Goal: Task Accomplishment & Management: Manage account settings

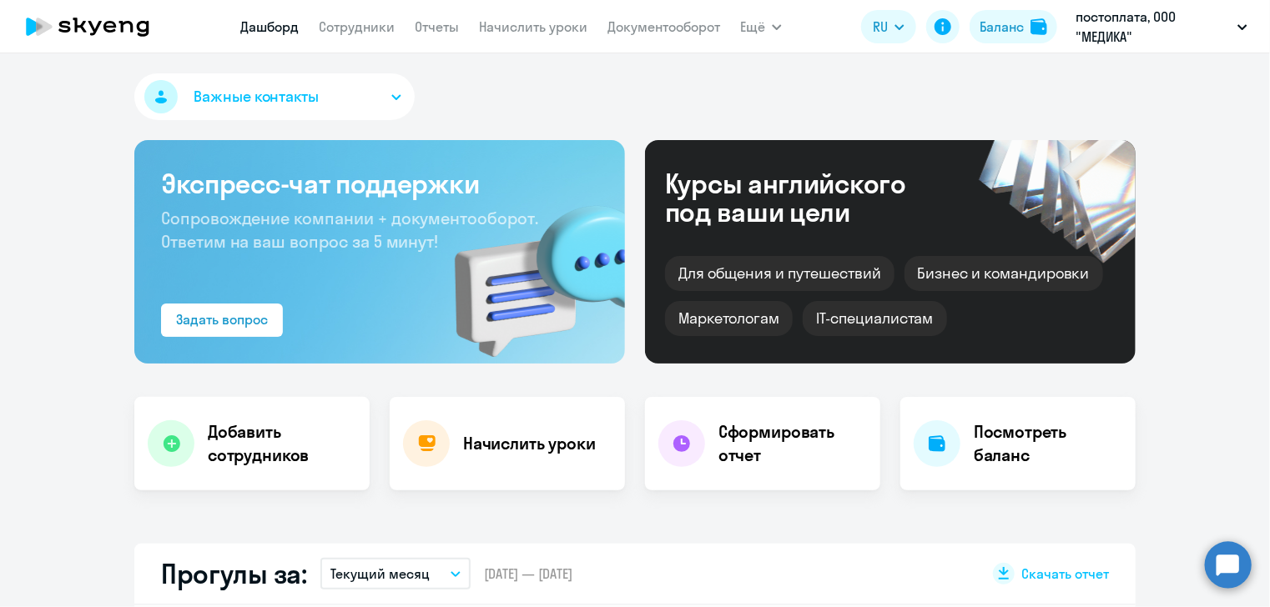
select select "30"
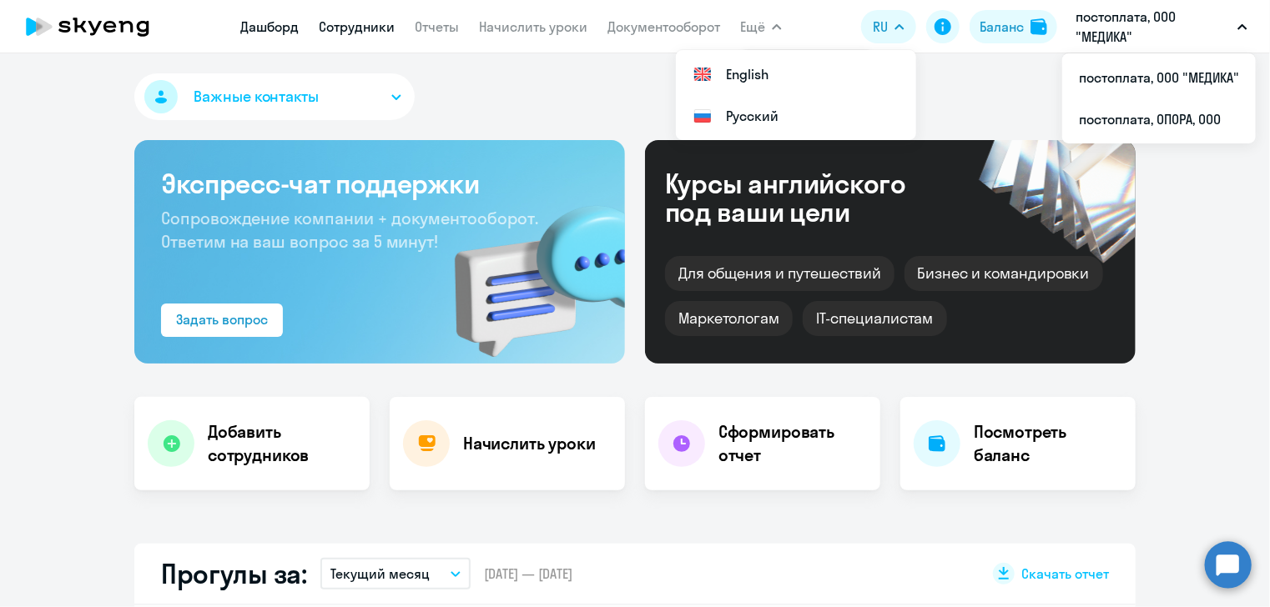
click at [356, 28] on link "Сотрудники" at bounding box center [357, 26] width 76 height 17
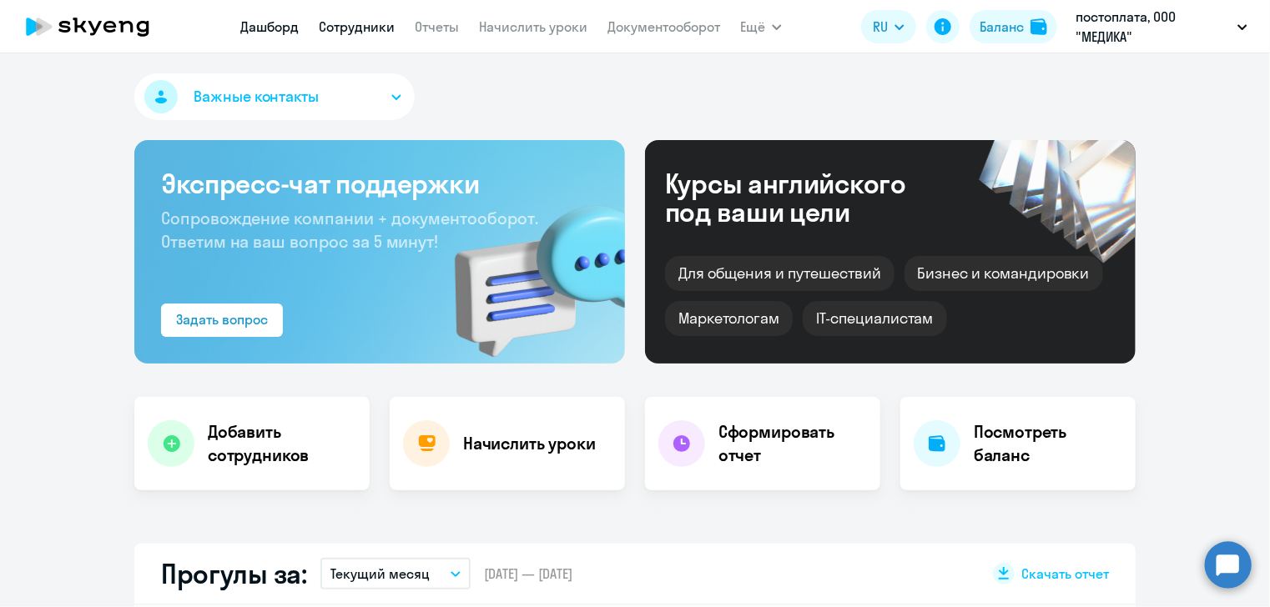
select select "30"
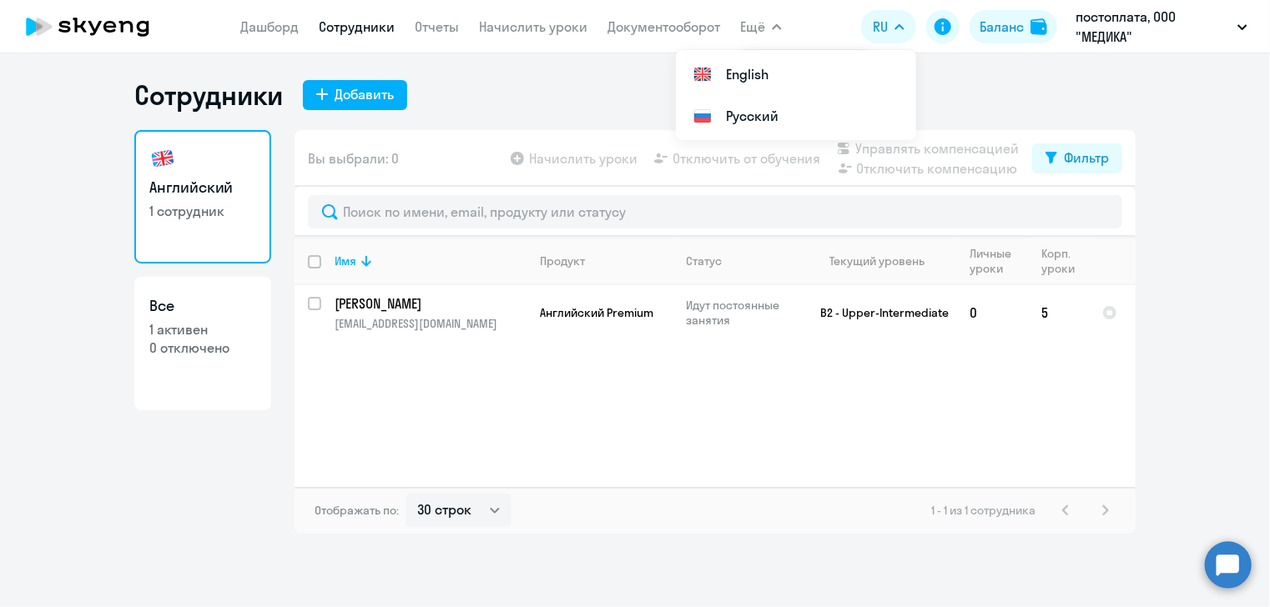
click at [1220, 564] on circle at bounding box center [1228, 564] width 47 height 47
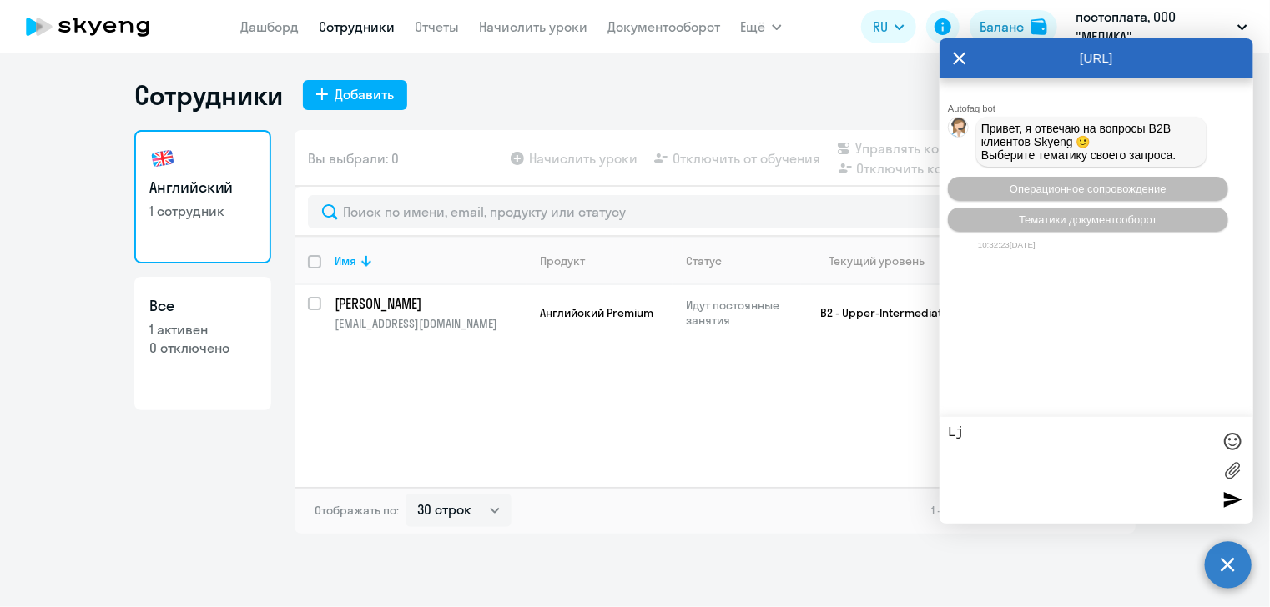
type textarea "L"
type textarea "Добрый день!"
click at [1232, 500] on div at bounding box center [1232, 499] width 25 height 25
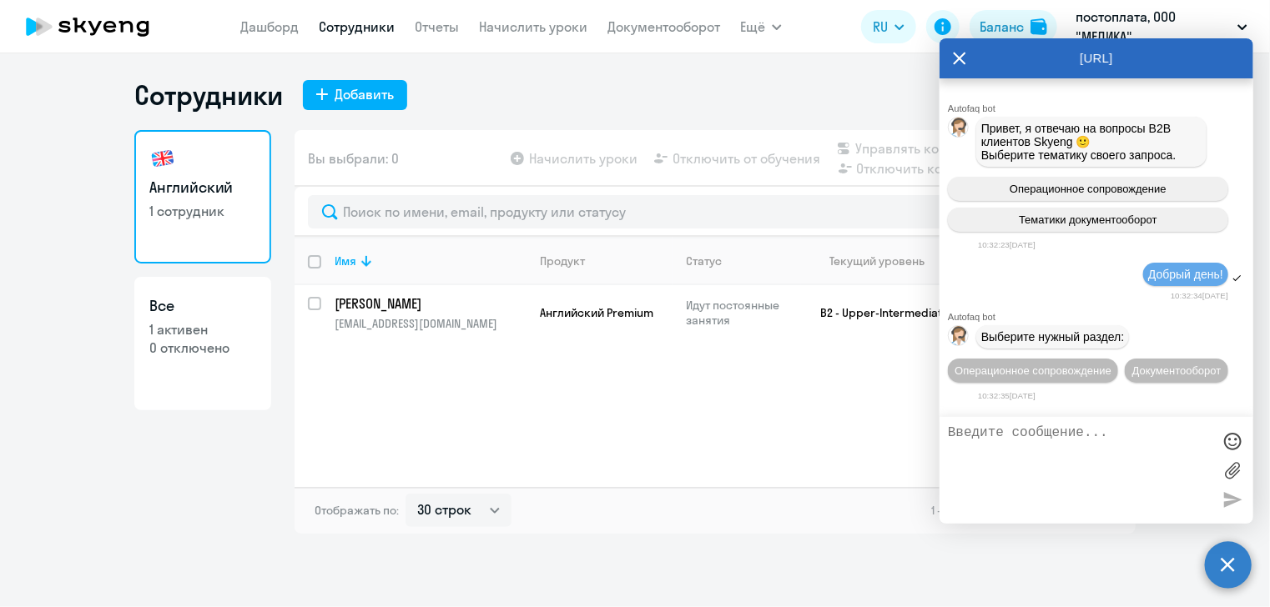
scroll to position [32, 0]
click at [1105, 365] on span "Операционное сопровождение" at bounding box center [1032, 371] width 157 height 13
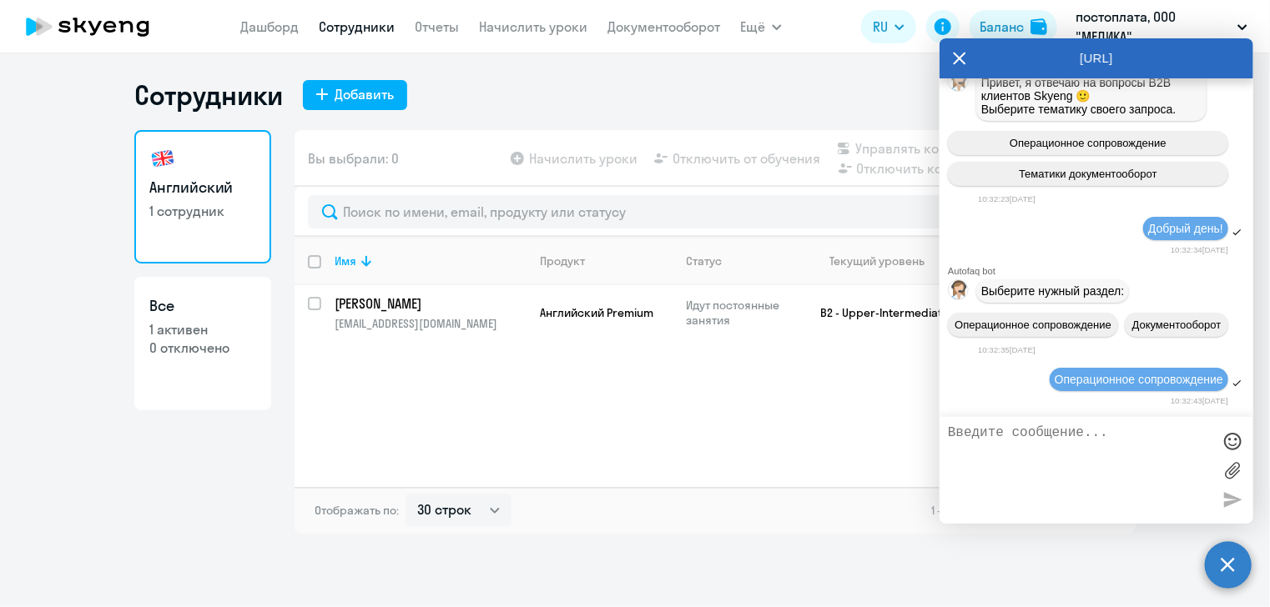
scroll to position [216, 0]
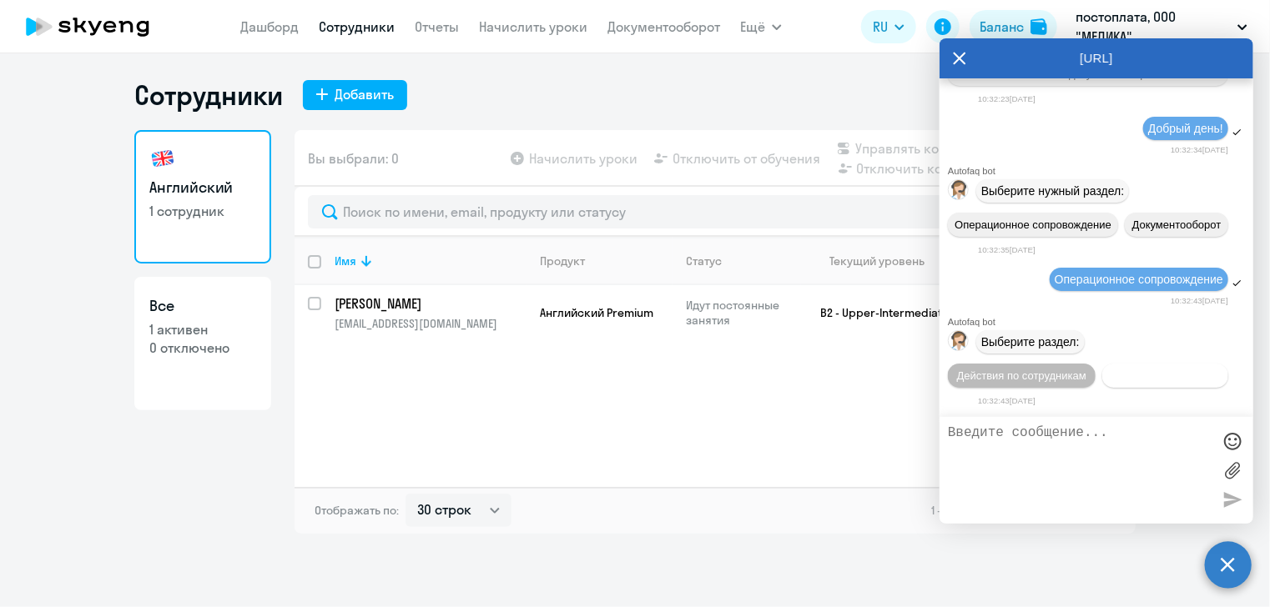
click at [1110, 373] on span "Действия с балансом" at bounding box center [1164, 376] width 108 height 13
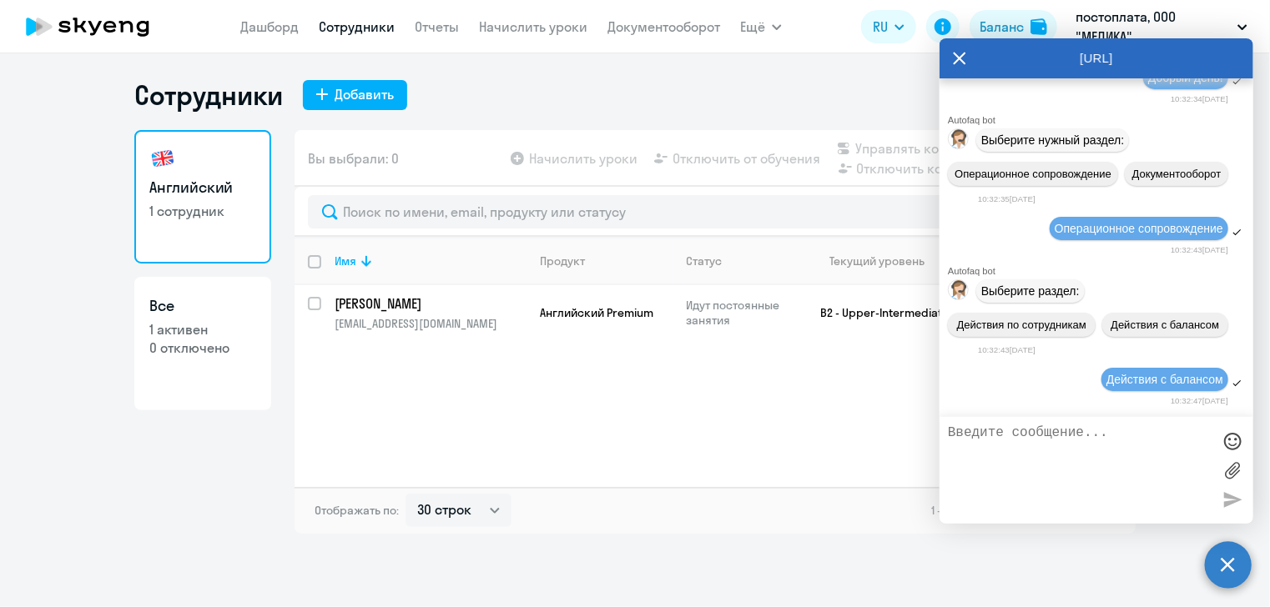
scroll to position [401, 0]
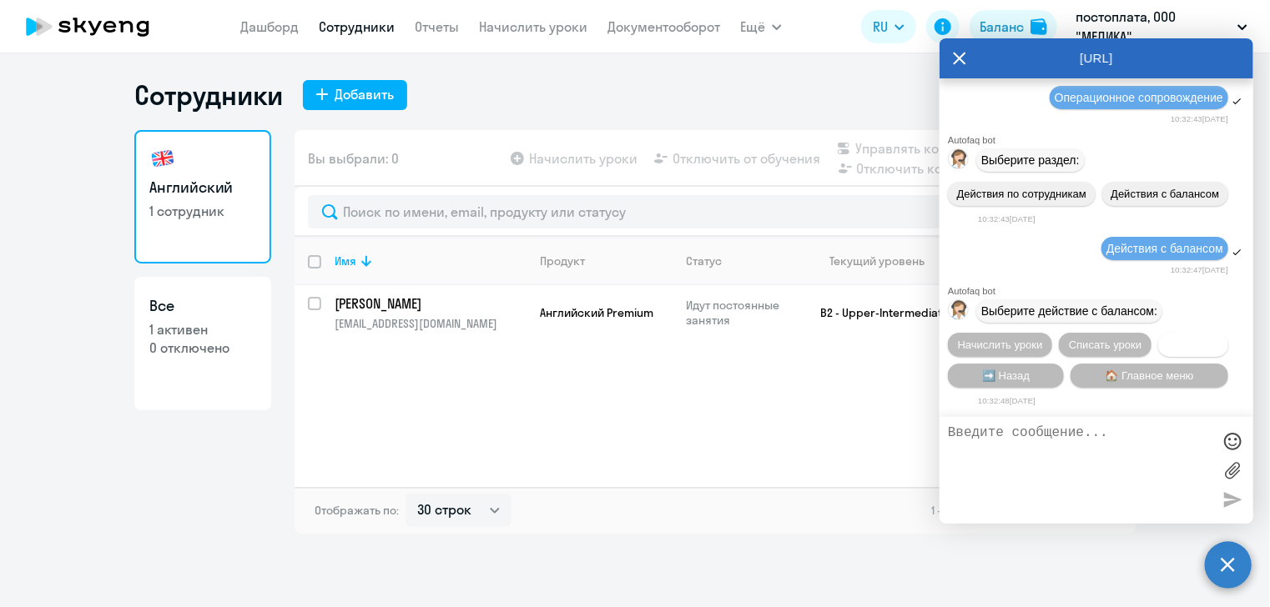
click at [1201, 346] on span "Трансфер" at bounding box center [1193, 345] width 51 height 13
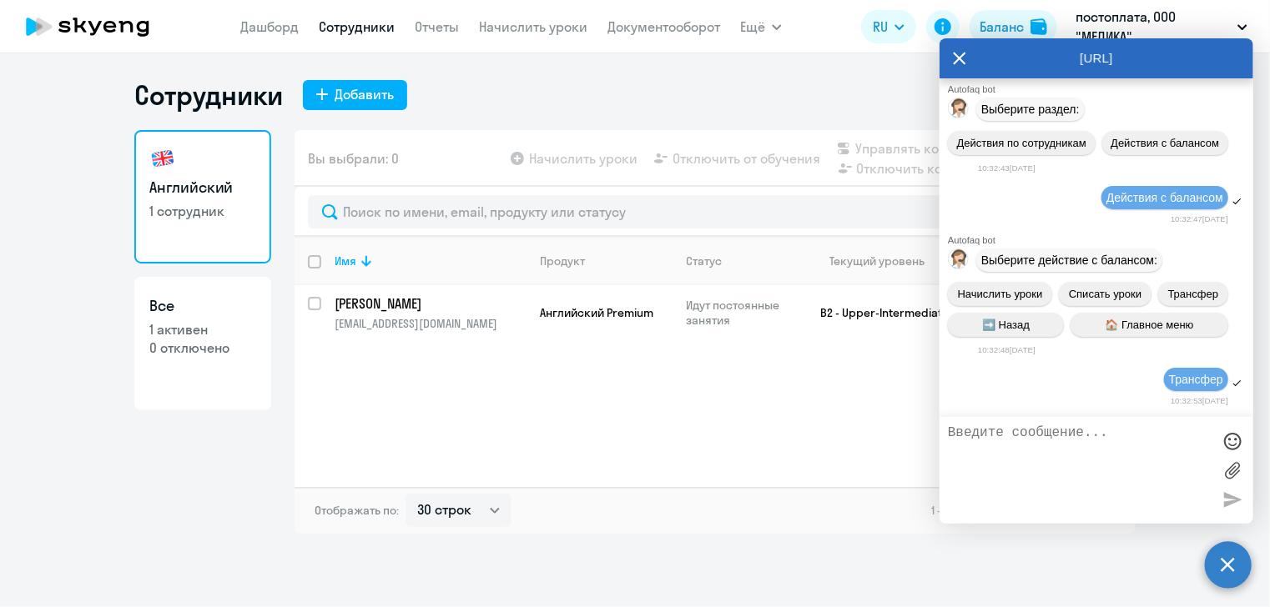
scroll to position [1038, 0]
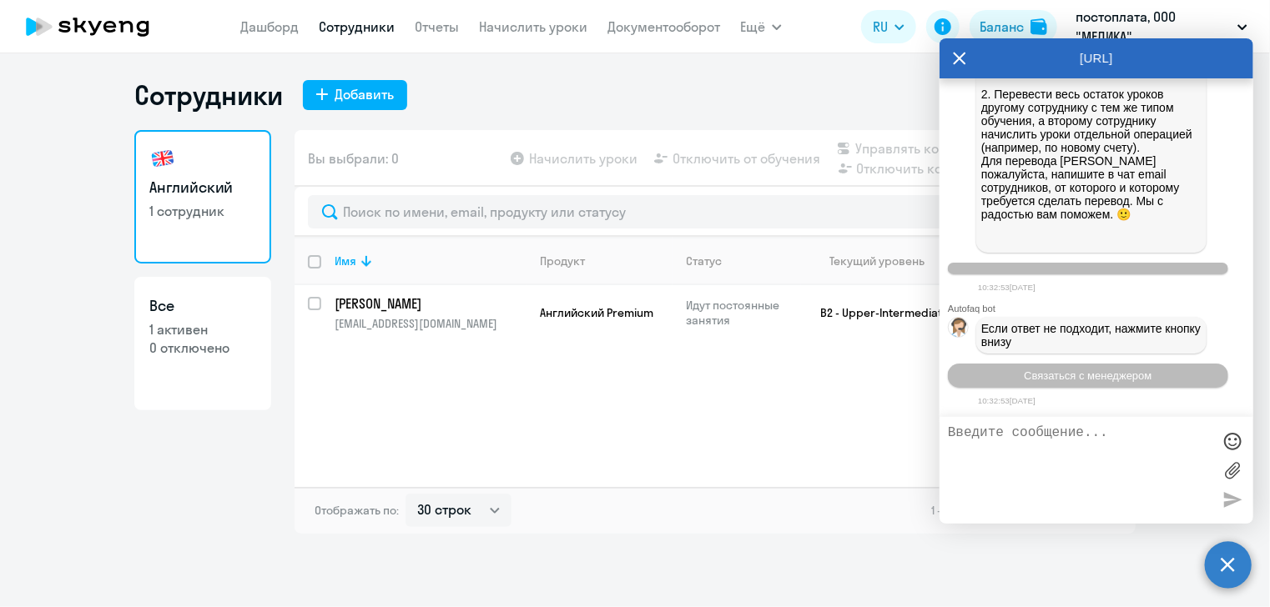
click at [1155, 438] on textarea at bounding box center [1080, 471] width 264 height 90
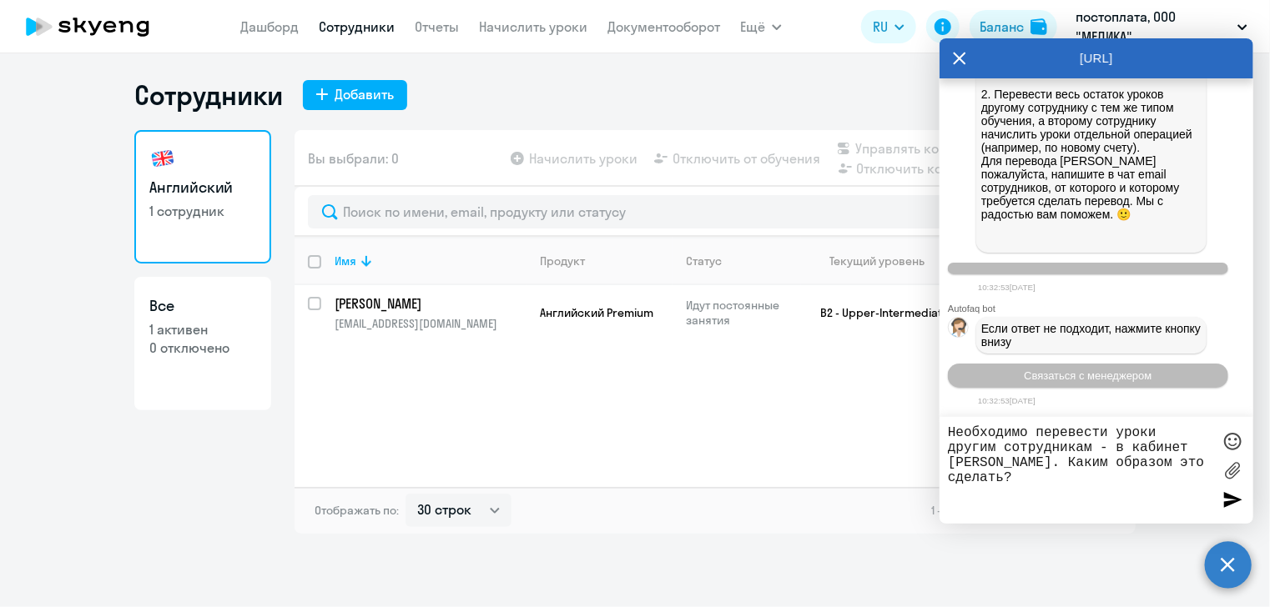
type textarea "Необходимо перевести уроки другим сотрудникам - в кабинет [PERSON_NAME]. Каким …"
click at [1234, 500] on div at bounding box center [1232, 499] width 25 height 25
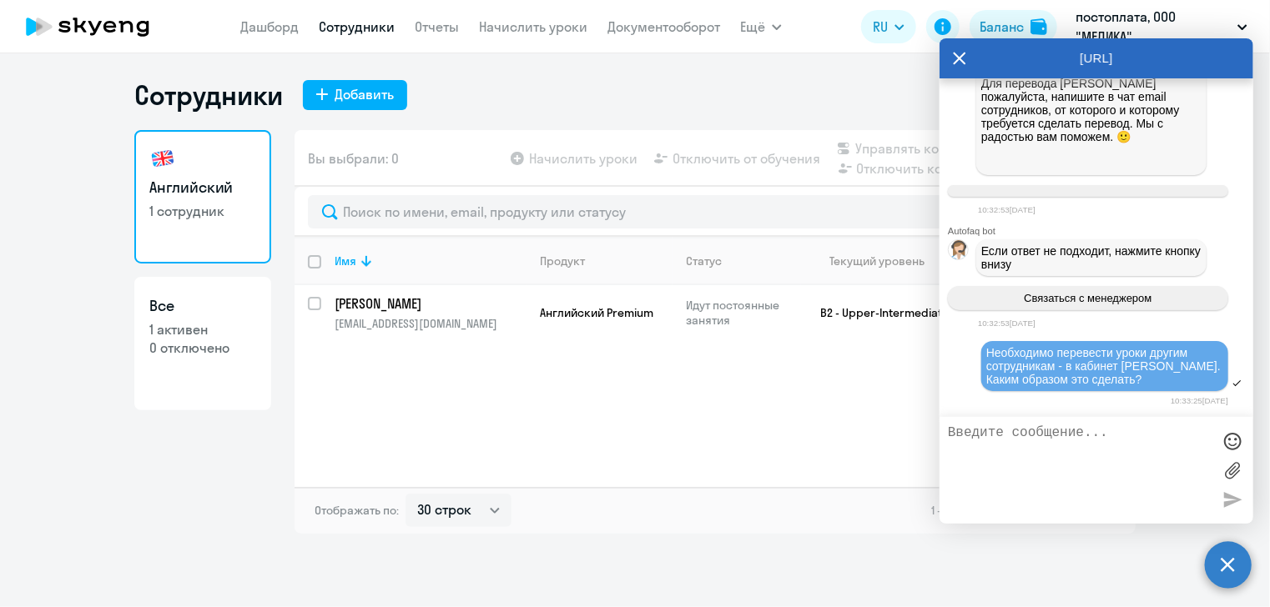
scroll to position [1118, 0]
click at [959, 58] on icon at bounding box center [960, 58] width 13 height 13
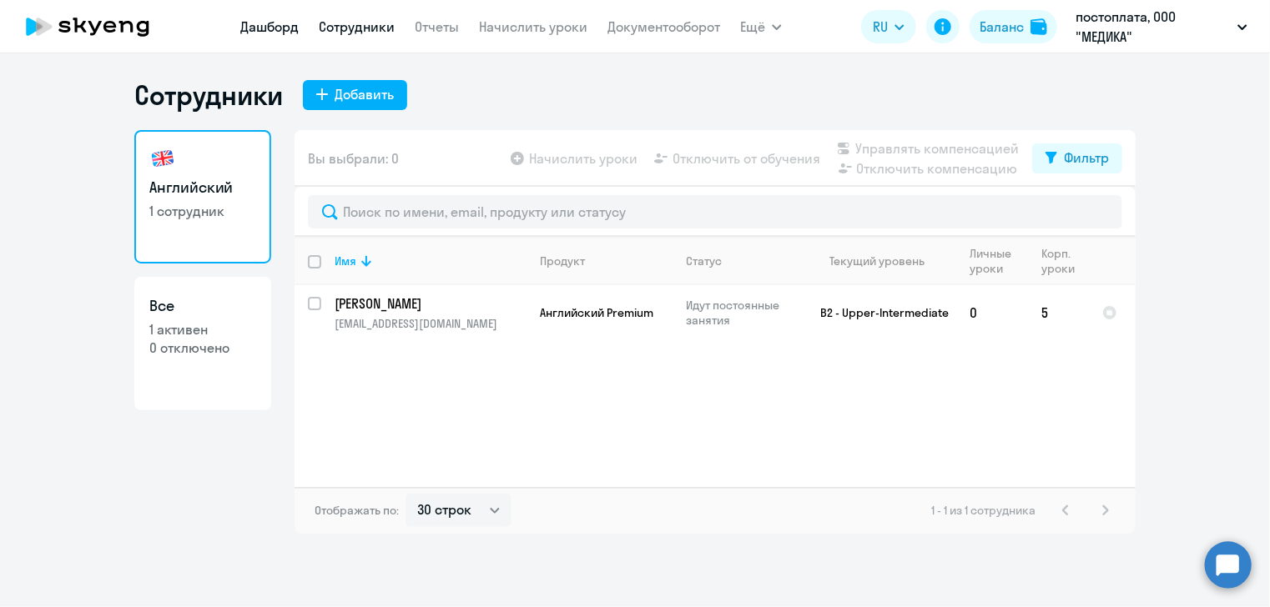
click at [284, 27] on link "Дашборд" at bounding box center [269, 26] width 58 height 17
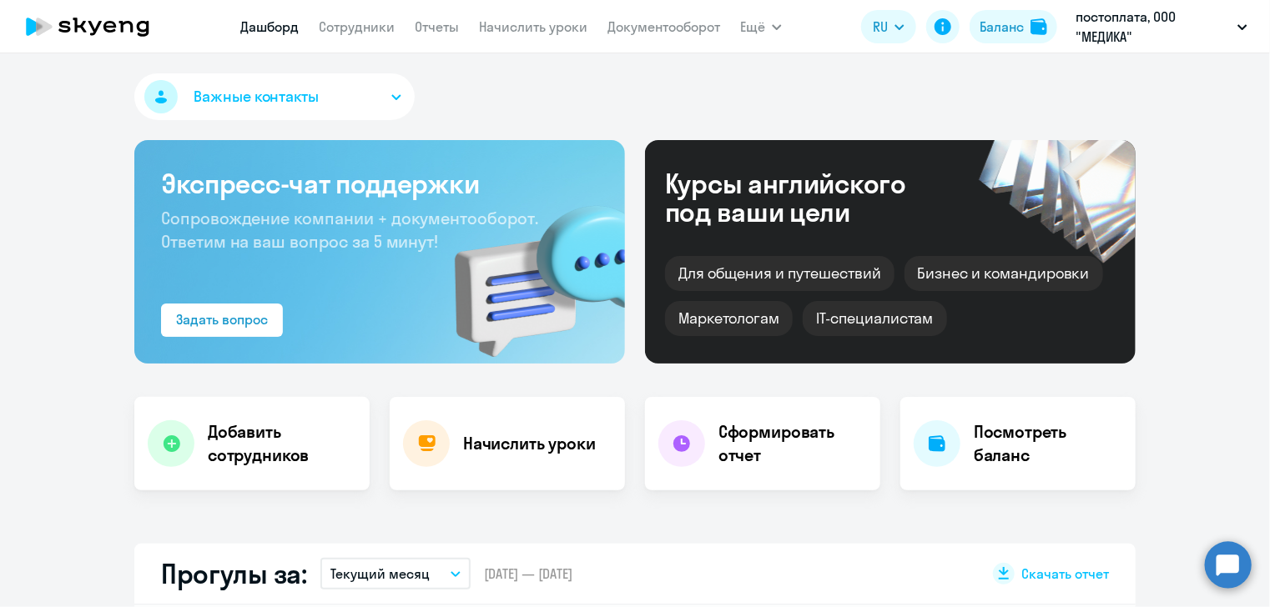
select select "30"
click at [250, 326] on div "Задать вопрос" at bounding box center [222, 320] width 92 height 20
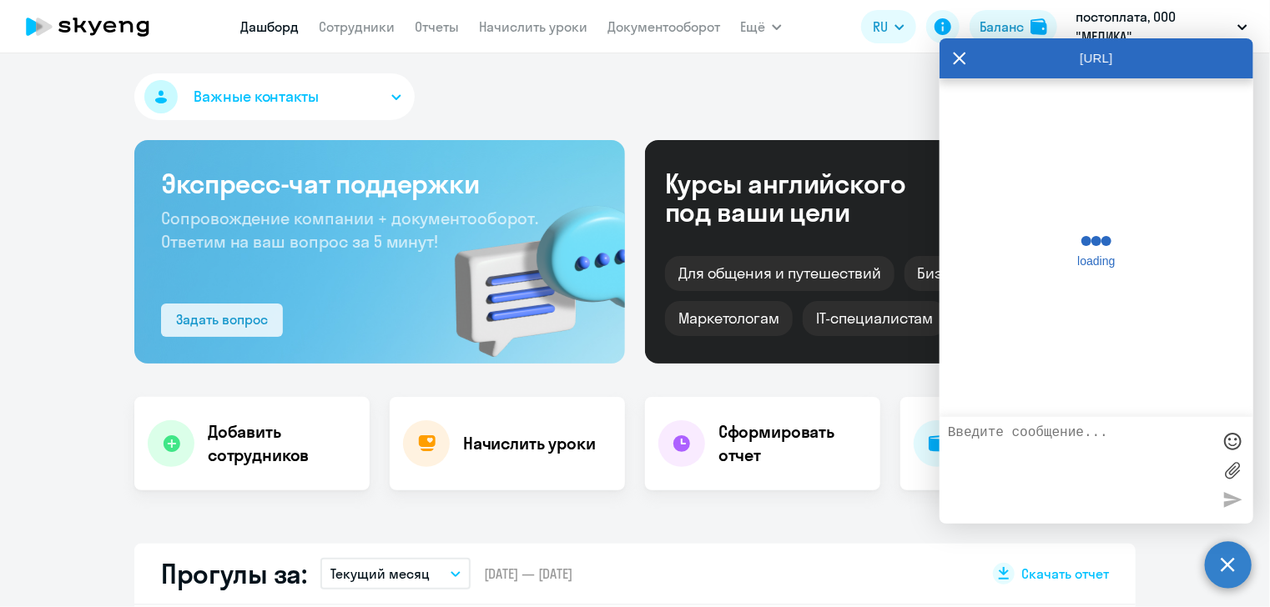
scroll to position [1111, 0]
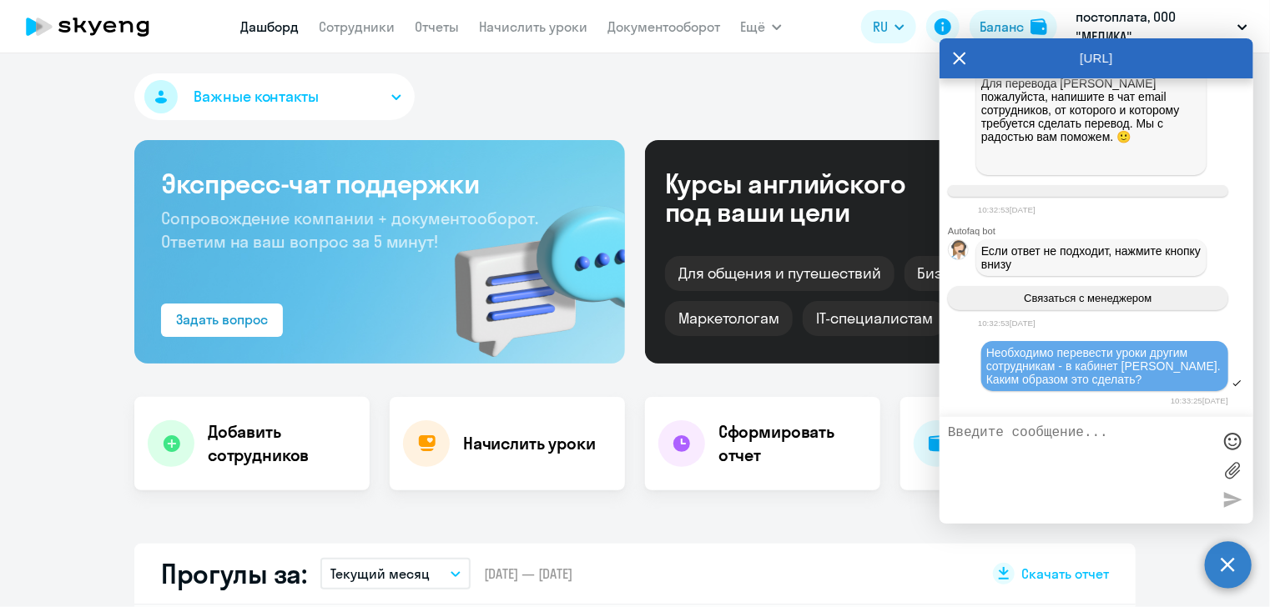
click at [1035, 434] on textarea at bounding box center [1080, 471] width 264 height 90
type textarea "Прошу со мной связаться менеджера"
click at [1231, 506] on div at bounding box center [1232, 499] width 25 height 25
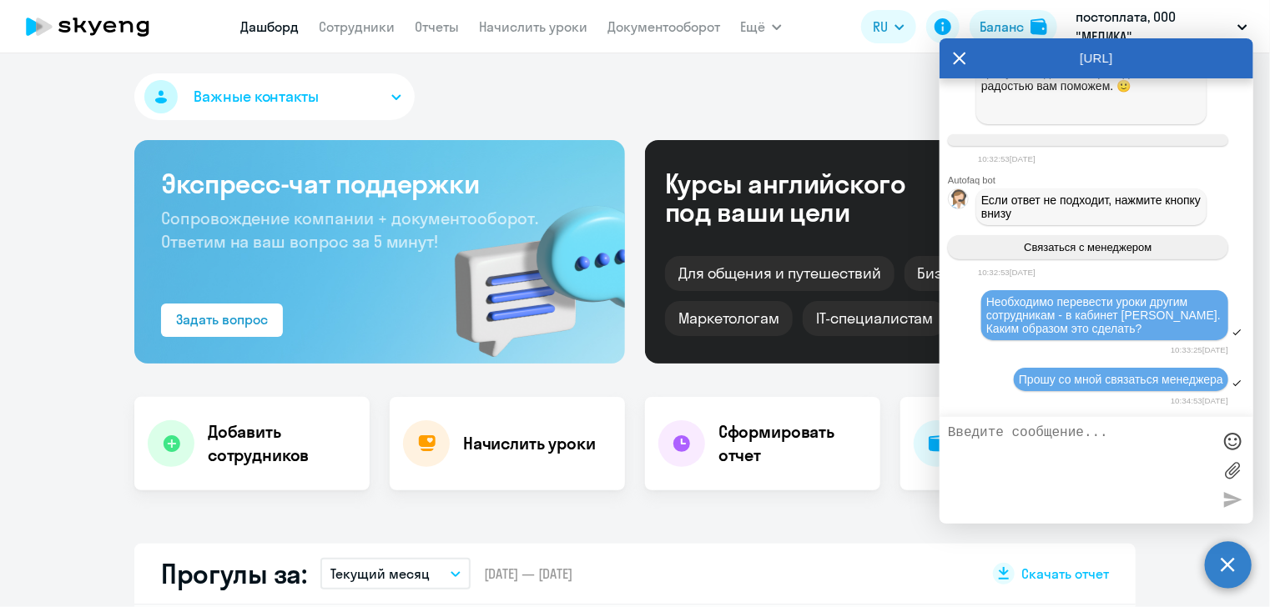
scroll to position [1280, 0]
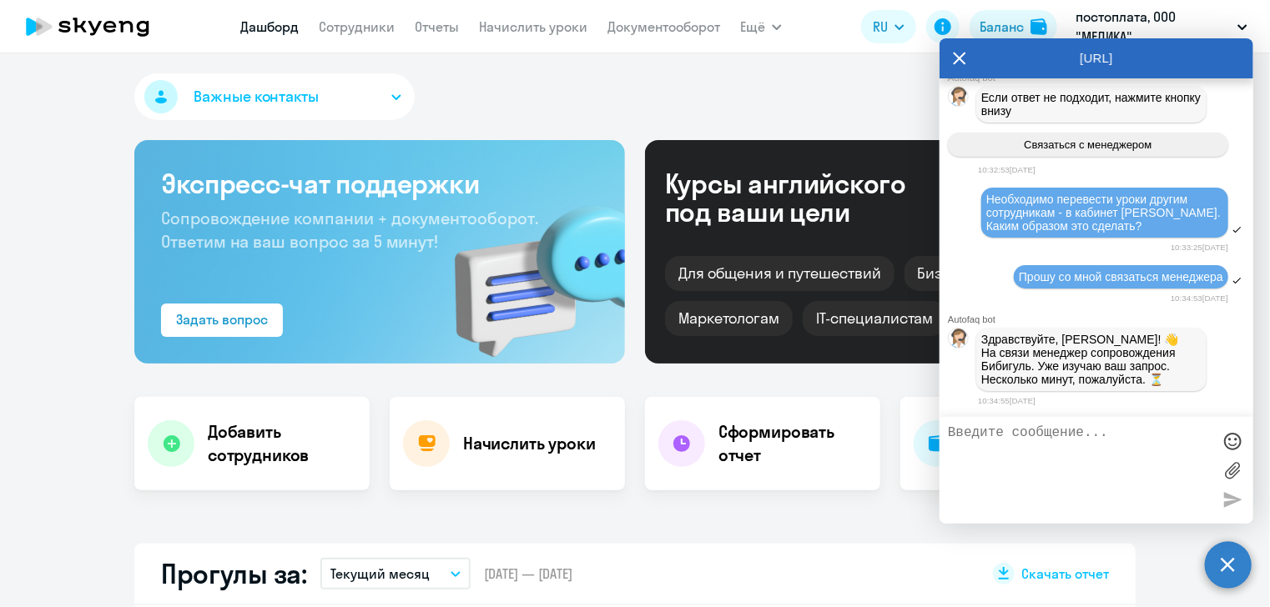
click at [1171, 243] on time "10:33:25[DATE]" at bounding box center [1200, 247] width 58 height 9
click at [1135, 441] on textarea at bounding box center [1080, 471] width 264 height 90
type textarea "С"
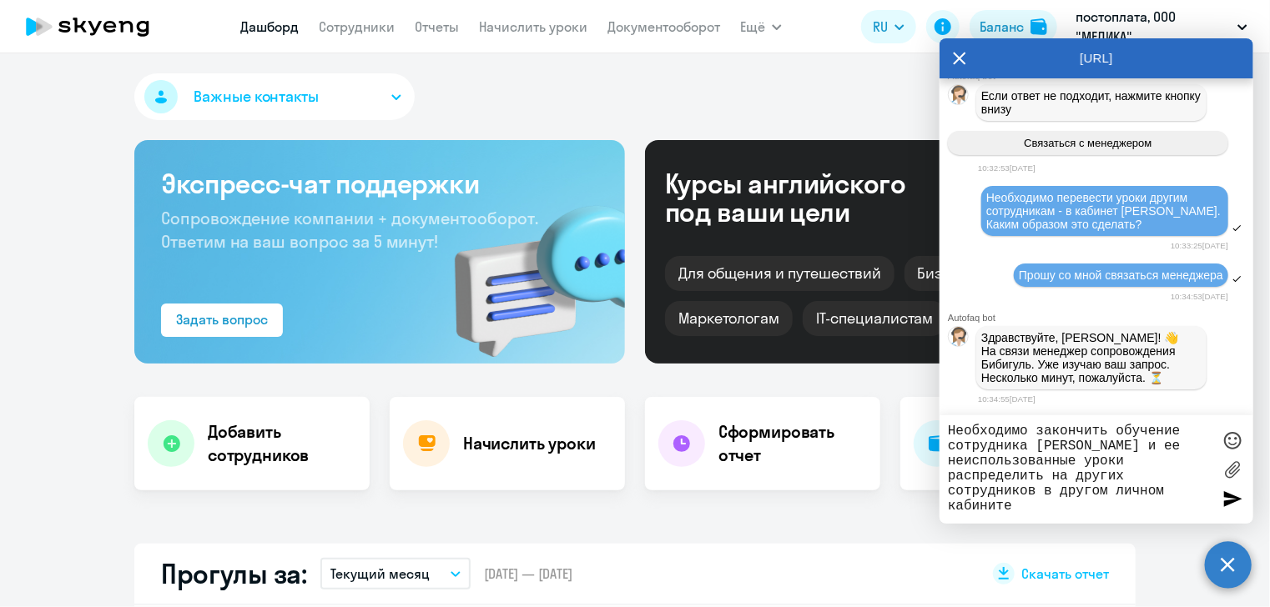
type textarea "Необходимо закончить обучение сотрудника [PERSON_NAME] и ее неиспользованные ур…"
click at [1223, 500] on div at bounding box center [1232, 498] width 25 height 25
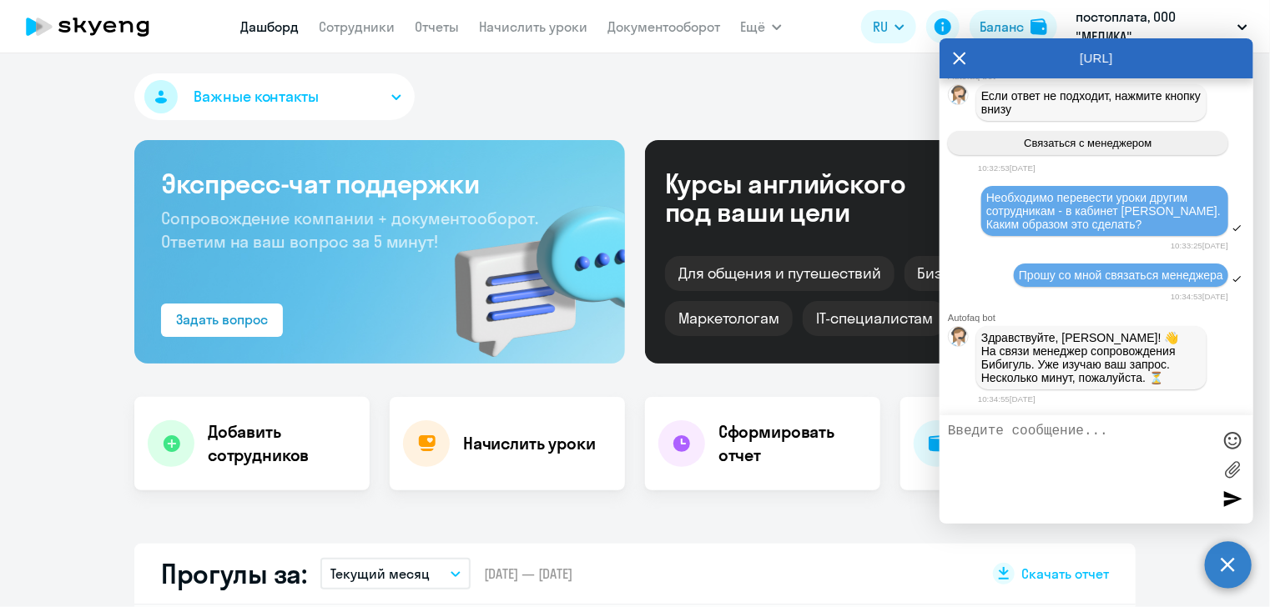
scroll to position [1387, 0]
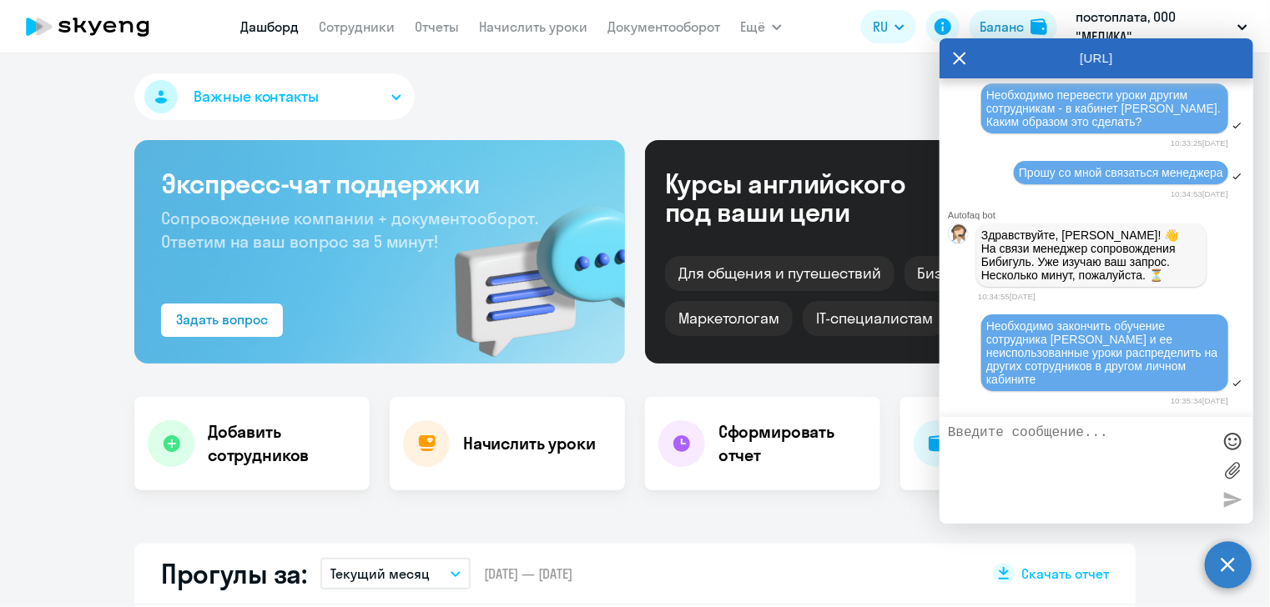
click at [1095, 441] on textarea at bounding box center [1080, 471] width 264 height 90
type textarea "[PERSON_NAME] больше заниматься не будет"
click at [1227, 505] on div at bounding box center [1232, 499] width 25 height 25
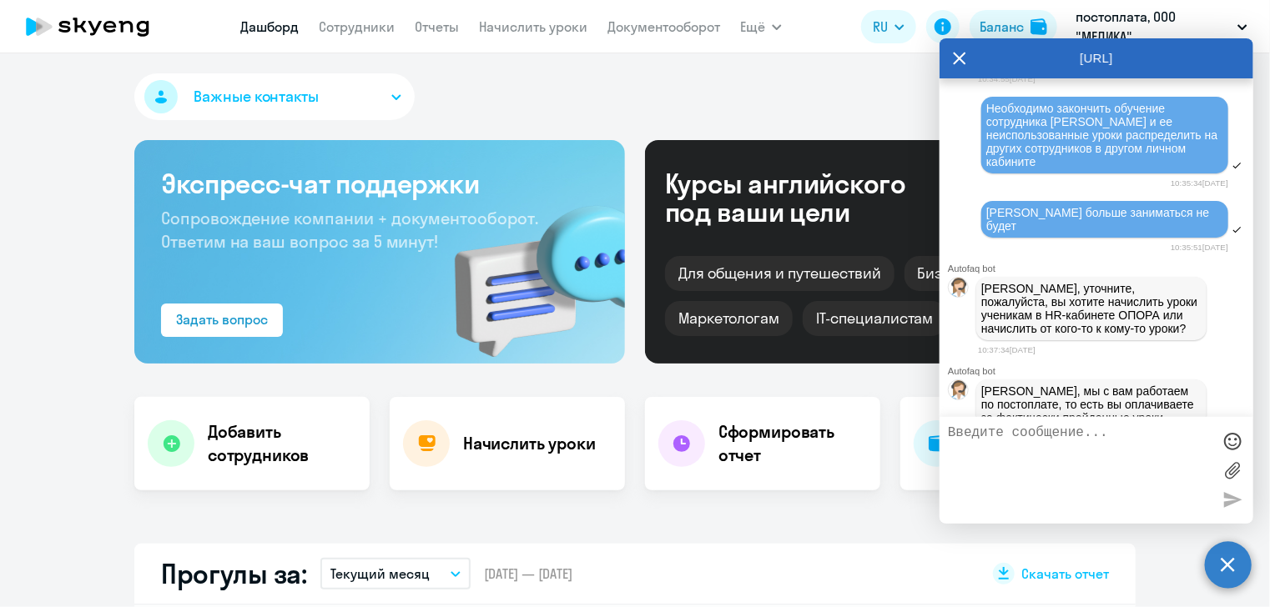
scroll to position [1735, 0]
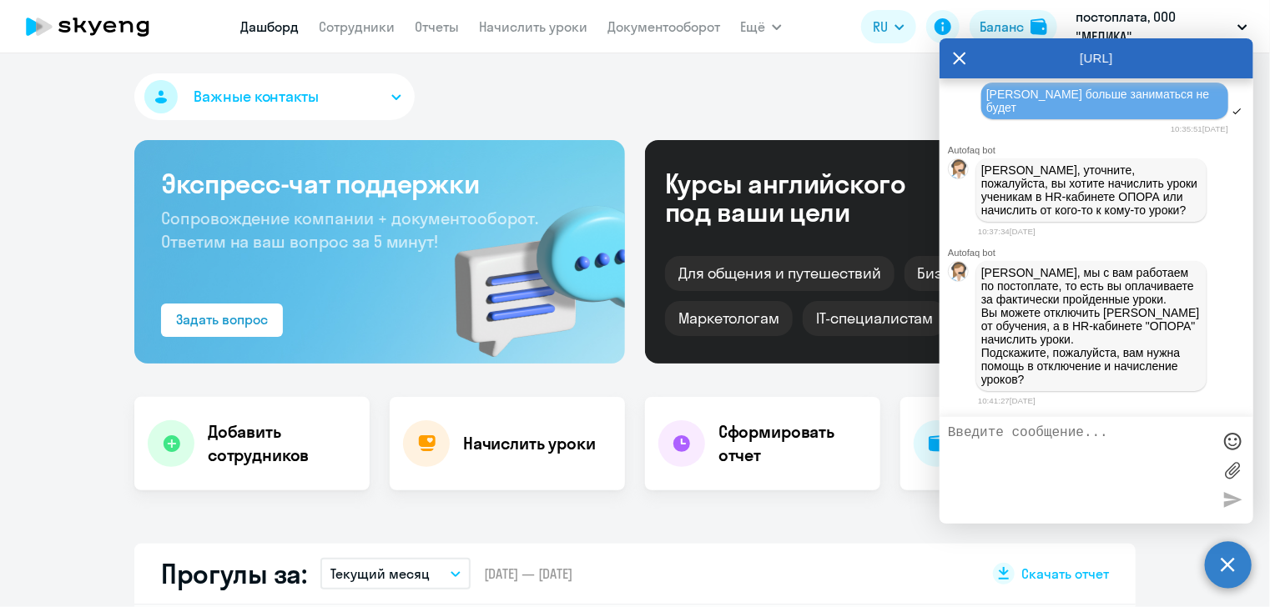
click at [1088, 436] on textarea at bounding box center [1080, 471] width 264 height 90
type textarea "[PERSON_NAME] находится в личном кабинете - Медика"
click at [1229, 499] on div at bounding box center [1232, 499] width 25 height 25
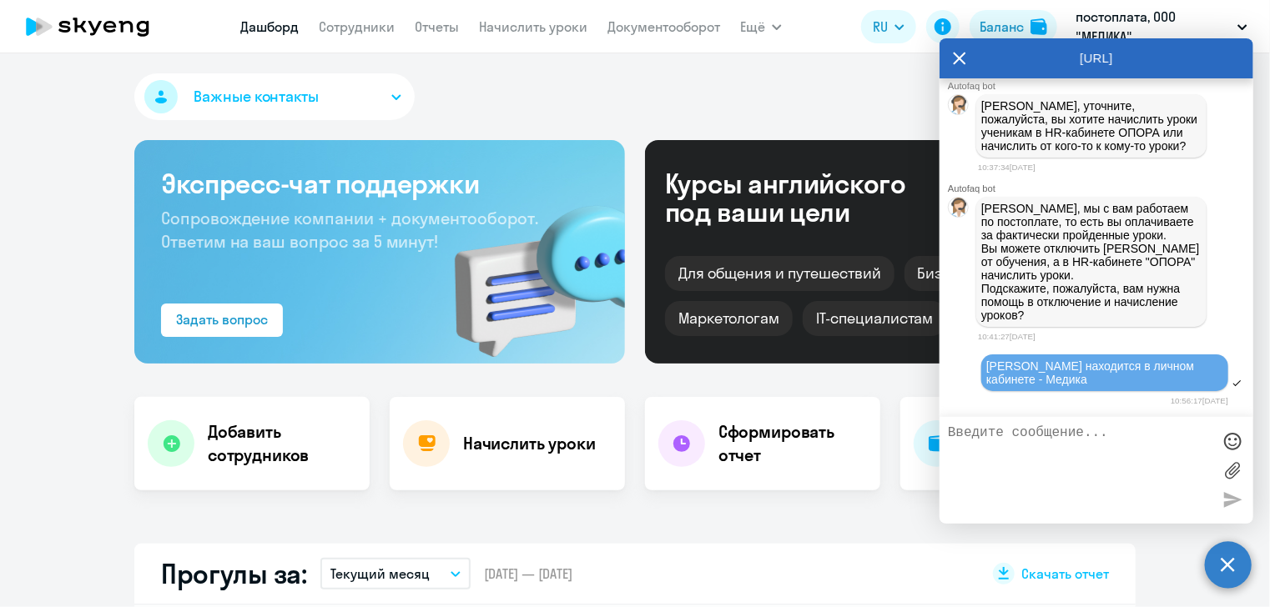
scroll to position [1801, 0]
click at [1048, 430] on textarea at bounding box center [1080, 471] width 264 height 90
type textarea "у нее там остались оплаченные уроки"
click at [1236, 506] on div at bounding box center [1232, 499] width 25 height 25
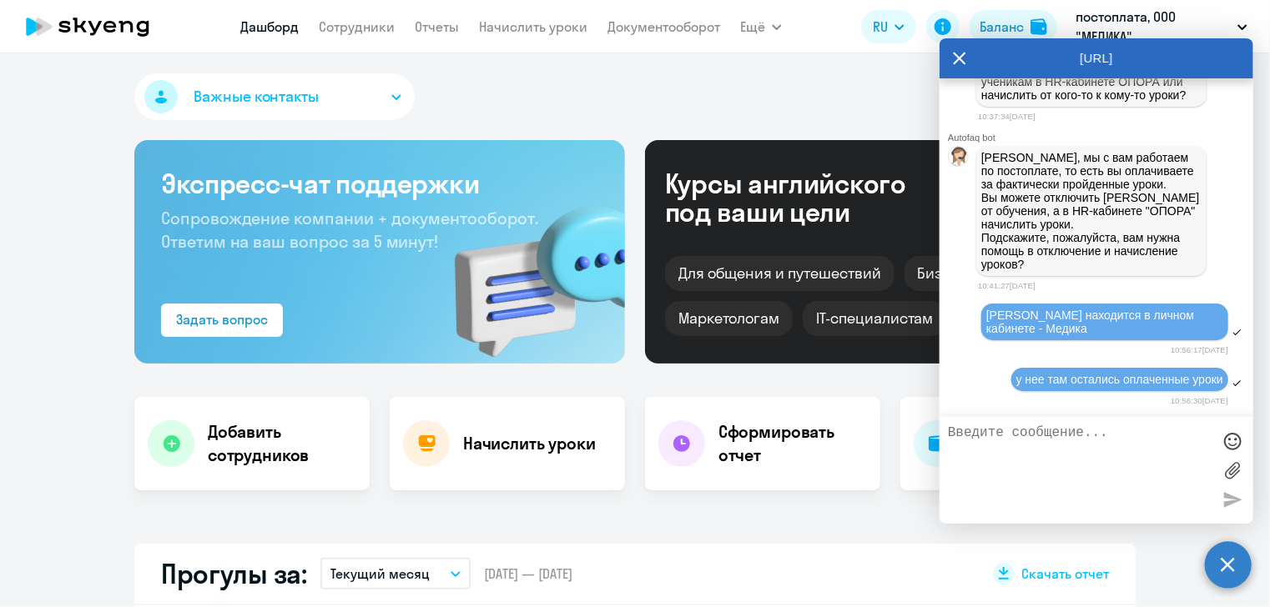
click at [1030, 441] on textarea at bounding box center [1080, 471] width 264 height 90
type textarea "можно ли их перенести в кабинет ОПОРА"
click at [1230, 496] on div at bounding box center [1232, 499] width 25 height 25
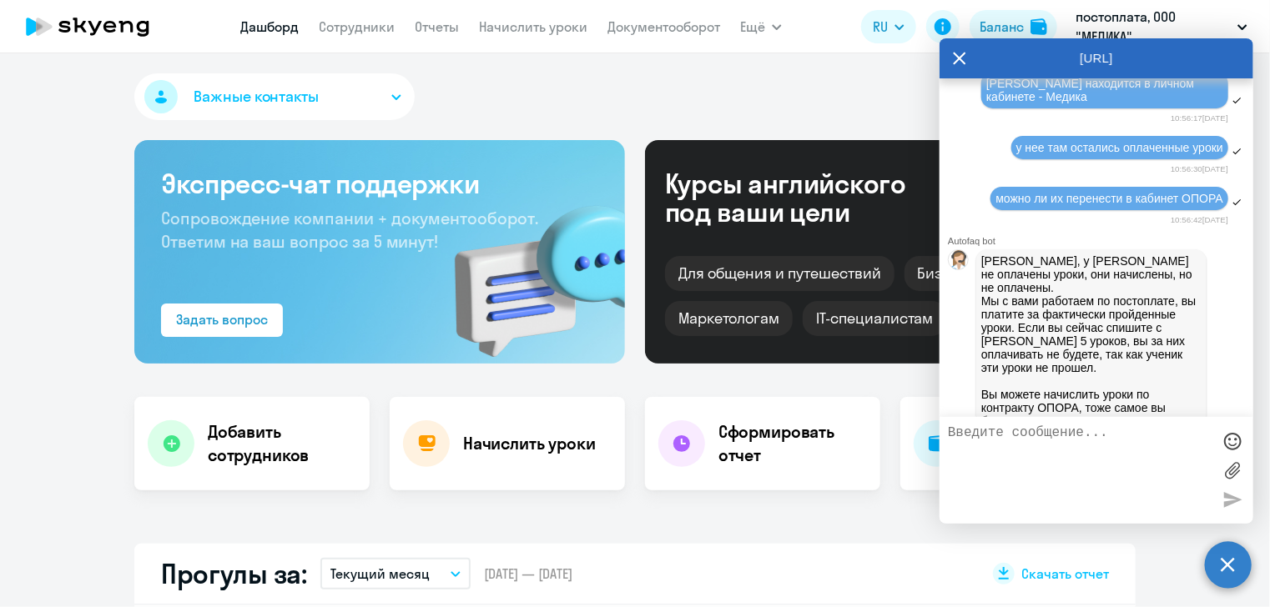
scroll to position [2193, 0]
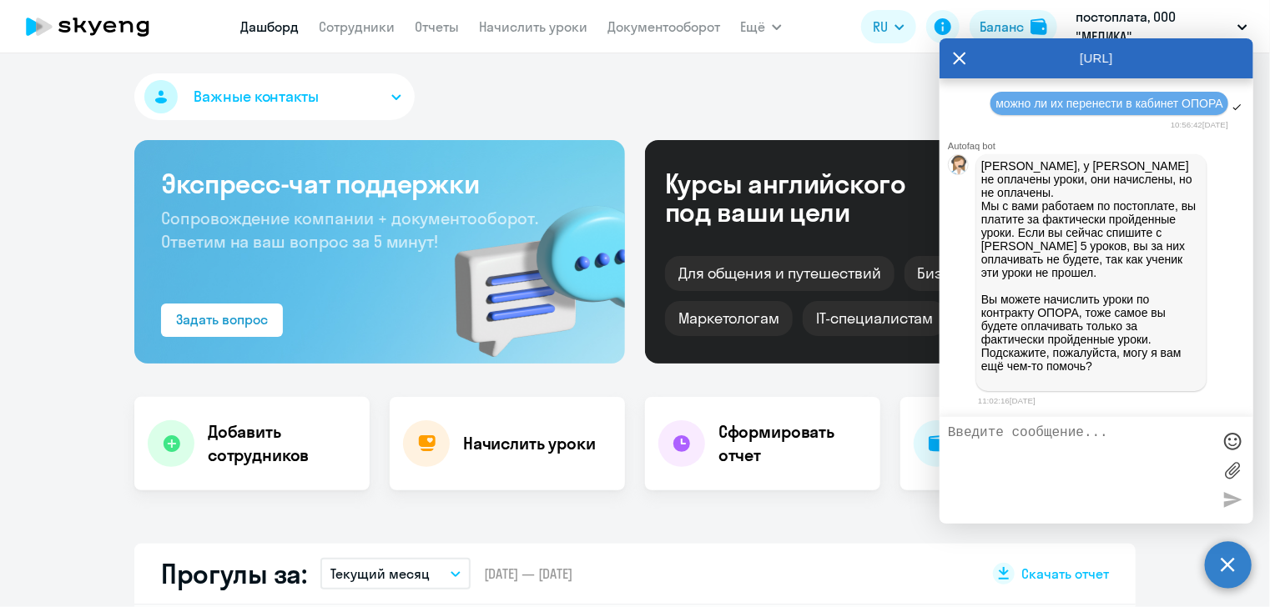
click at [1087, 438] on textarea at bounding box center [1080, 471] width 264 height 90
type textarea "Тогда надо отключить [PERSON_NAME]"
click at [1225, 500] on div at bounding box center [1232, 499] width 25 height 25
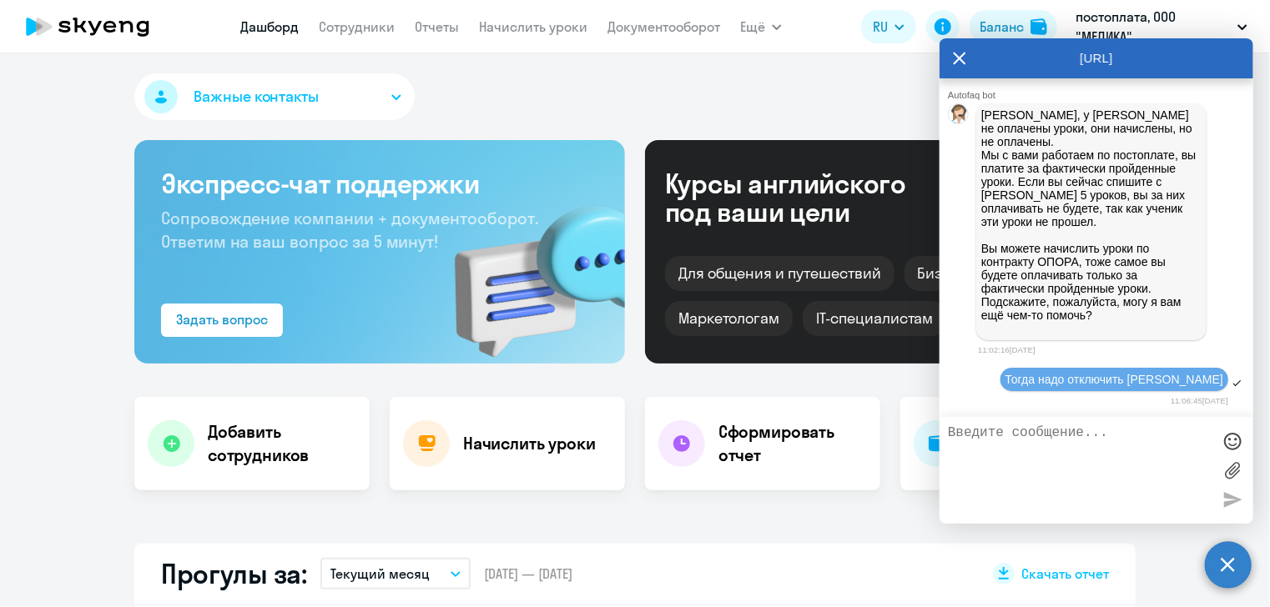
click at [993, 430] on textarea at bounding box center [1080, 471] width 264 height 90
type textarea "как это надо сделать?"
click at [1229, 497] on div at bounding box center [1232, 499] width 25 height 25
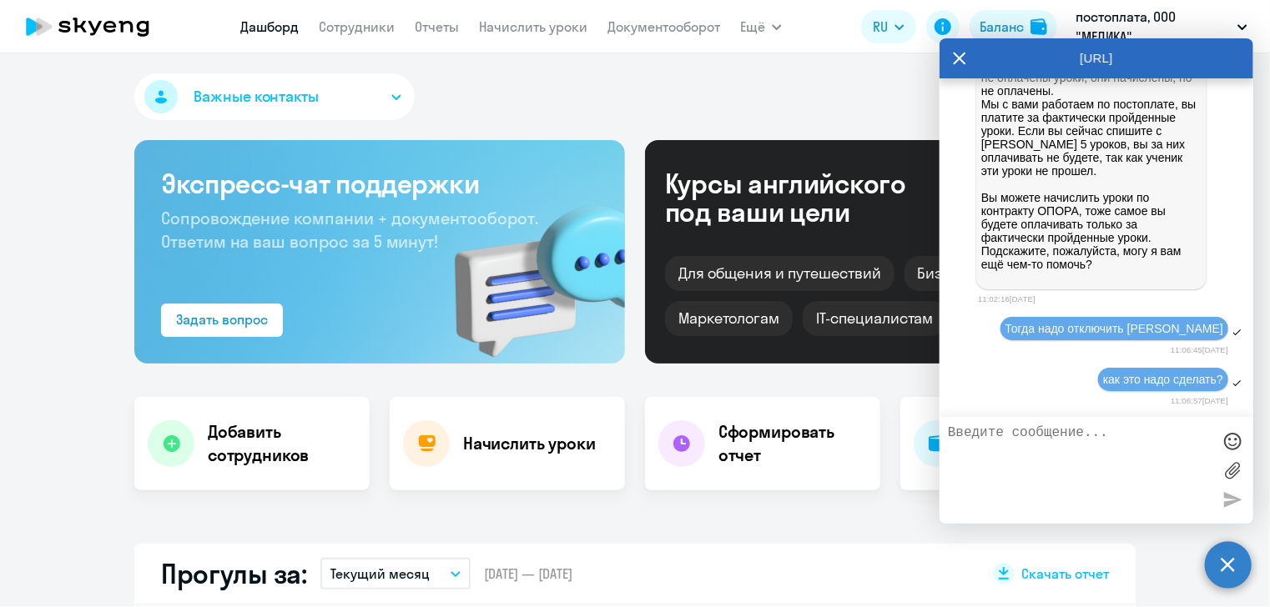
click at [963, 56] on icon at bounding box center [959, 58] width 13 height 40
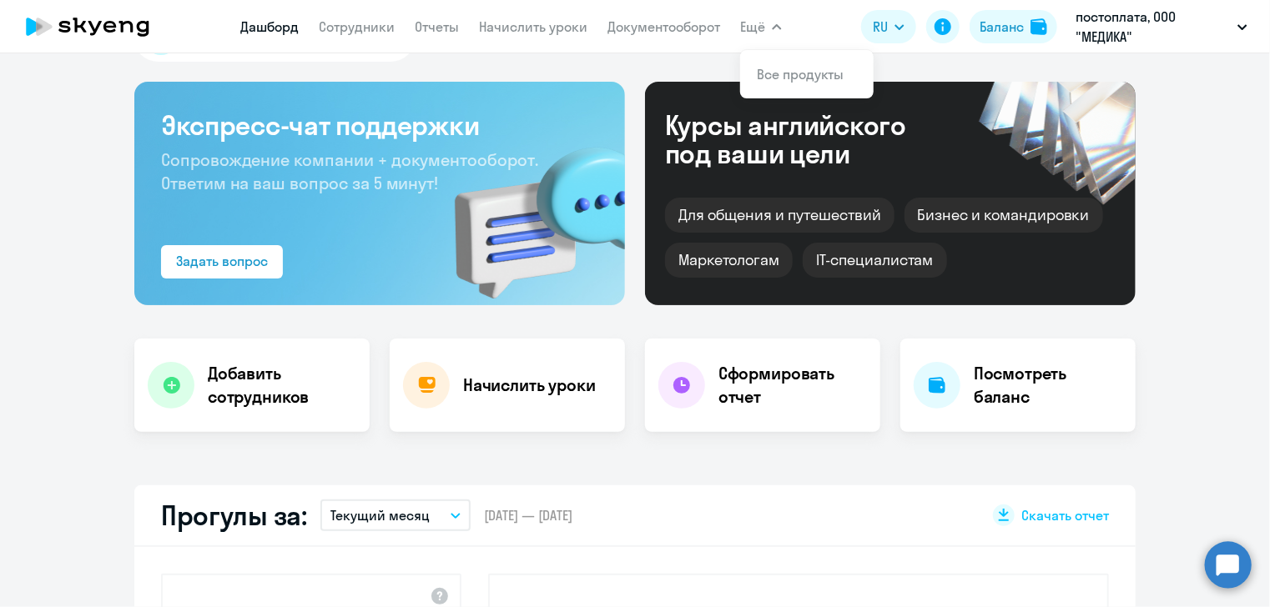
scroll to position [0, 0]
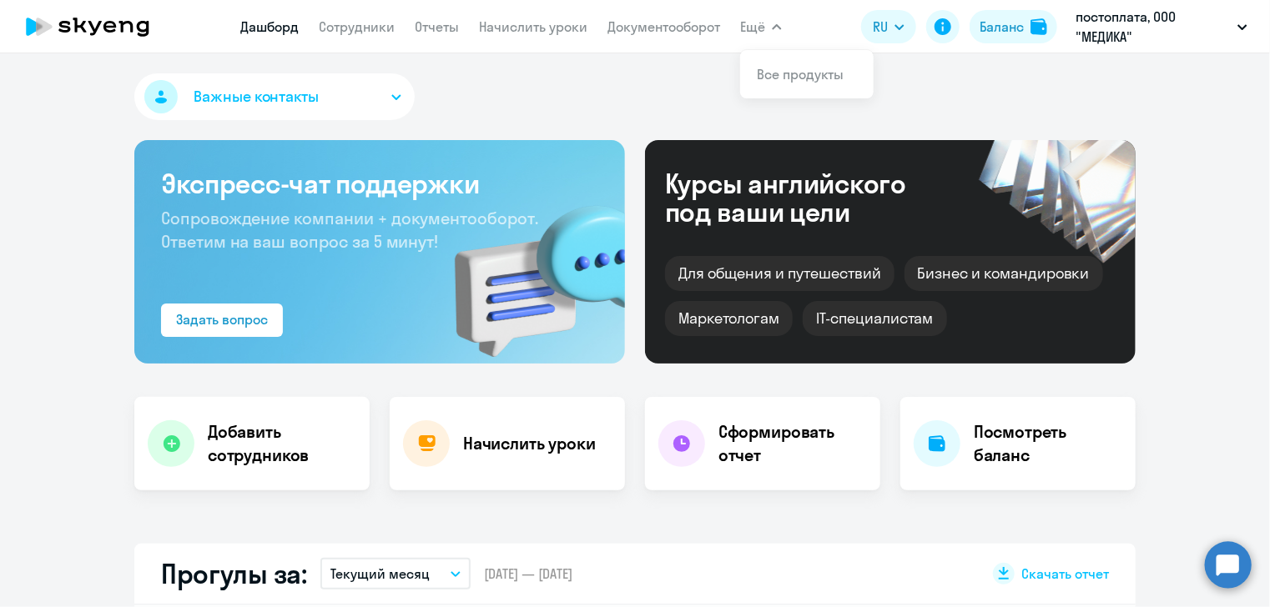
click at [291, 276] on div "Экспресс-чат поддержки Сопровождение компании + документооборот. Ответим на ваш…" at bounding box center [379, 252] width 491 height 224
click at [234, 320] on div "Задать вопрос" at bounding box center [222, 320] width 92 height 20
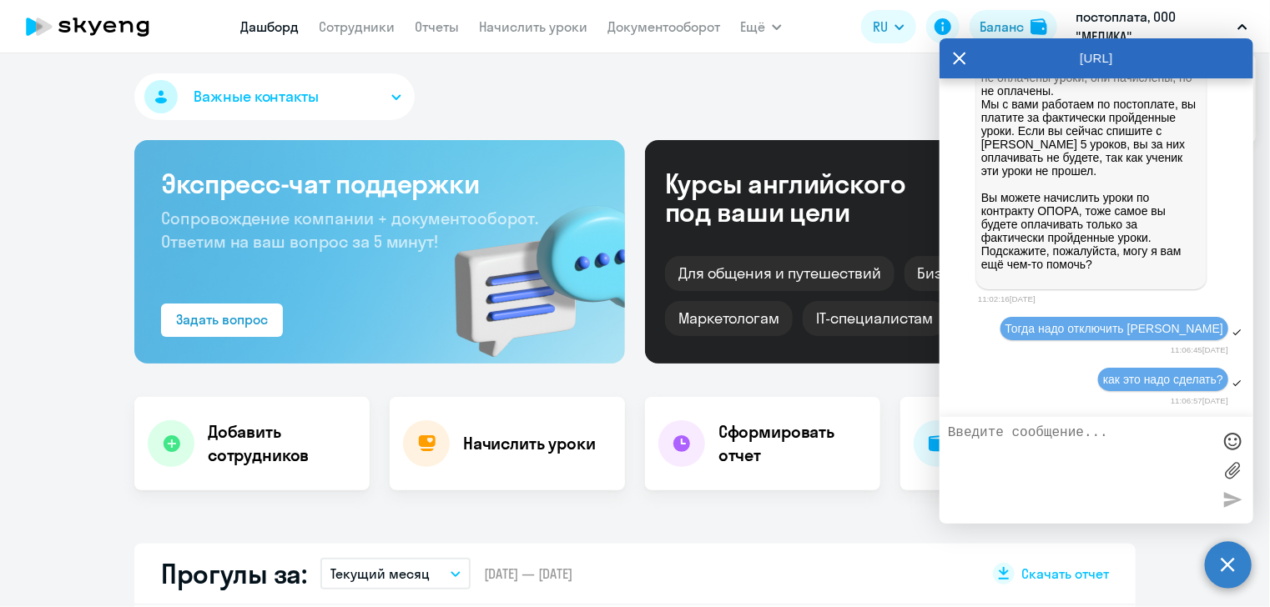
scroll to position [2296, 0]
click at [954, 59] on icon at bounding box center [959, 58] width 13 height 40
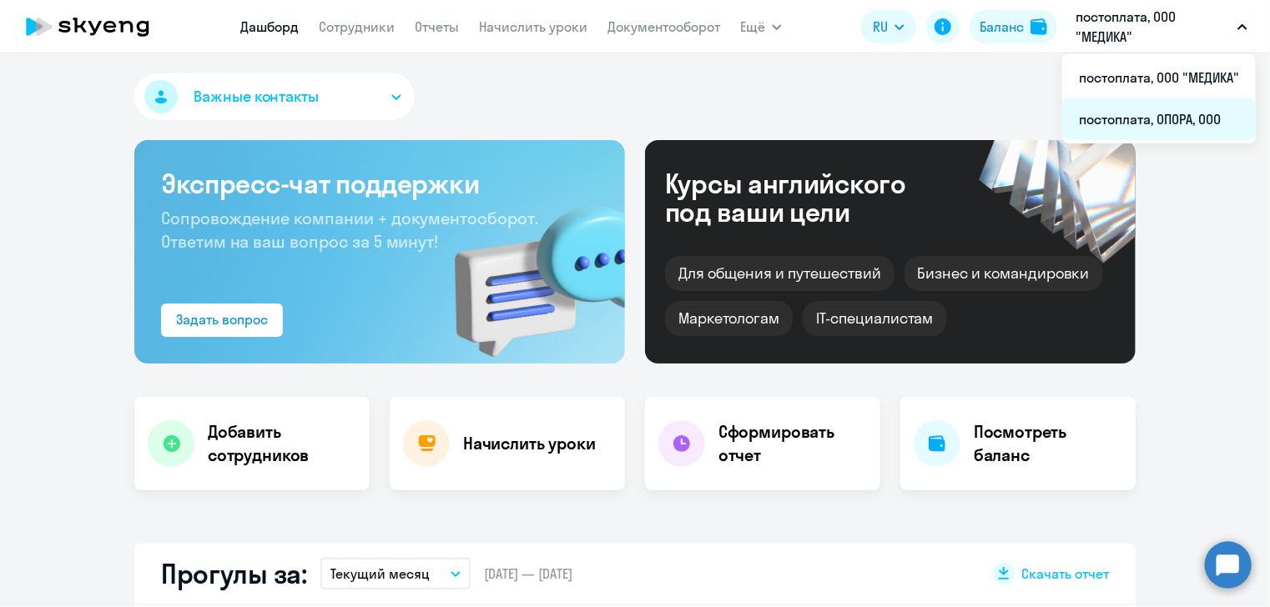
click at [1136, 116] on li "постоплата, ОПОРА, ООО" at bounding box center [1159, 119] width 194 height 42
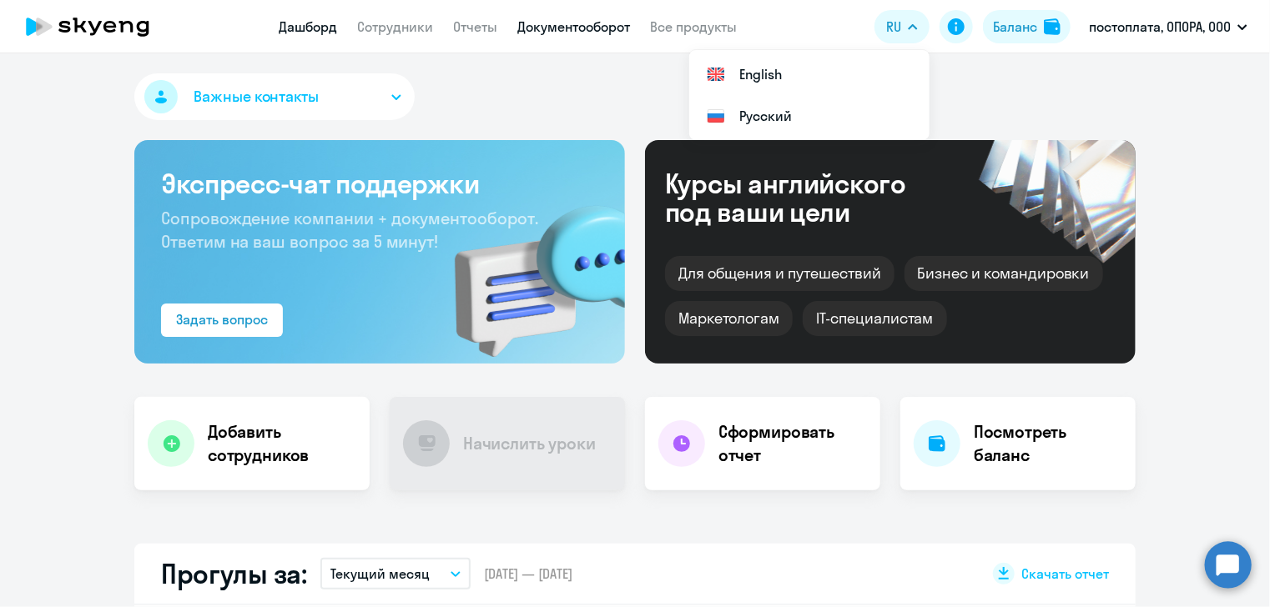
click at [604, 31] on link "Документооборот" at bounding box center [573, 26] width 113 height 17
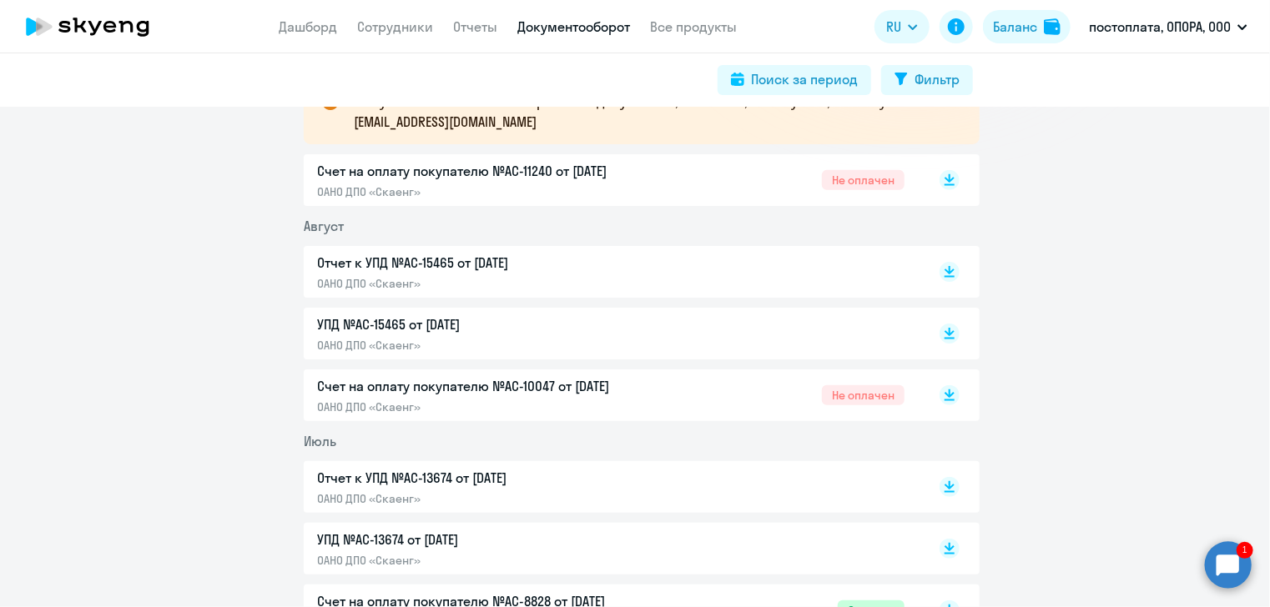
scroll to position [250, 0]
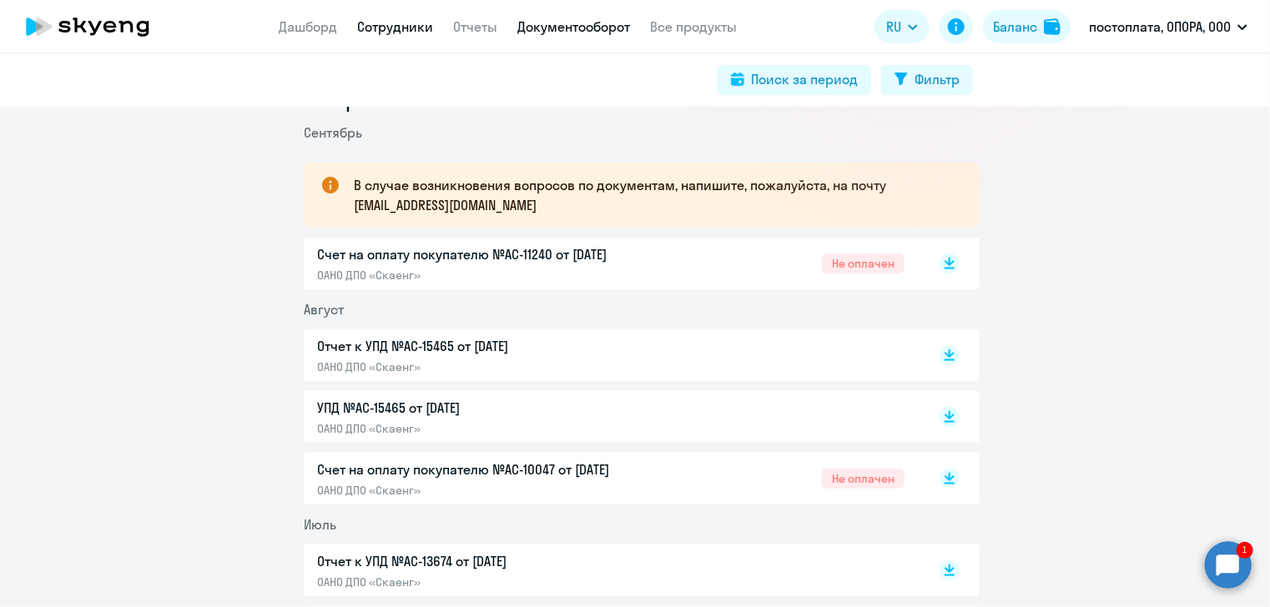
click at [414, 31] on link "Сотрудники" at bounding box center [395, 26] width 76 height 17
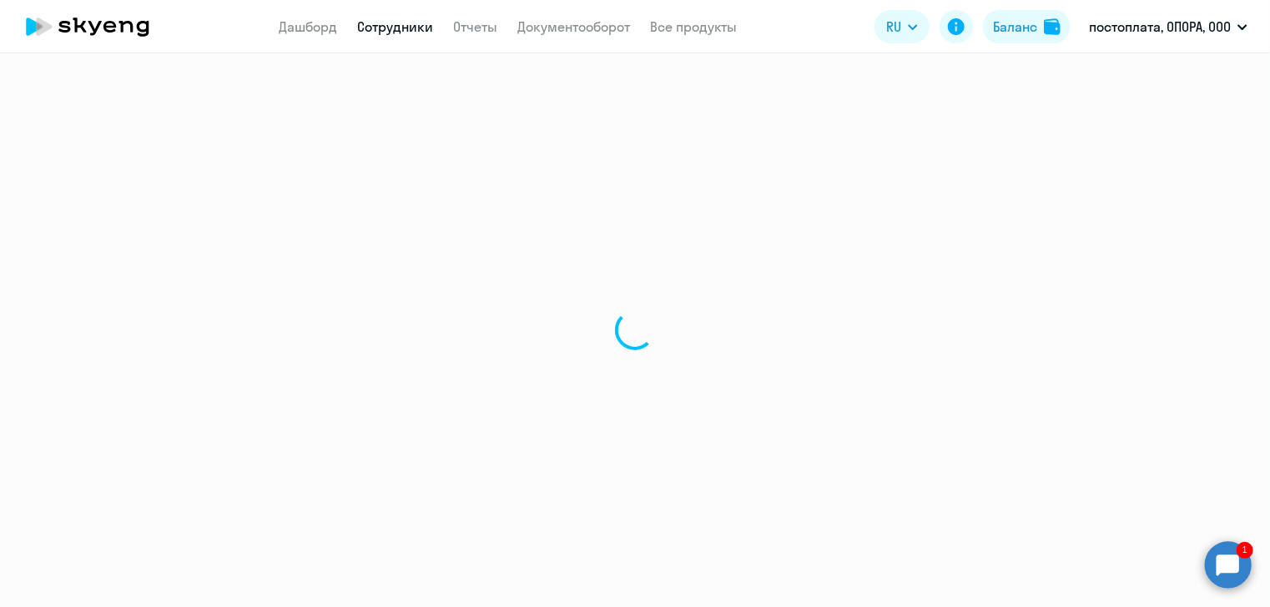
select select "30"
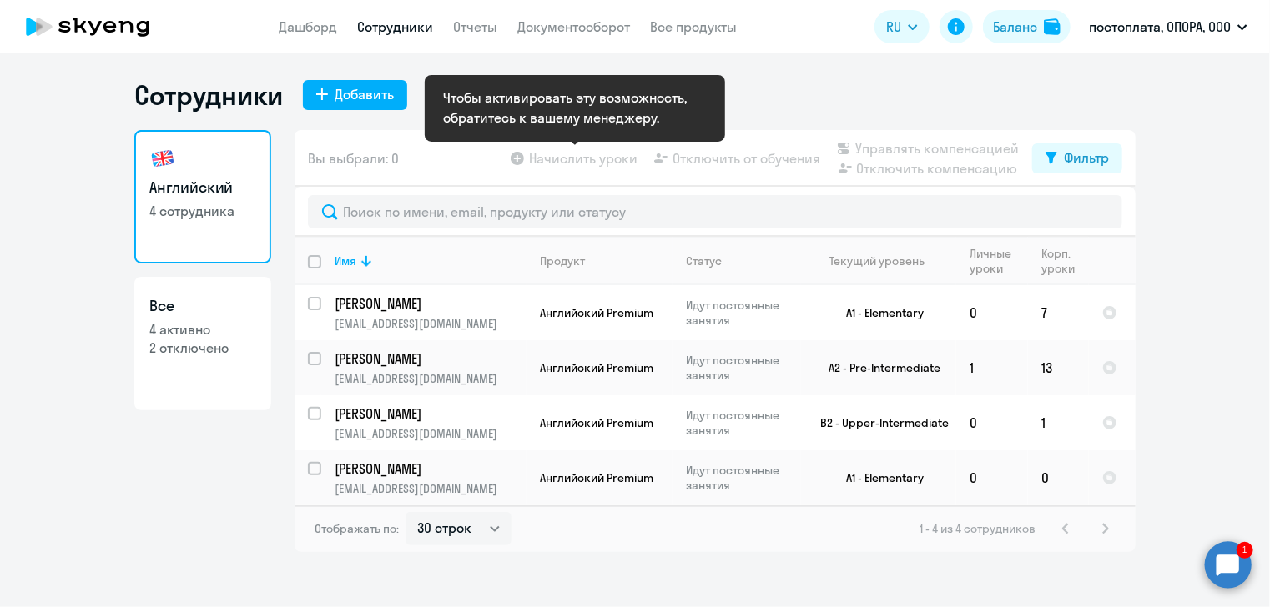
click at [540, 159] on app-table-action-button "Начислить уроки" at bounding box center [572, 159] width 130 height 20
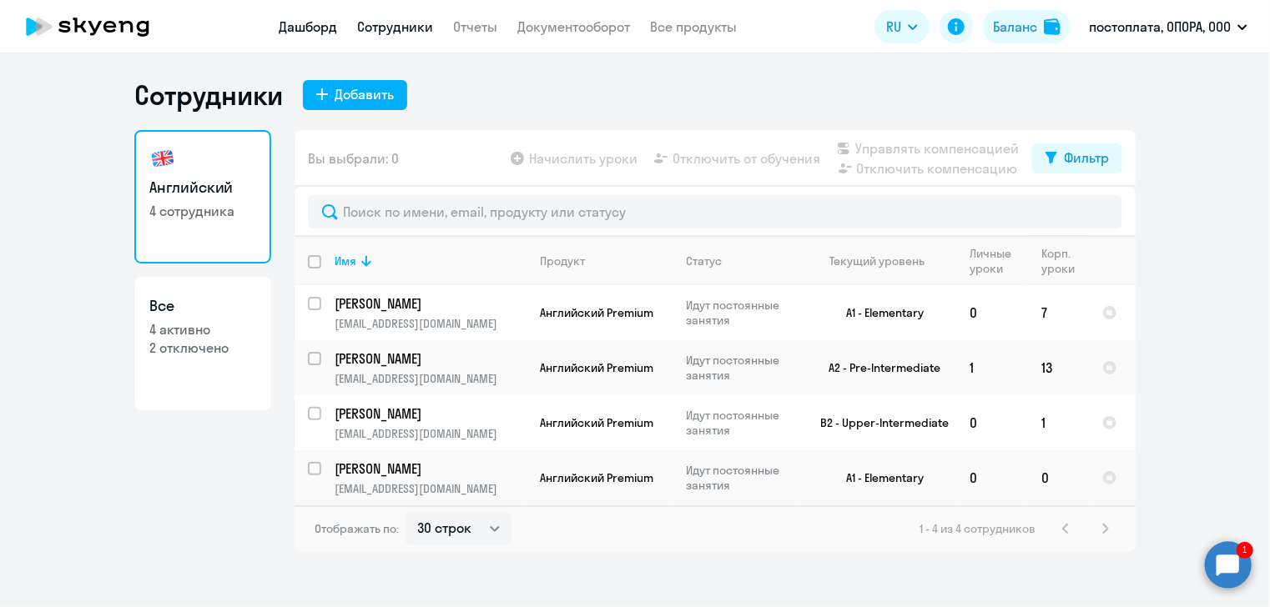
click at [309, 32] on link "Дашборд" at bounding box center [308, 26] width 58 height 17
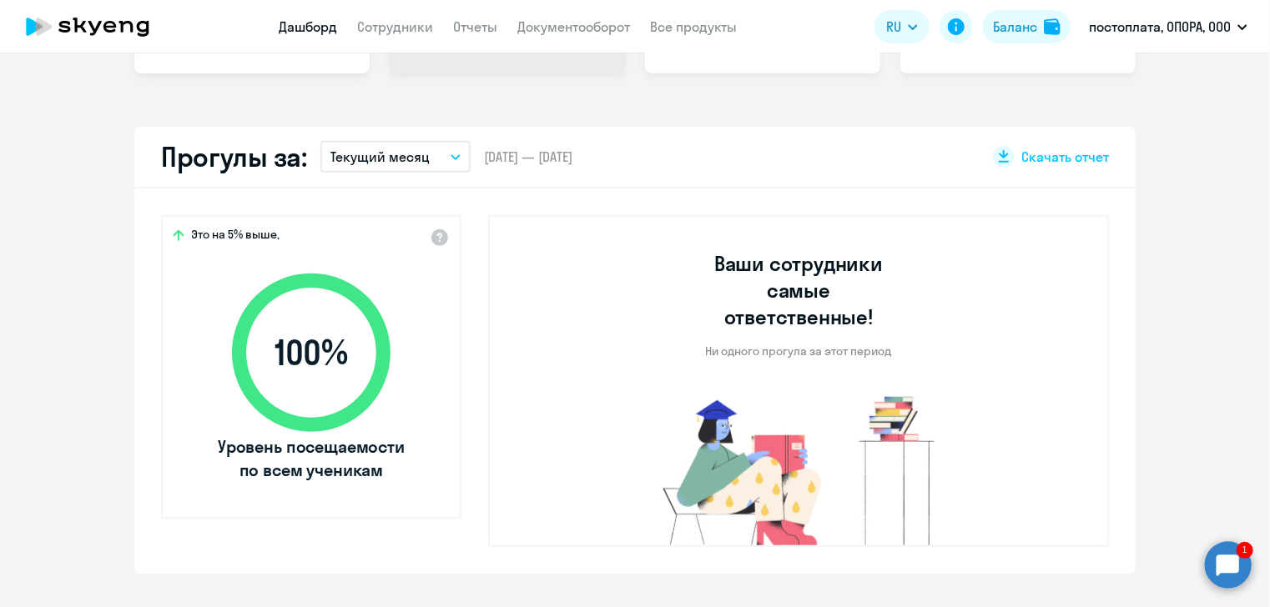
select select "30"
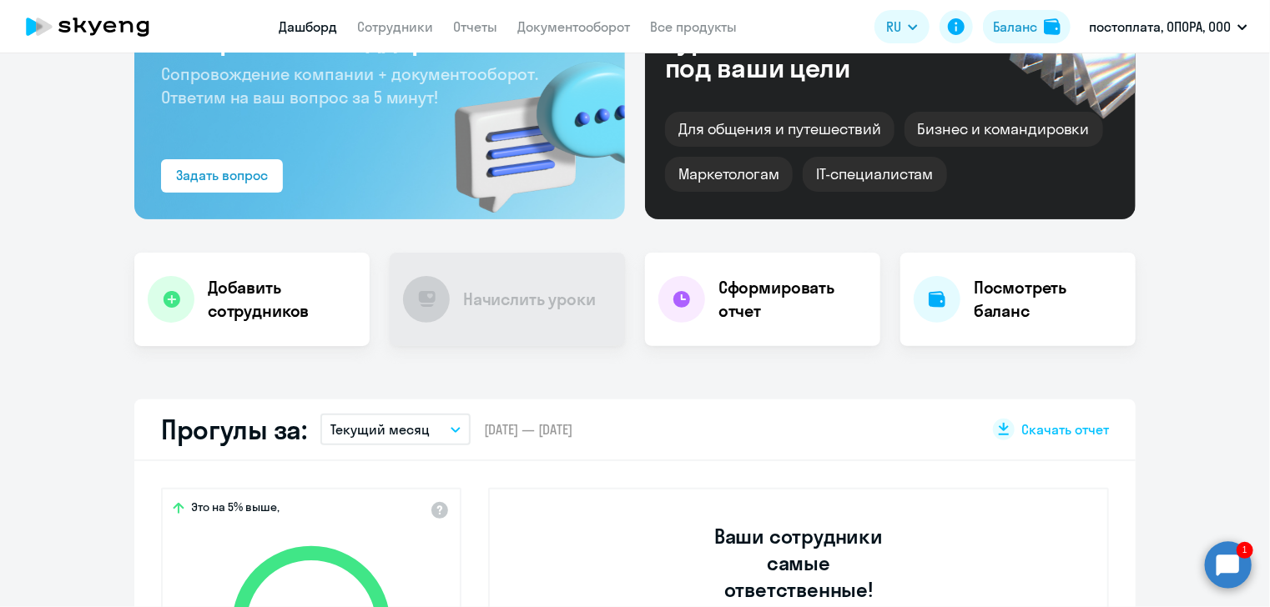
scroll to position [83, 0]
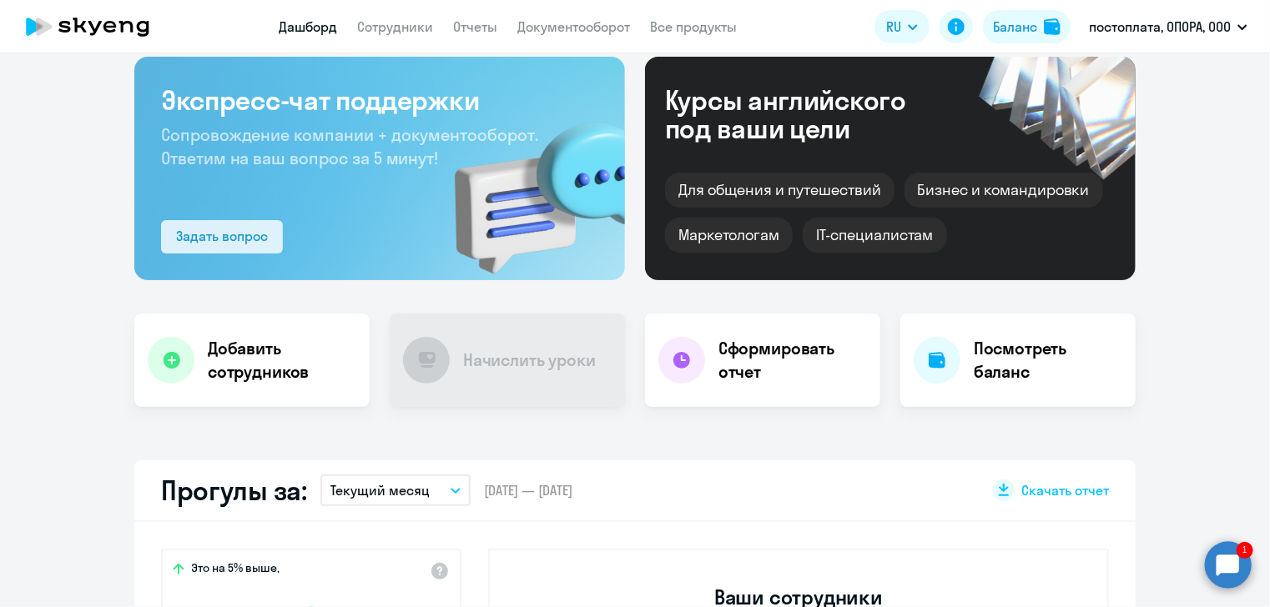
click at [204, 233] on div "Задать вопрос" at bounding box center [222, 236] width 92 height 20
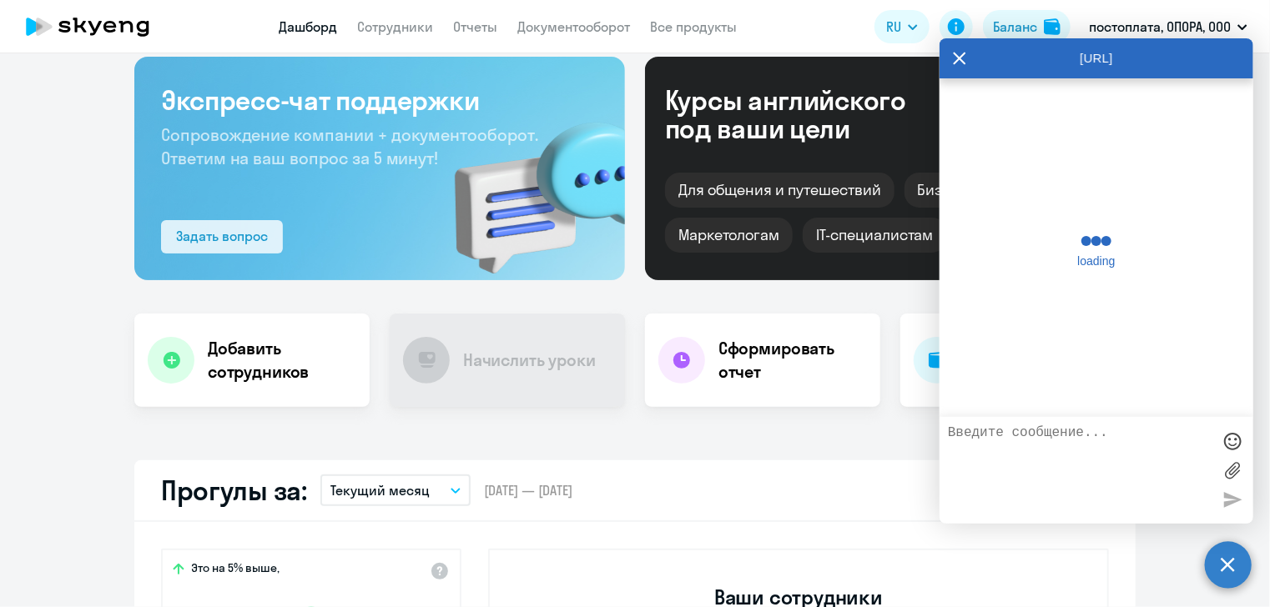
scroll to position [3023, 0]
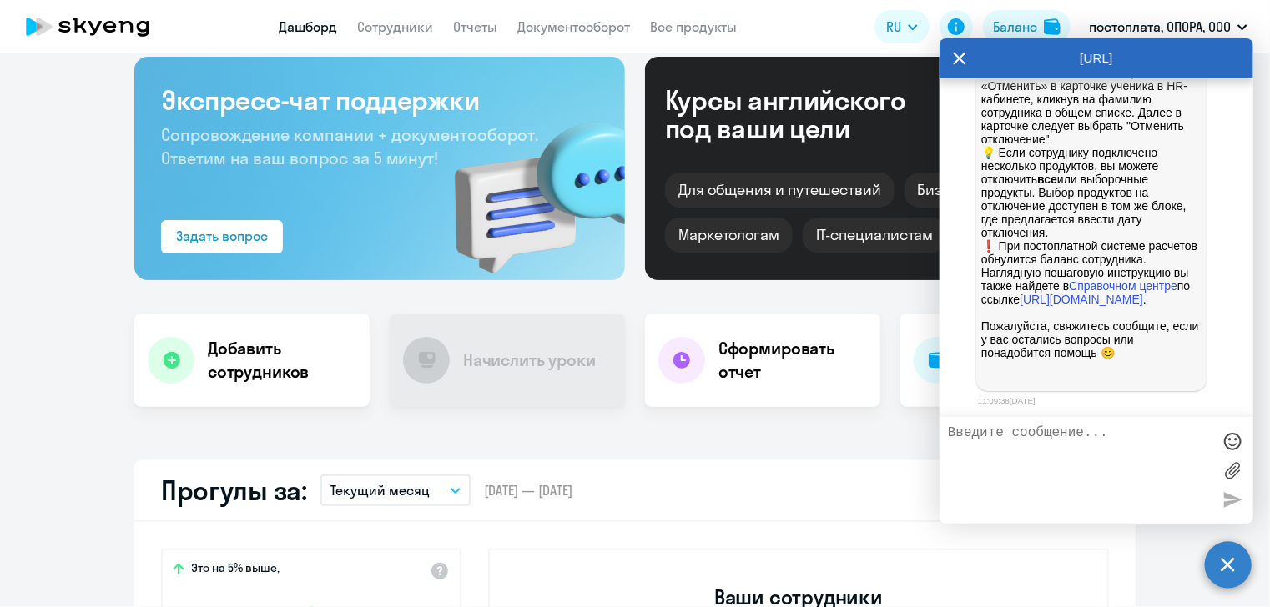
click at [1065, 438] on textarea at bounding box center [1080, 471] width 264 height 90
type textarea "Добрый день! Как можно начислить уроки?"
click at [1231, 500] on div at bounding box center [1232, 499] width 25 height 25
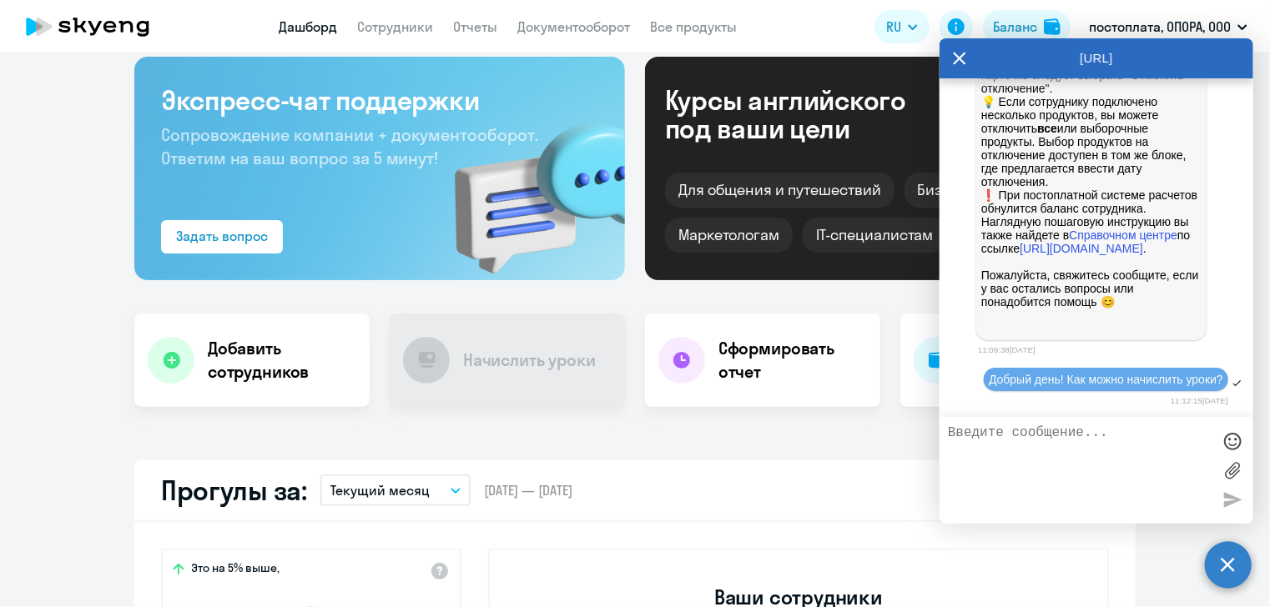
scroll to position [3095, 0]
click at [1095, 441] on textarea at bounding box center [1080, 471] width 264 height 90
type textarea "у меня неактивная ссылка по начислению"
click at [1232, 498] on div at bounding box center [1232, 499] width 25 height 25
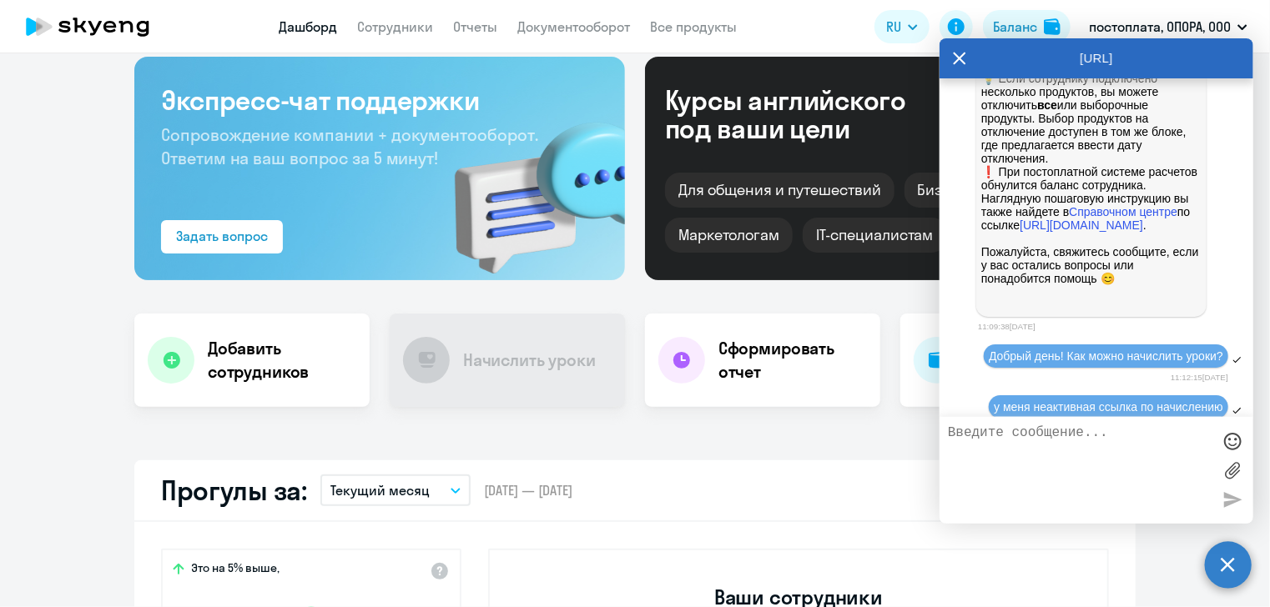
scroll to position [3160, 0]
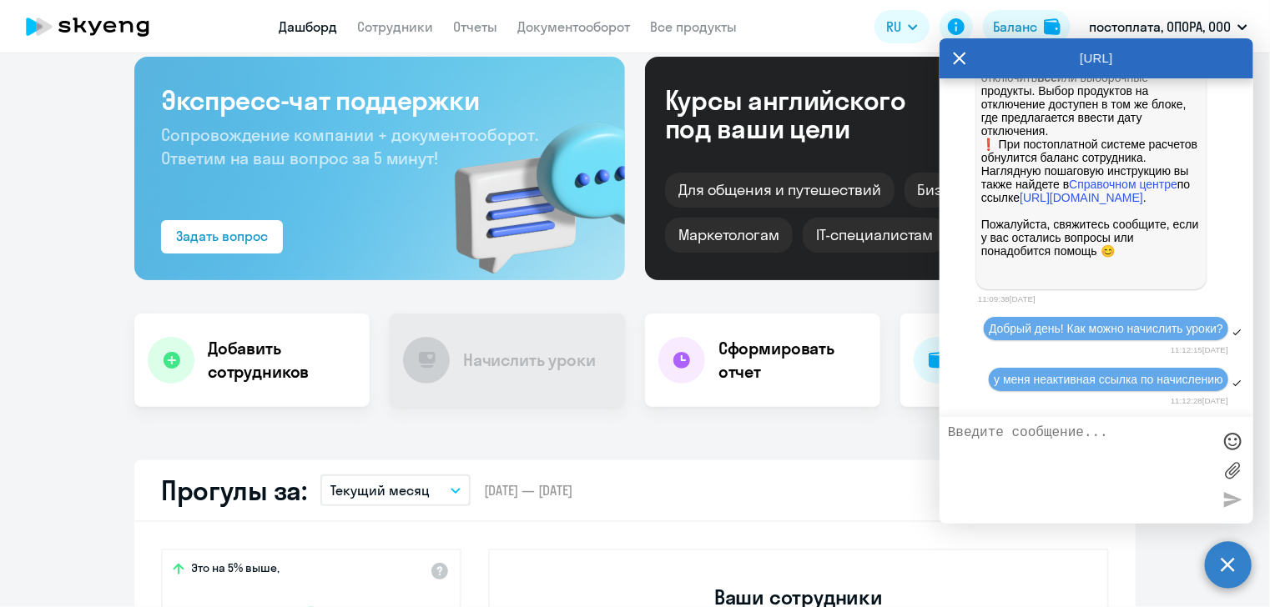
click at [1077, 438] on textarea at bounding box center [1080, 471] width 264 height 90
type textarea "Вопрос по личному кабинету ОПОРА теперь"
click at [1231, 499] on div at bounding box center [1232, 499] width 25 height 25
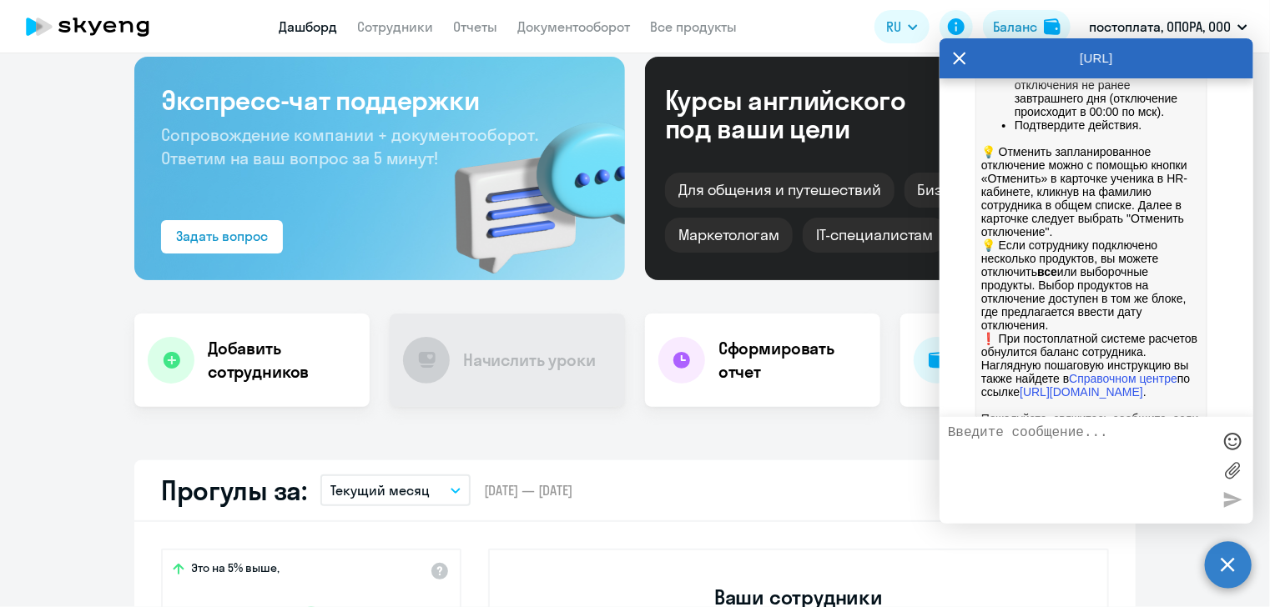
scroll to position [2643, 0]
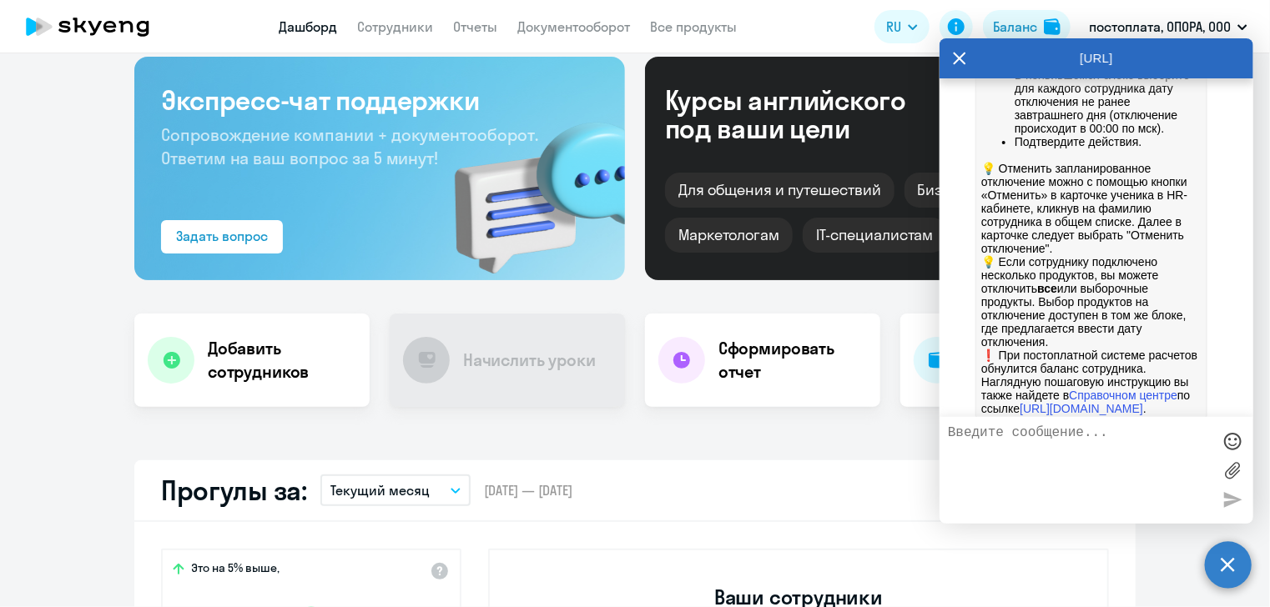
click at [958, 61] on icon at bounding box center [959, 58] width 13 height 40
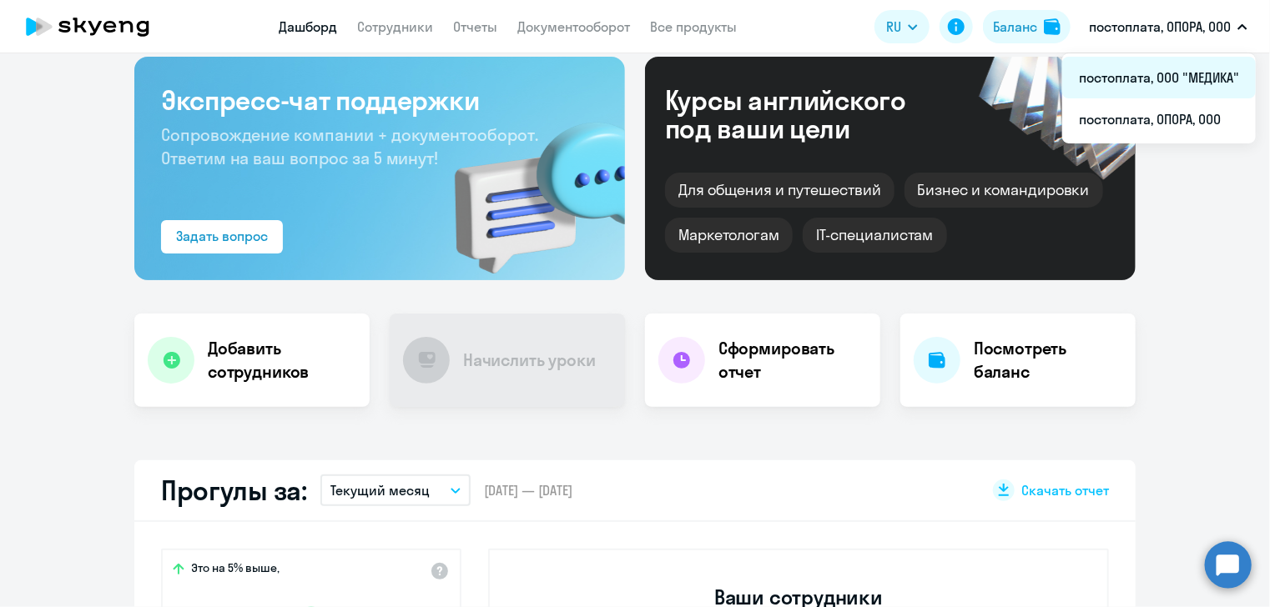
click at [1201, 73] on li "постоплата, ООО "МЕДИКА"" at bounding box center [1159, 78] width 194 height 42
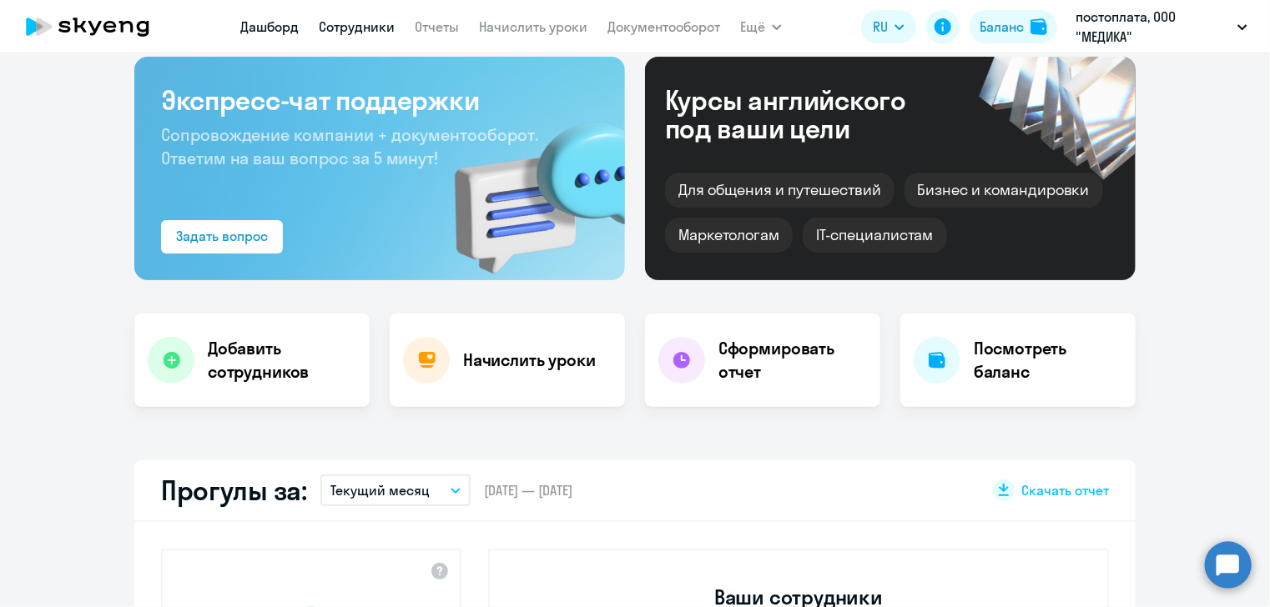
click at [344, 29] on link "Сотрудники" at bounding box center [357, 26] width 76 height 17
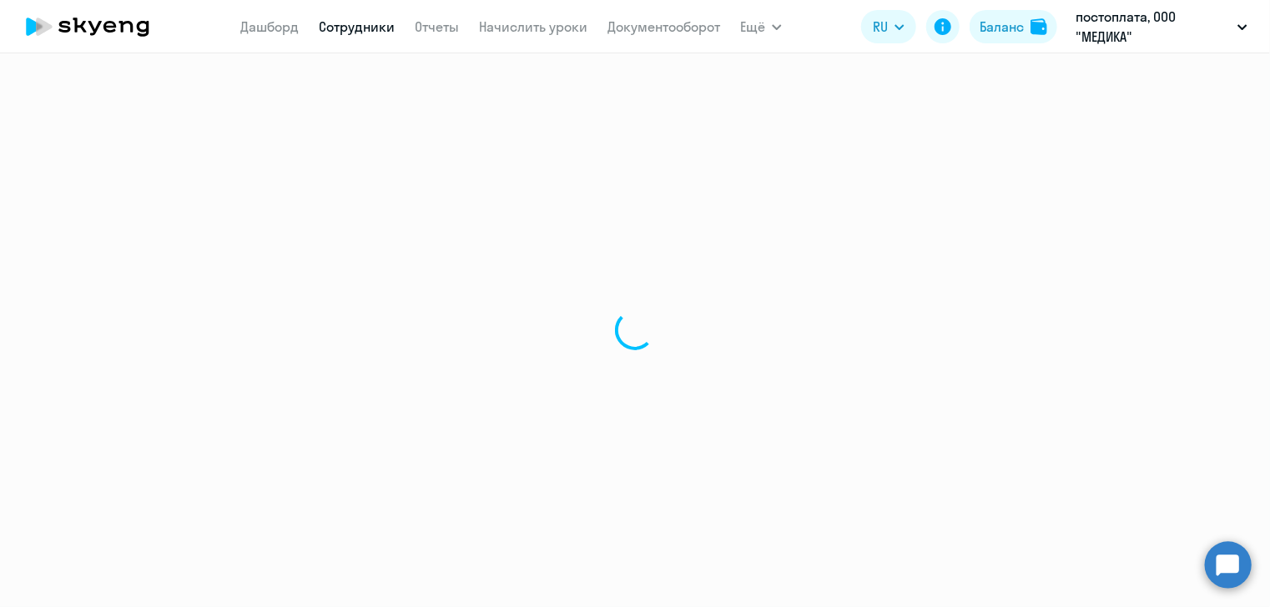
select select "30"
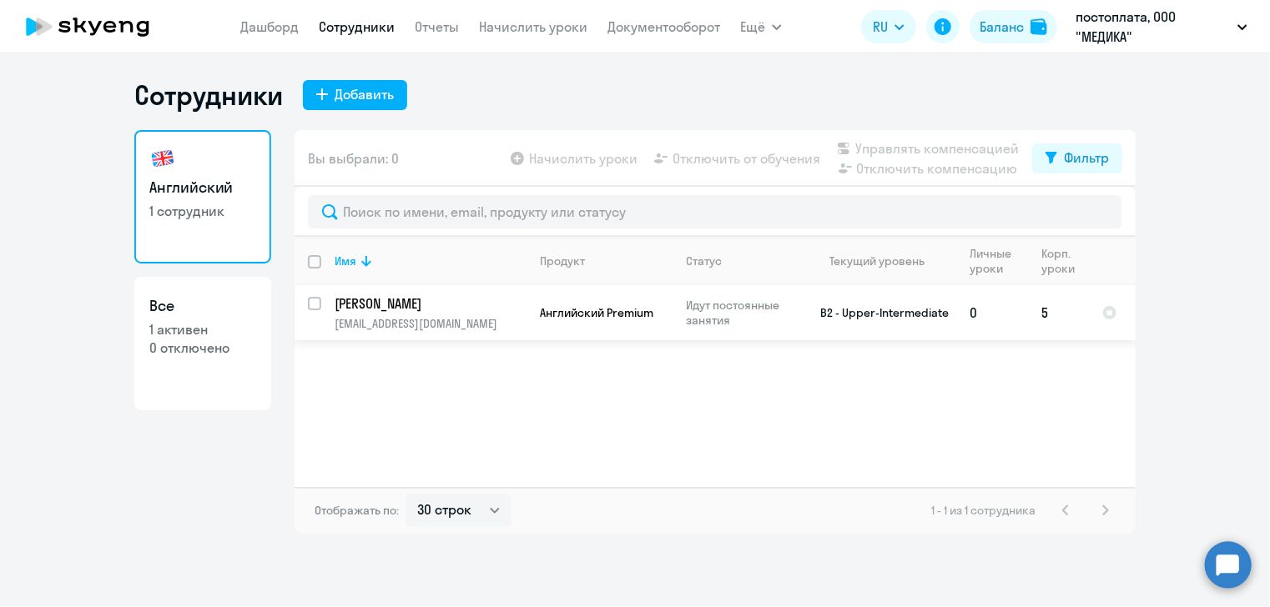
click at [315, 303] on input "select row 35800727" at bounding box center [324, 313] width 33 height 33
checkbox input "true"
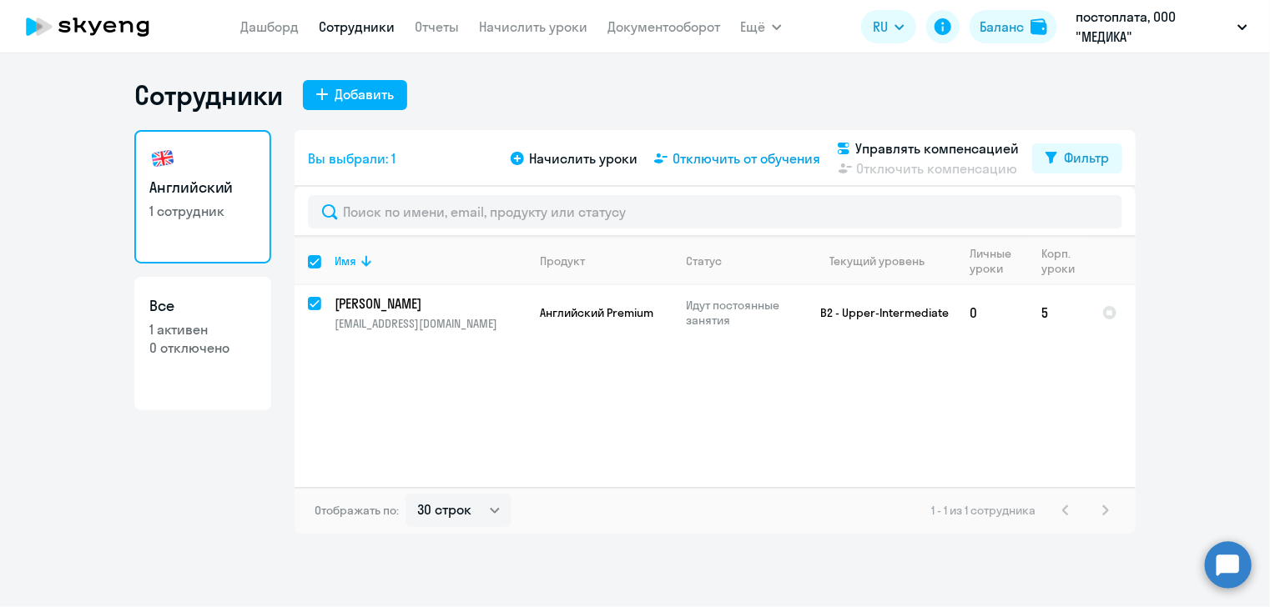
click at [751, 155] on span "Отключить от обучения" at bounding box center [746, 159] width 148 height 20
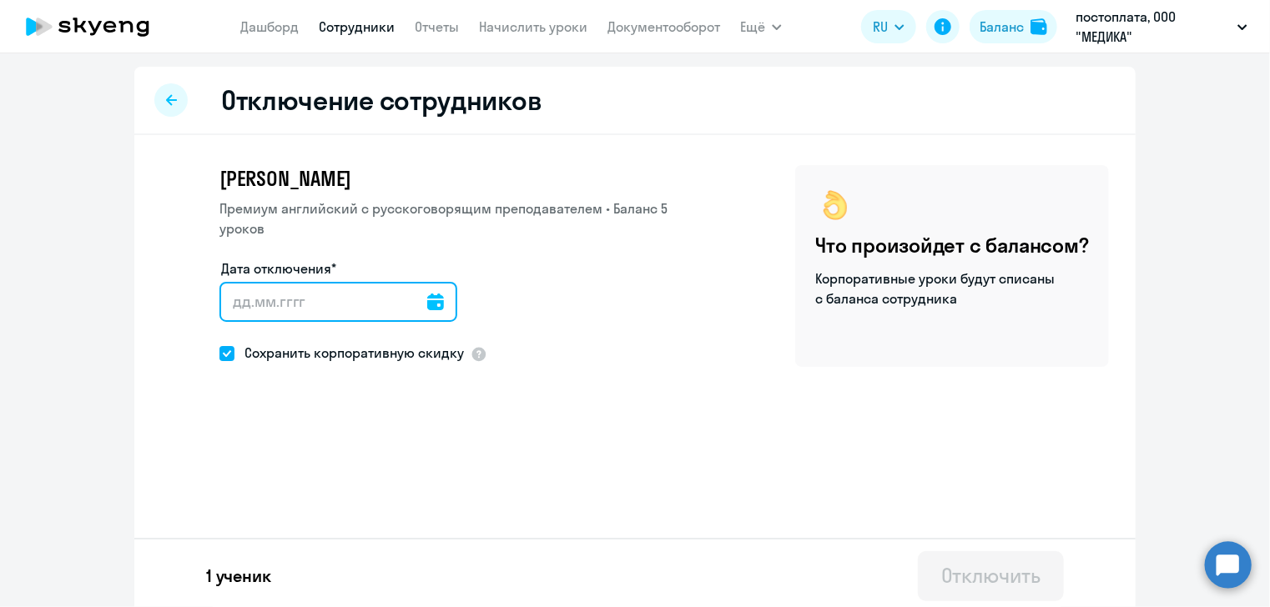
click at [248, 285] on input "Дата отключения*" at bounding box center [338, 302] width 238 height 40
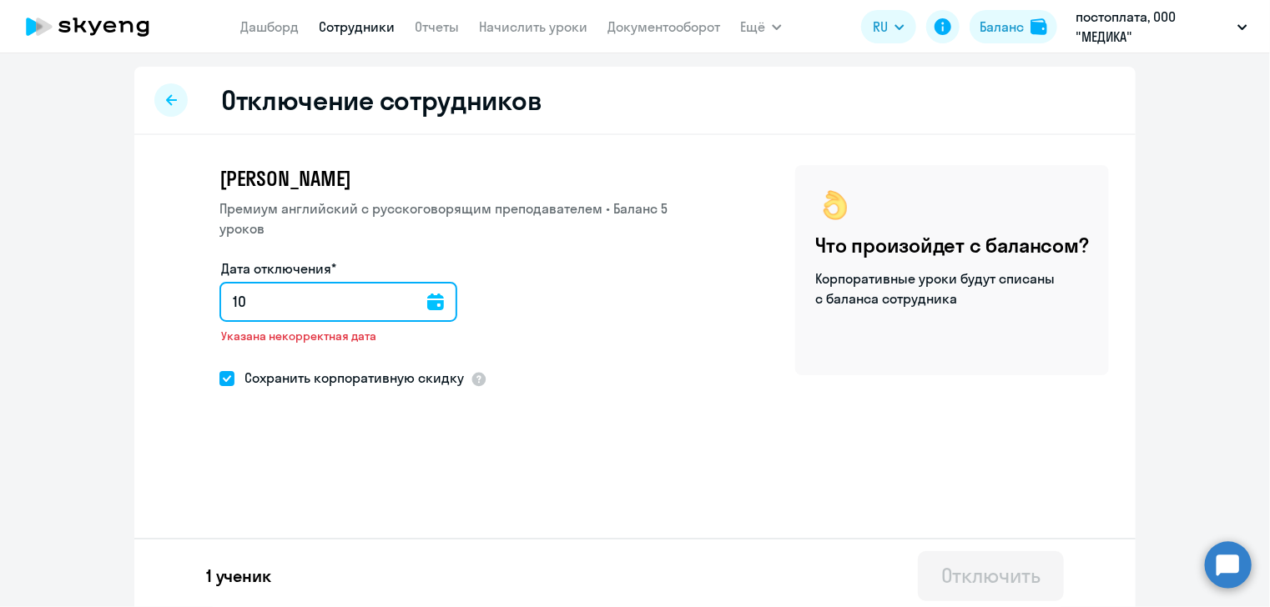
type input "1"
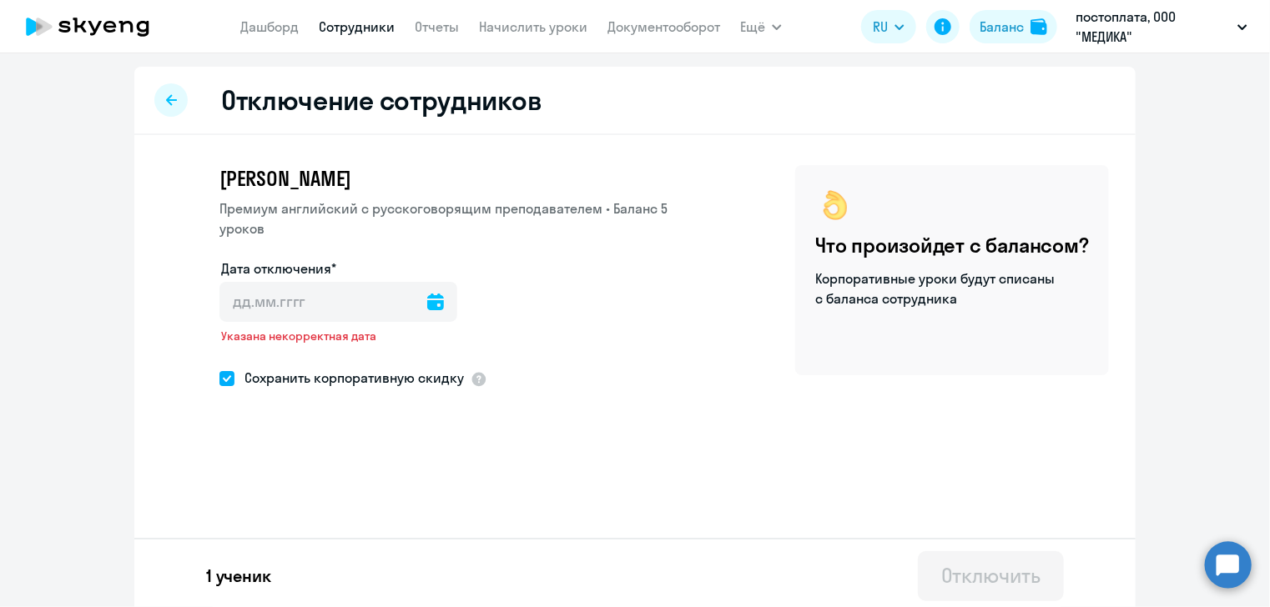
click at [427, 294] on icon at bounding box center [435, 302] width 17 height 17
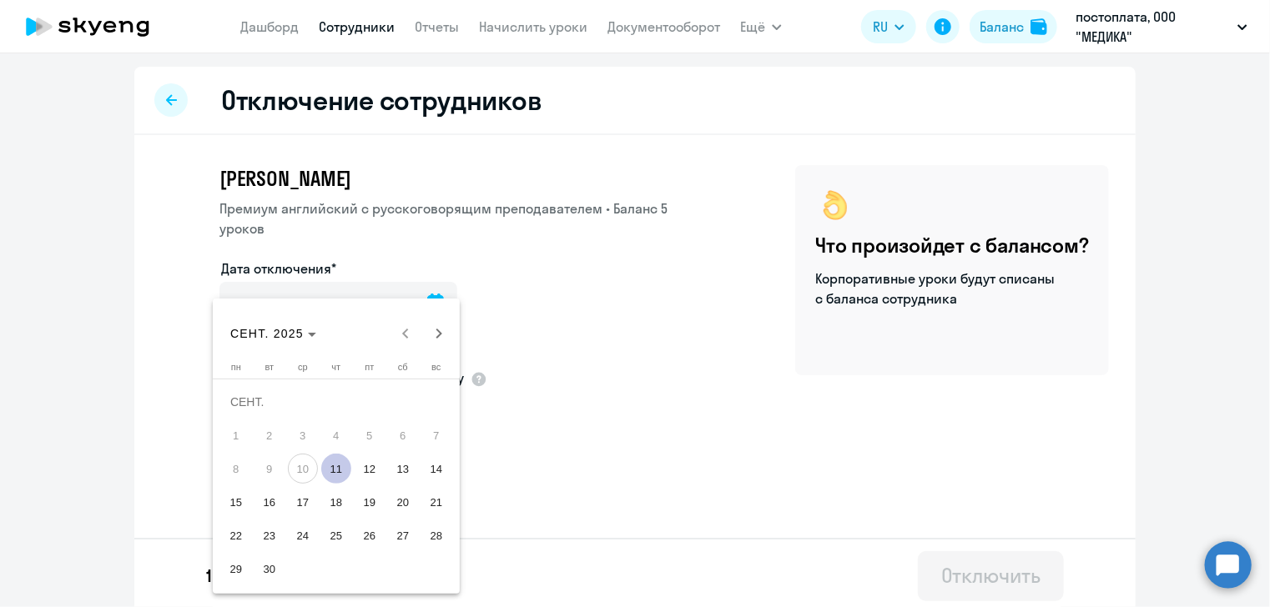
click at [335, 475] on span "11" at bounding box center [336, 469] width 30 height 30
type input "[DATE]"
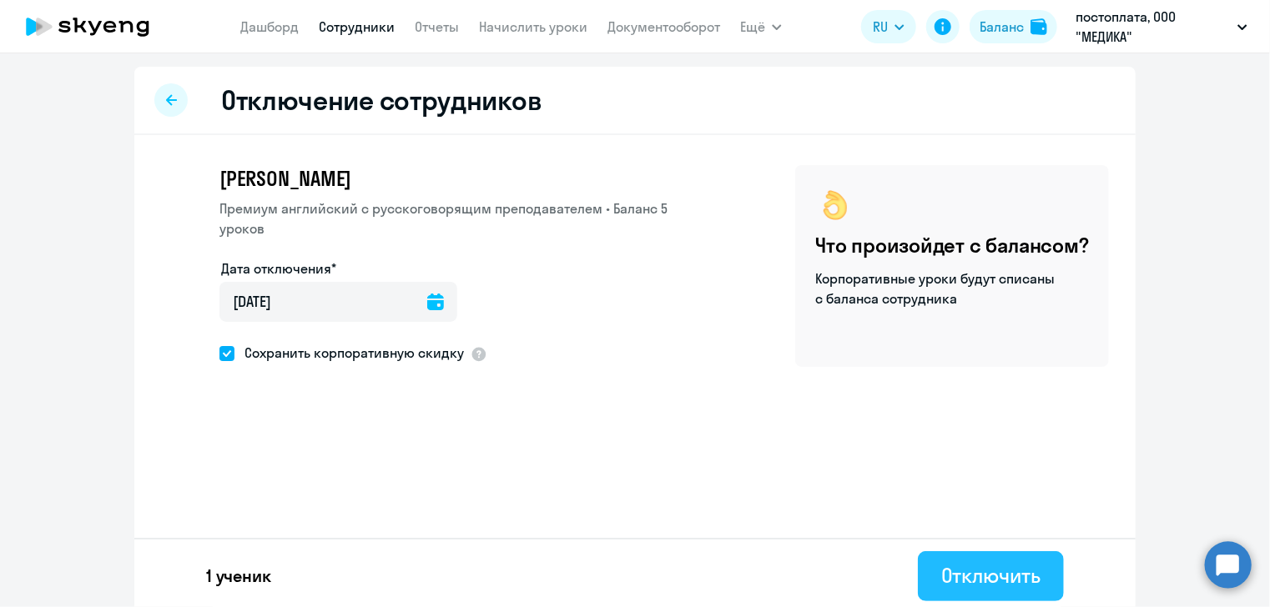
click at [986, 582] on div "Отключить" at bounding box center [990, 575] width 99 height 27
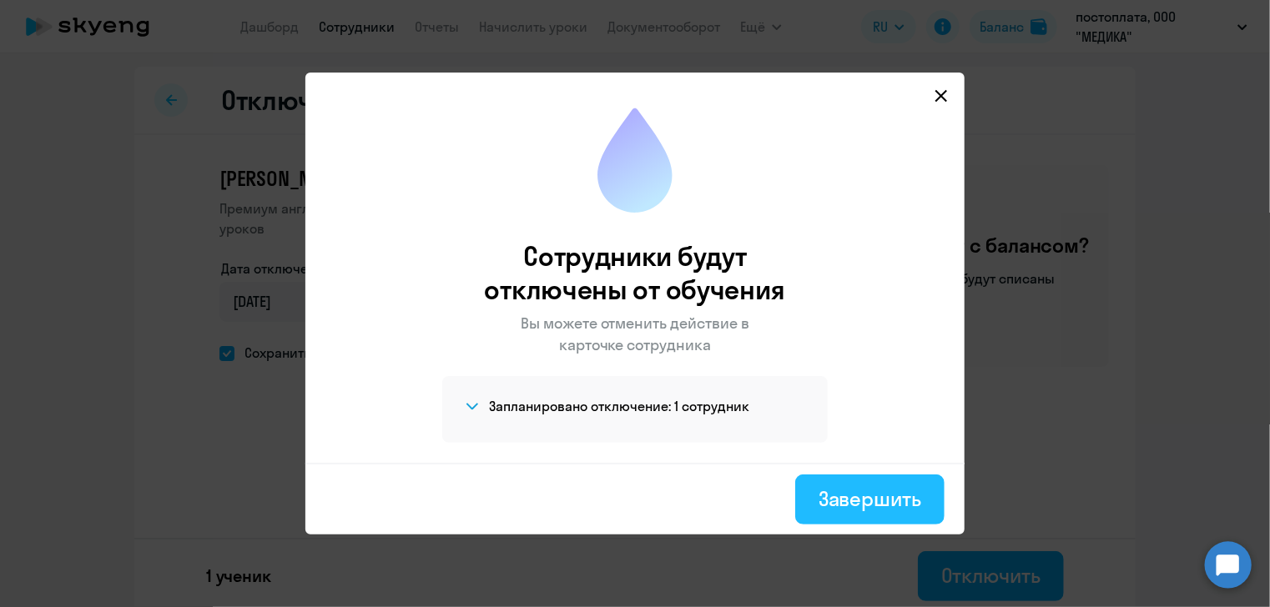
click at [895, 508] on div "Завершить" at bounding box center [869, 499] width 103 height 27
select select "30"
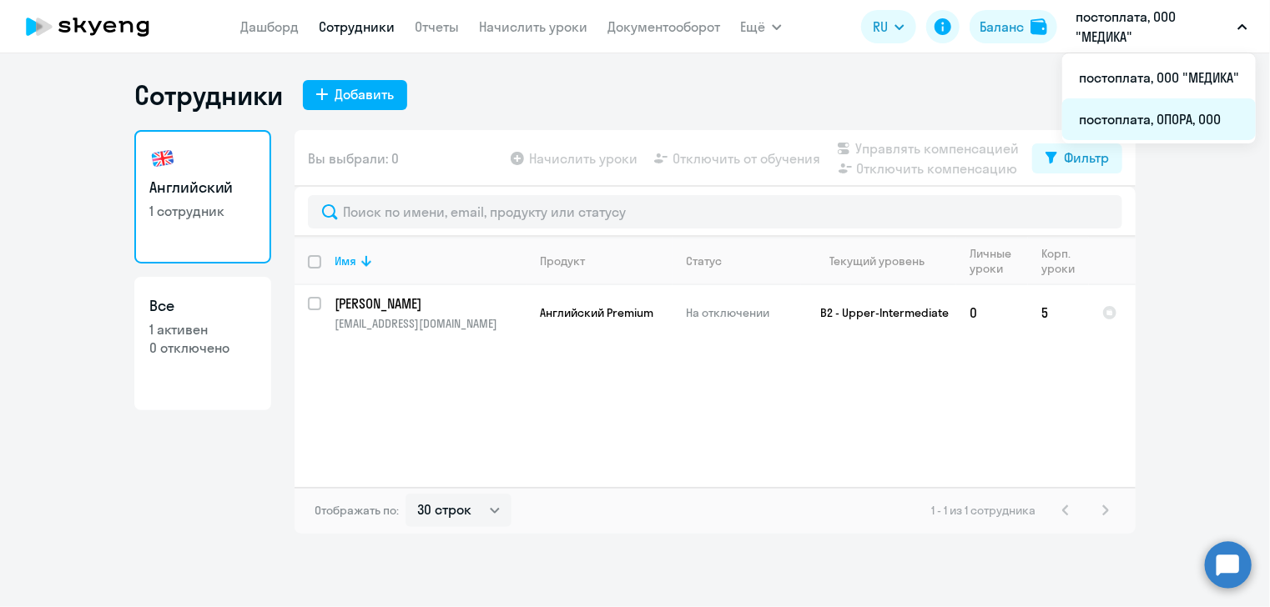
click at [1150, 120] on li "постоплата, ОПОРА, ООО" at bounding box center [1159, 119] width 194 height 42
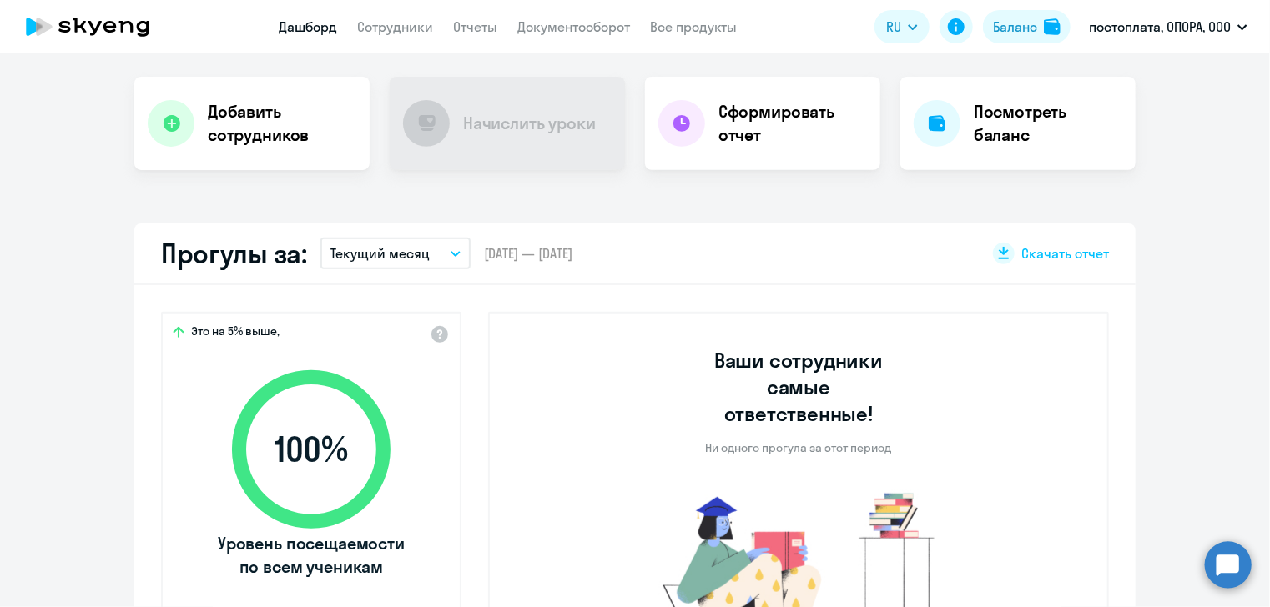
scroll to position [250, 0]
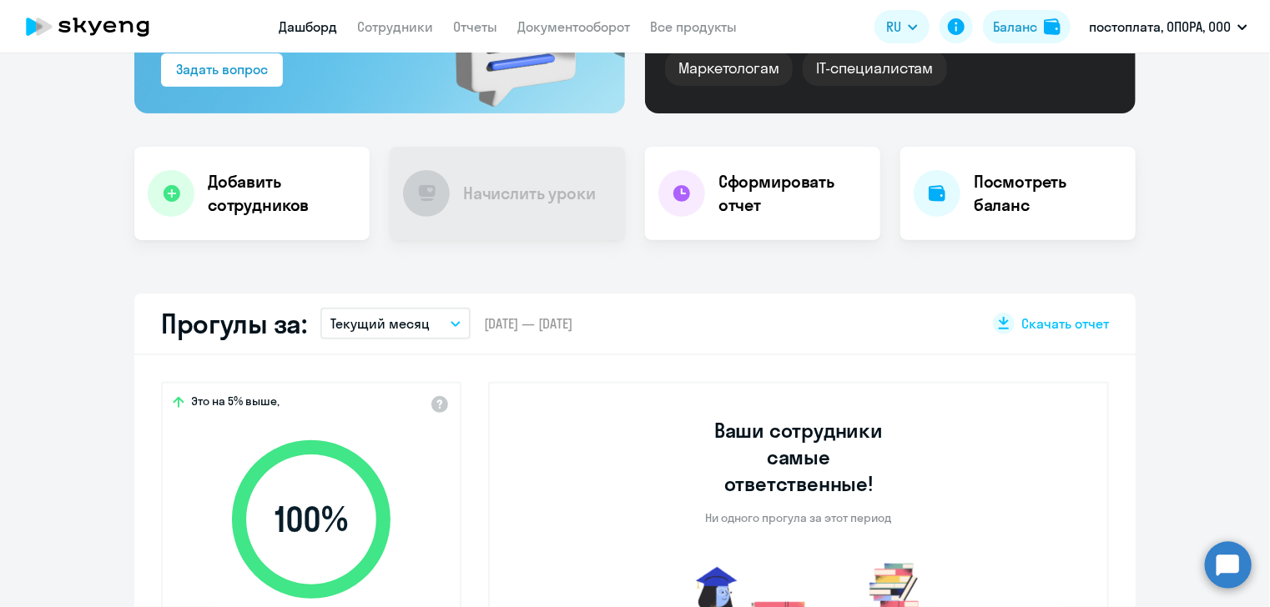
select select "30"
click at [1236, 562] on circle at bounding box center [1228, 564] width 47 height 47
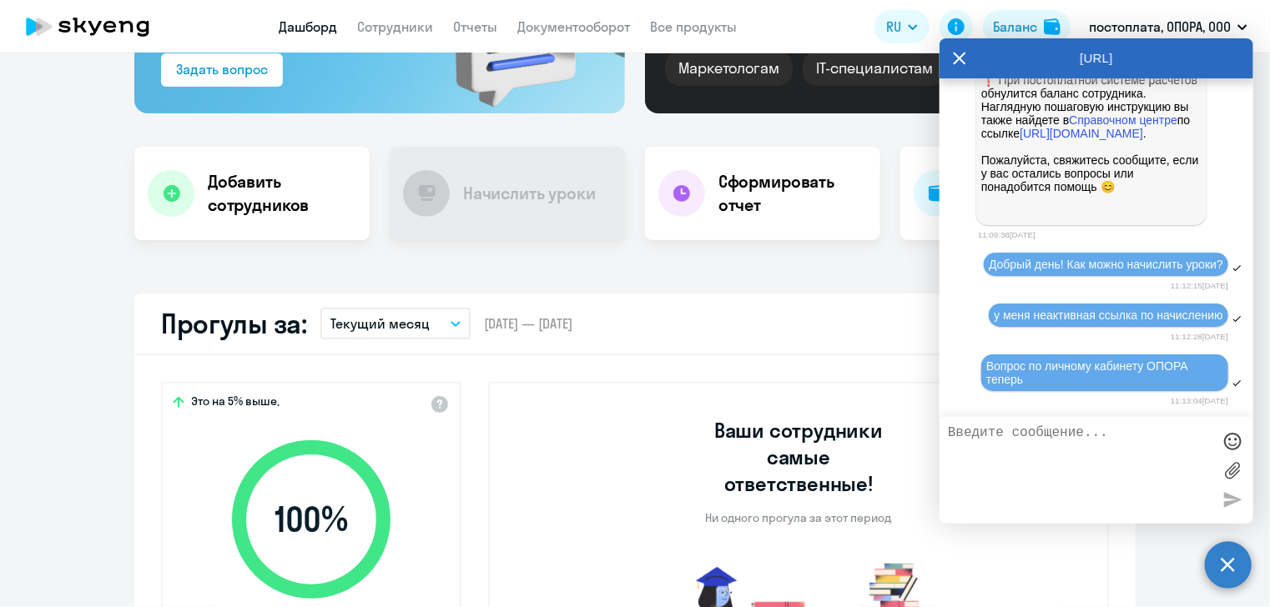
scroll to position [0, 0]
type textarea "Отключение по [PERSON_NAME] сделала успешно"
click at [1232, 501] on div at bounding box center [1232, 499] width 25 height 25
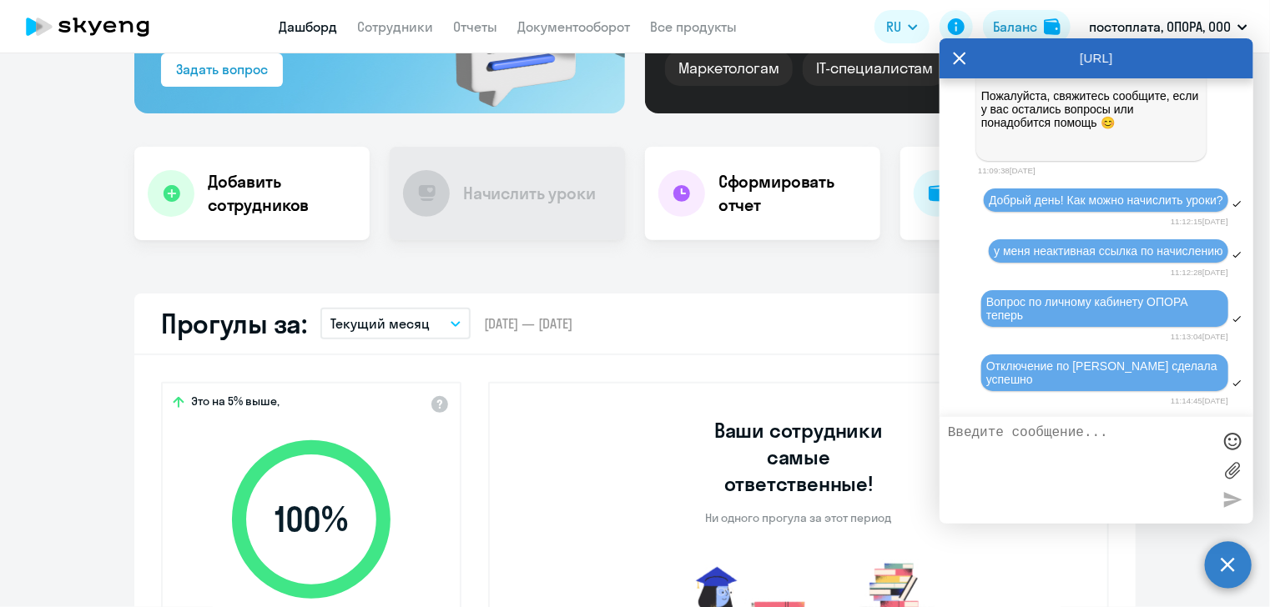
click at [954, 58] on icon at bounding box center [959, 58] width 13 height 40
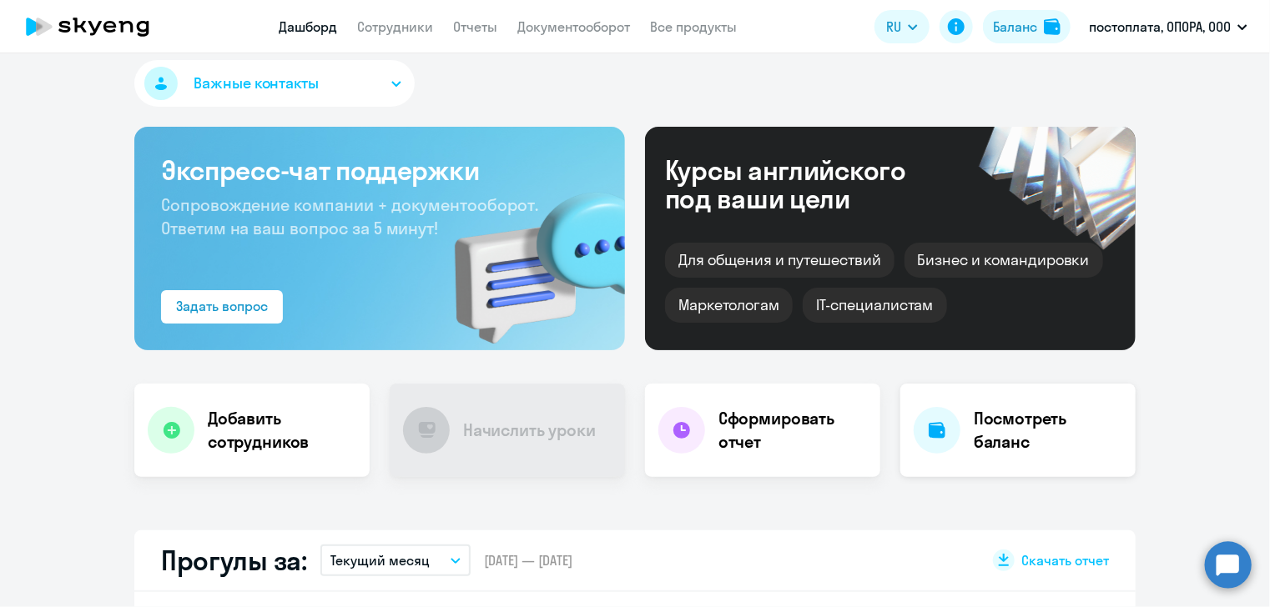
scroll to position [0, 0]
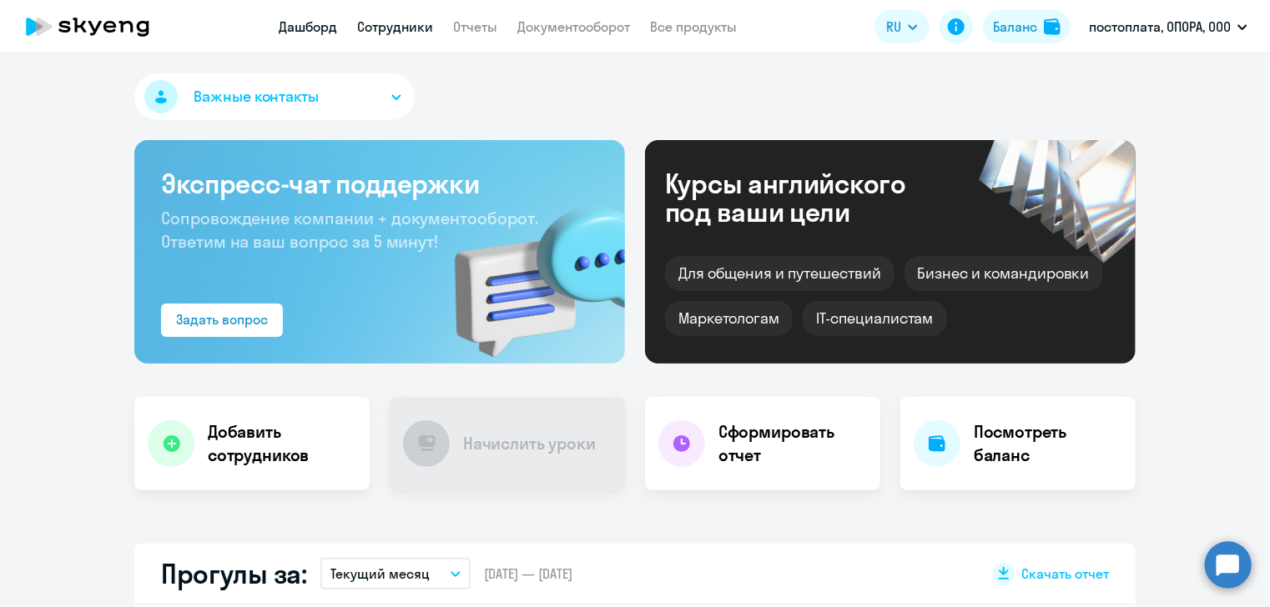
click at [380, 29] on link "Сотрудники" at bounding box center [395, 26] width 76 height 17
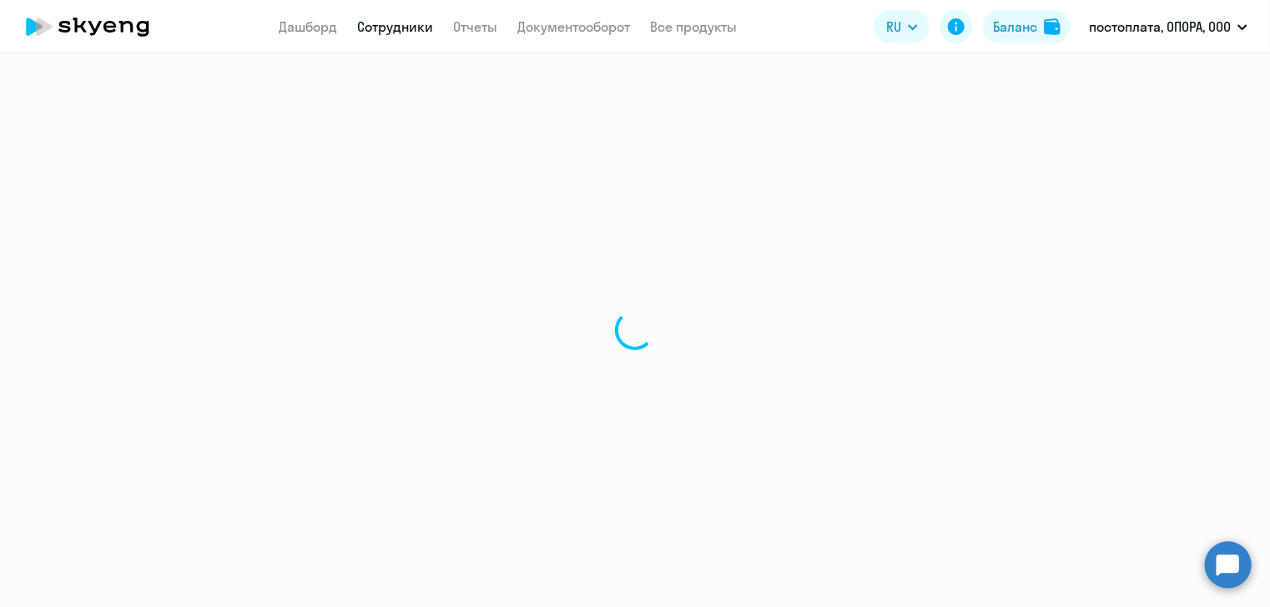
select select "30"
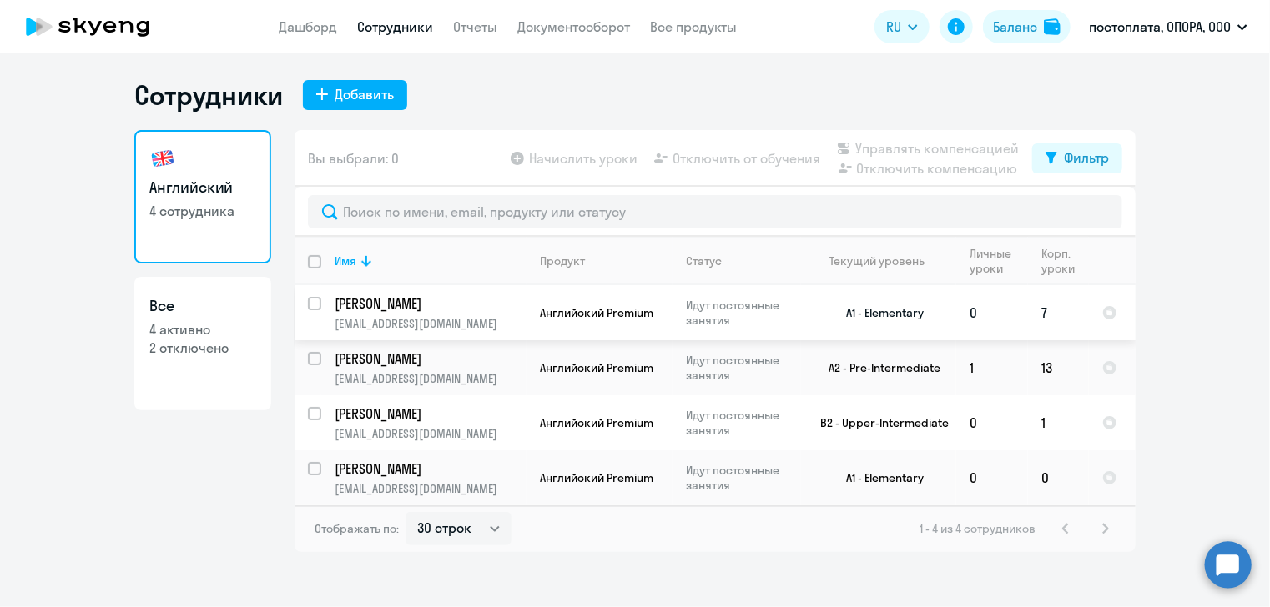
click at [312, 303] on input "select row 34082422" at bounding box center [324, 313] width 33 height 33
checkbox input "true"
click at [315, 360] on input "select row 34082436" at bounding box center [324, 368] width 33 height 33
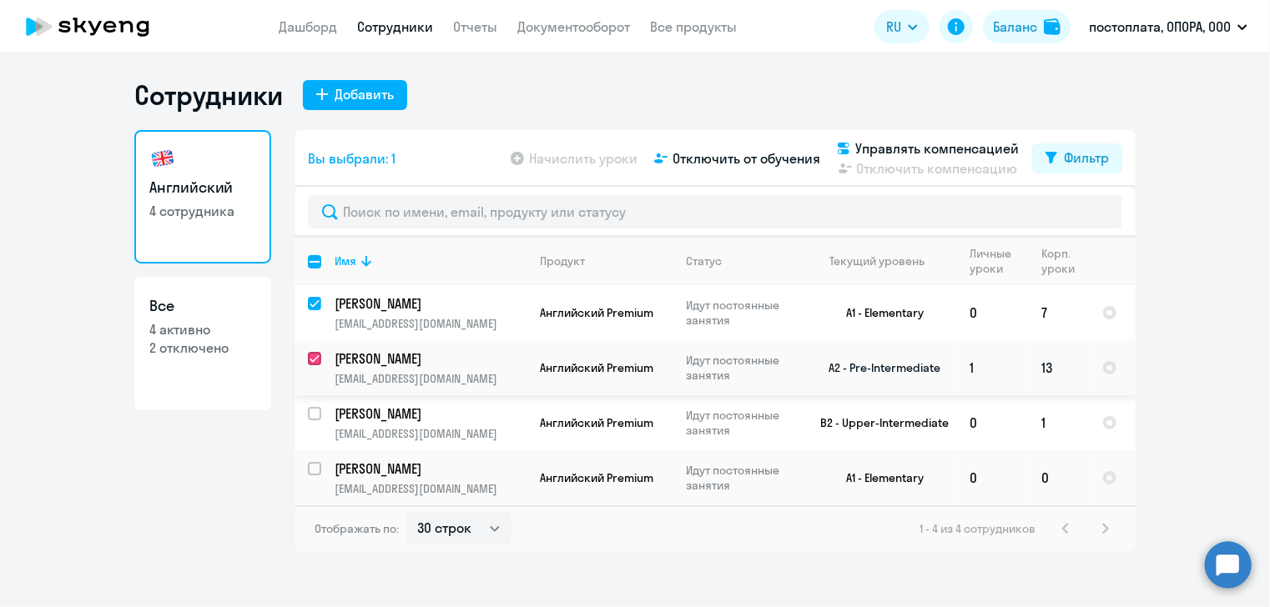
checkbox input "true"
click at [314, 415] on input "select row 34082453" at bounding box center [324, 423] width 33 height 33
checkbox input "true"
click at [314, 476] on input "select row 34082459" at bounding box center [324, 478] width 33 height 33
checkbox input "true"
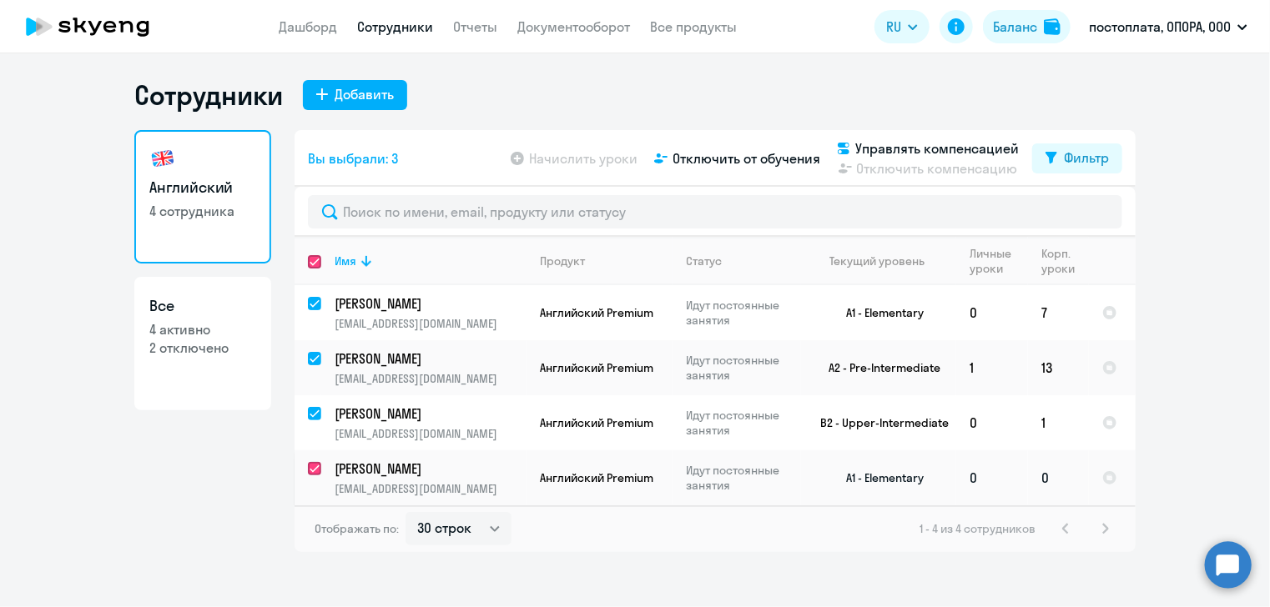
checkbox input "true"
click at [314, 304] on input "deselect row 34082422" at bounding box center [324, 313] width 33 height 33
checkbox input "false"
click at [320, 361] on input "deselect row 34082436" at bounding box center [324, 368] width 33 height 33
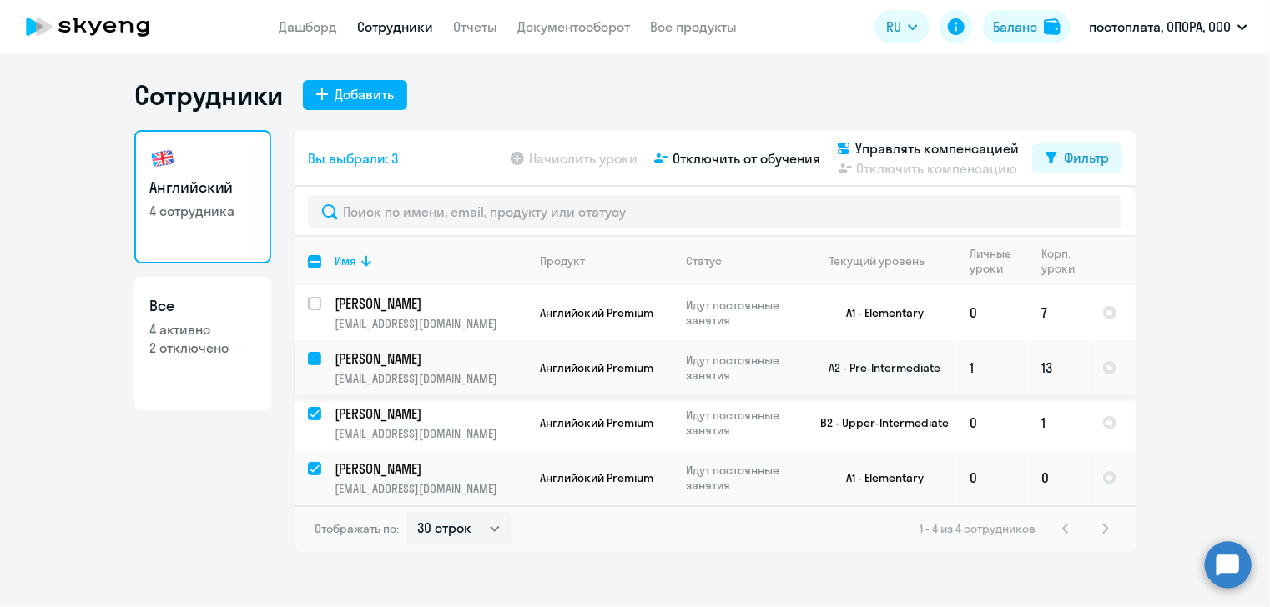
checkbox input "false"
click at [316, 420] on input "deselect row 34082453" at bounding box center [324, 423] width 33 height 33
checkbox input "false"
click at [319, 473] on input "deselect row 34082459" at bounding box center [324, 478] width 33 height 33
checkbox input "false"
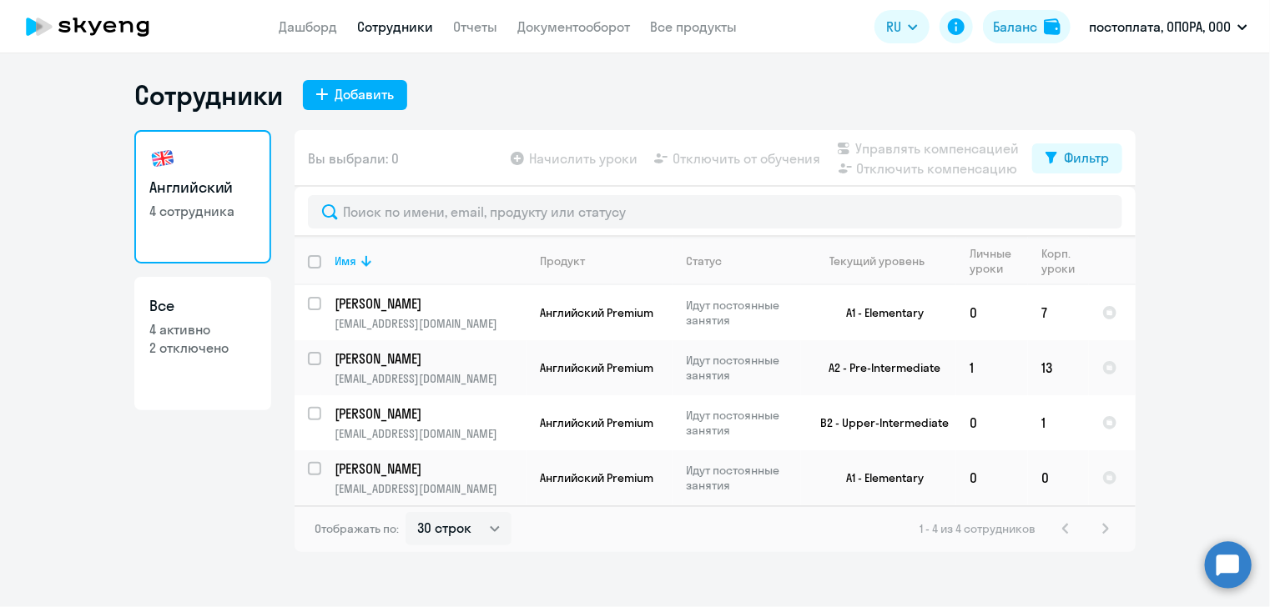
click at [312, 262] on input "deselect all" at bounding box center [324, 271] width 33 height 33
checkbox input "true"
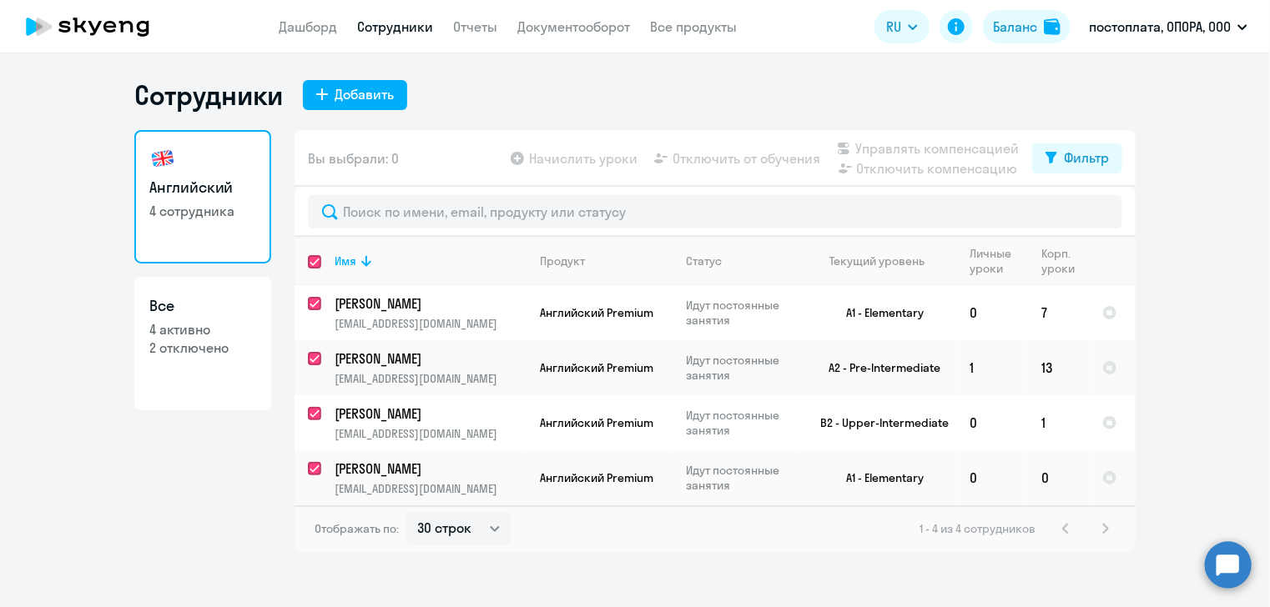
checkbox input "true"
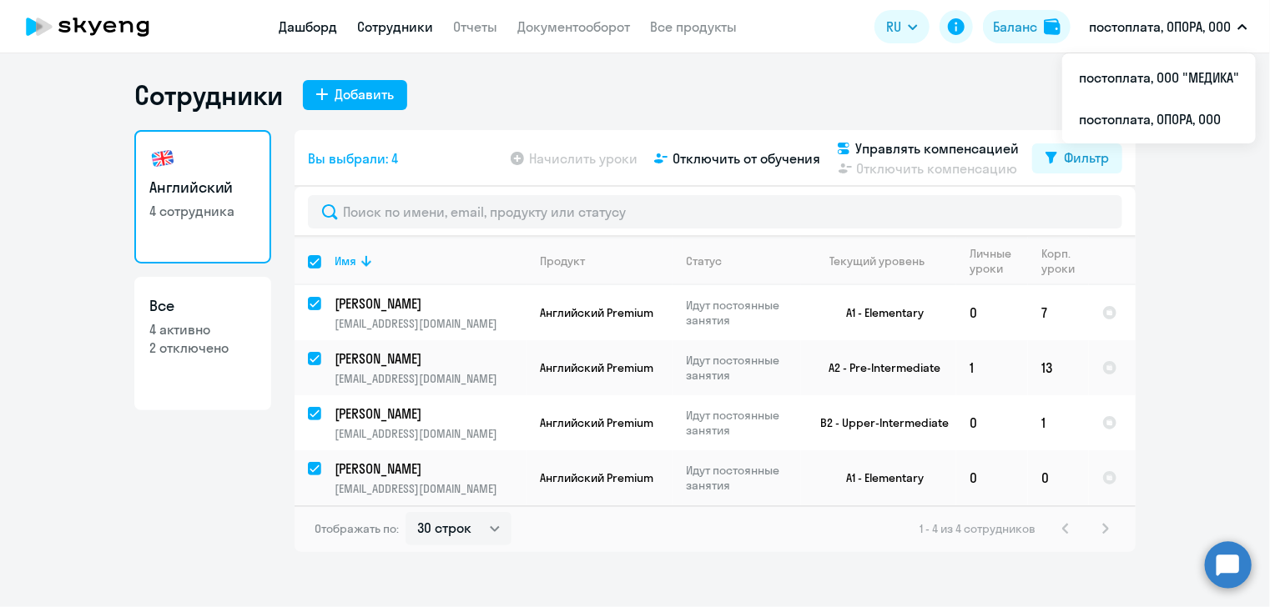
click at [295, 27] on link "Дашборд" at bounding box center [308, 26] width 58 height 17
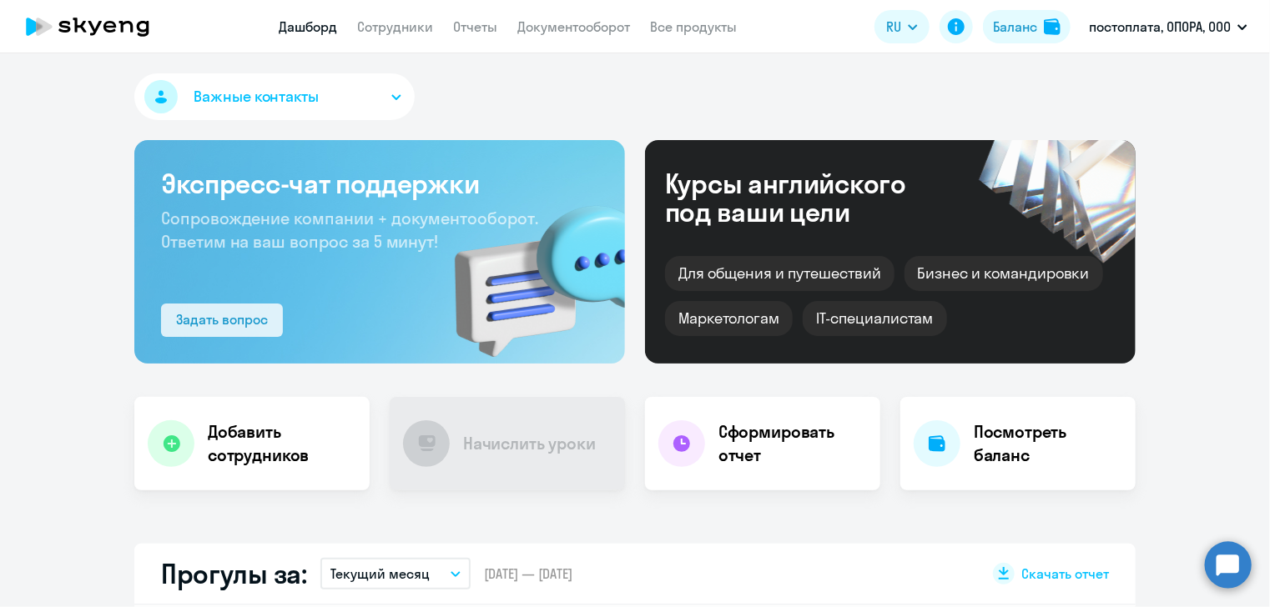
click at [257, 308] on button "Задать вопрос" at bounding box center [222, 320] width 122 height 33
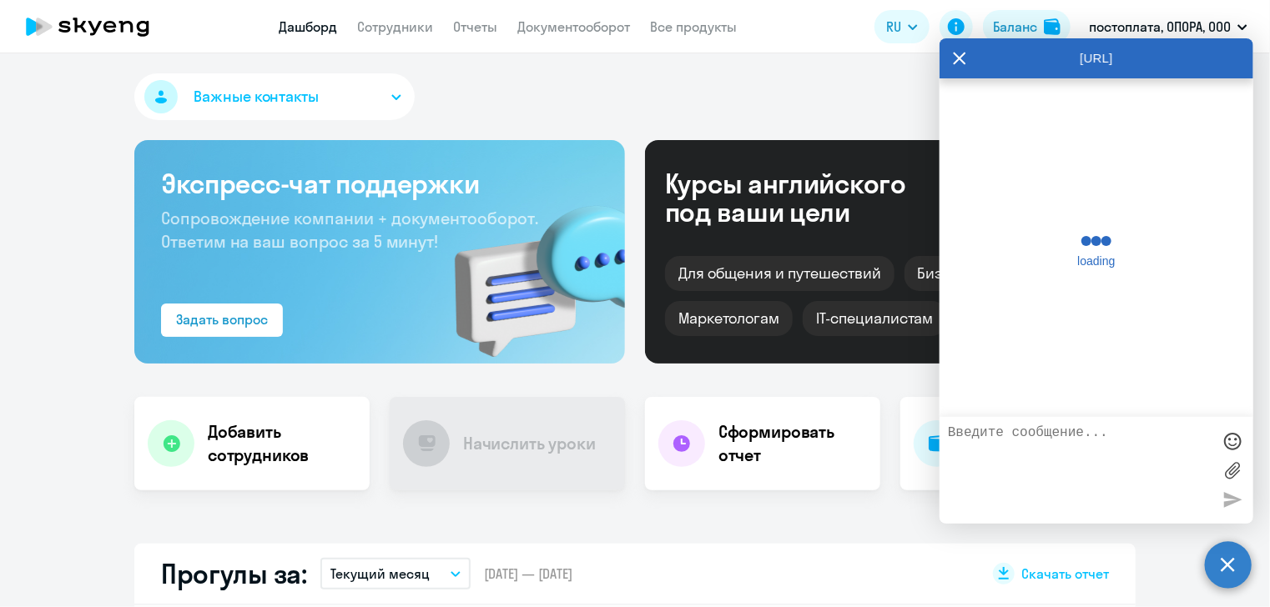
scroll to position [3286, 0]
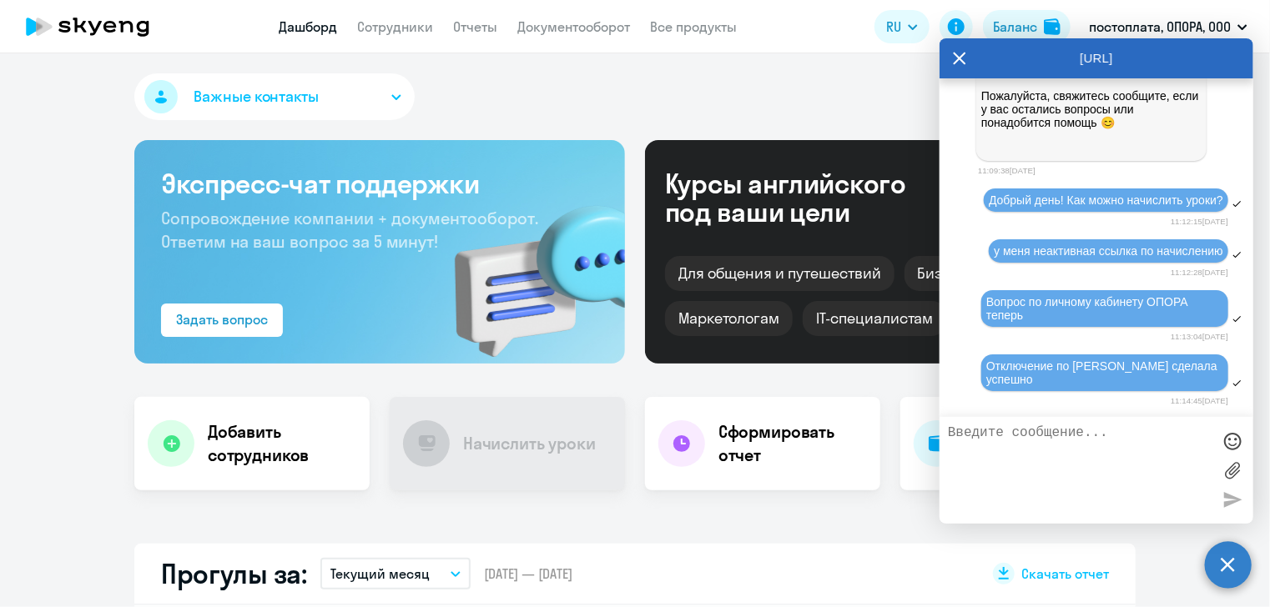
select select "30"
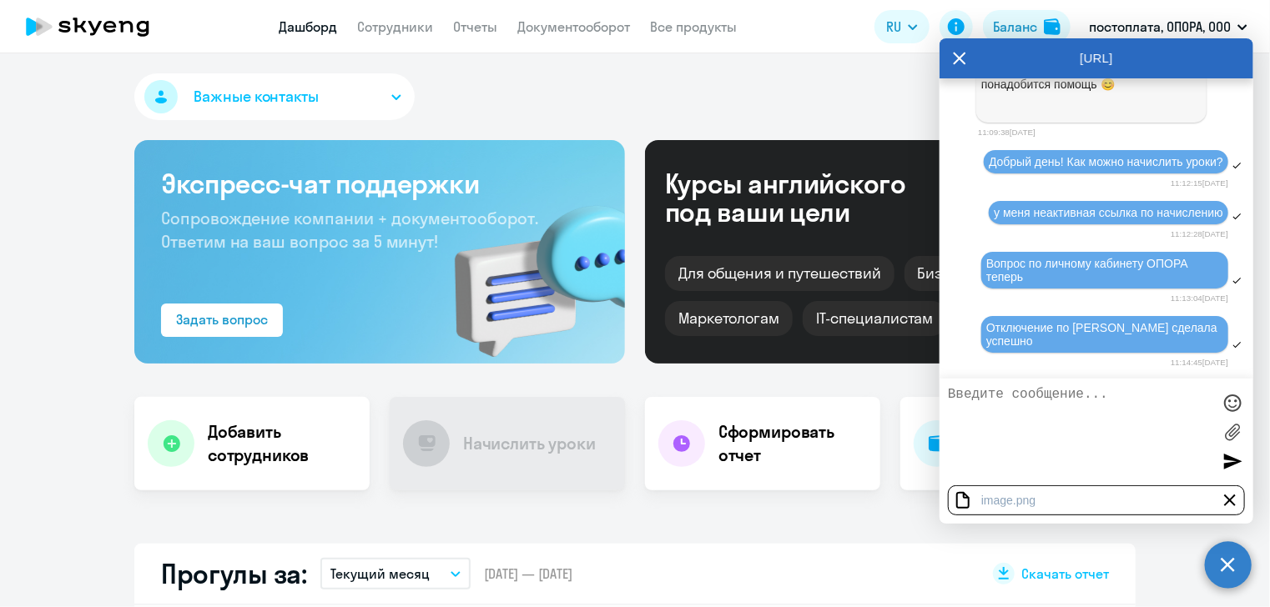
click at [1234, 461] on div at bounding box center [1232, 461] width 25 height 25
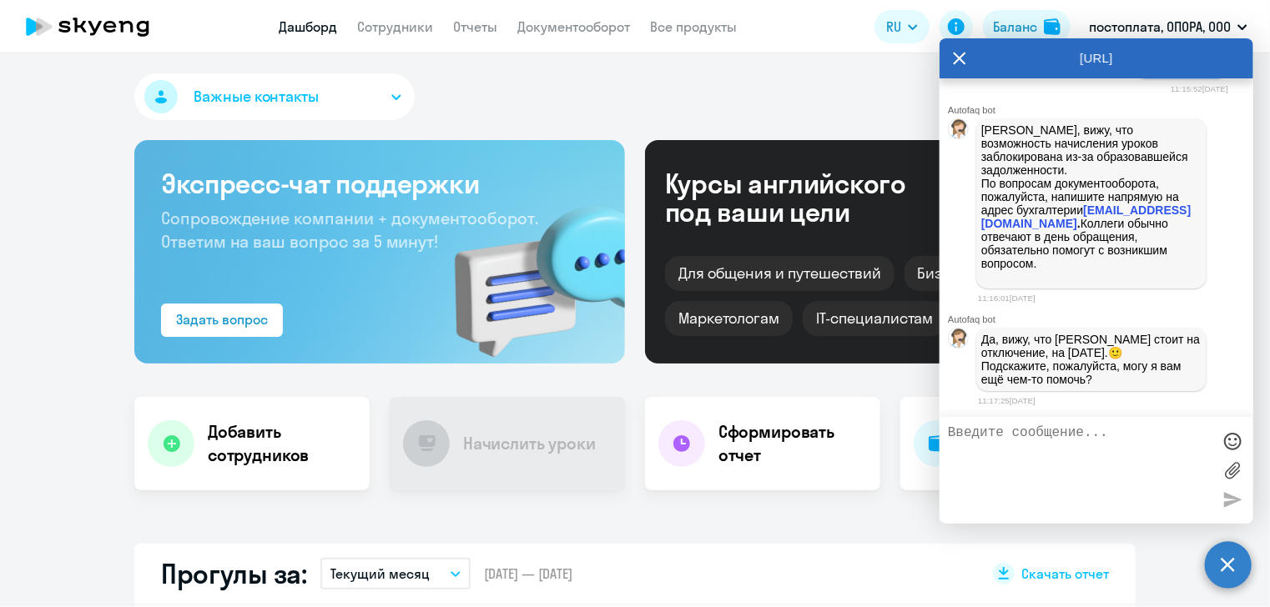
scroll to position [3699, 0]
click at [1096, 443] on textarea at bounding box center [1080, 471] width 264 height 90
type textarea "У нас оплата прошла по всем счетам 05.09. Могу прислать п/п"
click at [1229, 503] on div at bounding box center [1232, 499] width 25 height 25
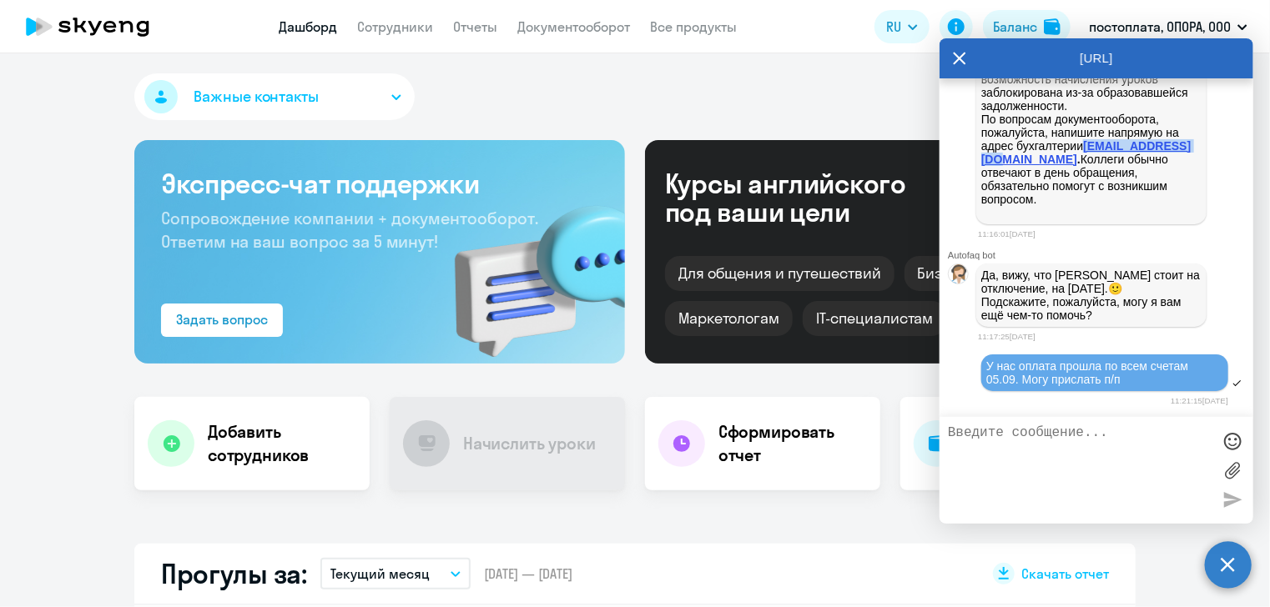
drag, startPoint x: 1105, startPoint y: 146, endPoint x: 982, endPoint y: 146, distance: 122.6
click at [982, 146] on p "[PERSON_NAME], вижу, что возможность начисления уроков заблокирована из-за обра…" at bounding box center [1091, 139] width 220 height 160
copy strong "[EMAIL_ADDRESS][DOMAIN_NAME]"
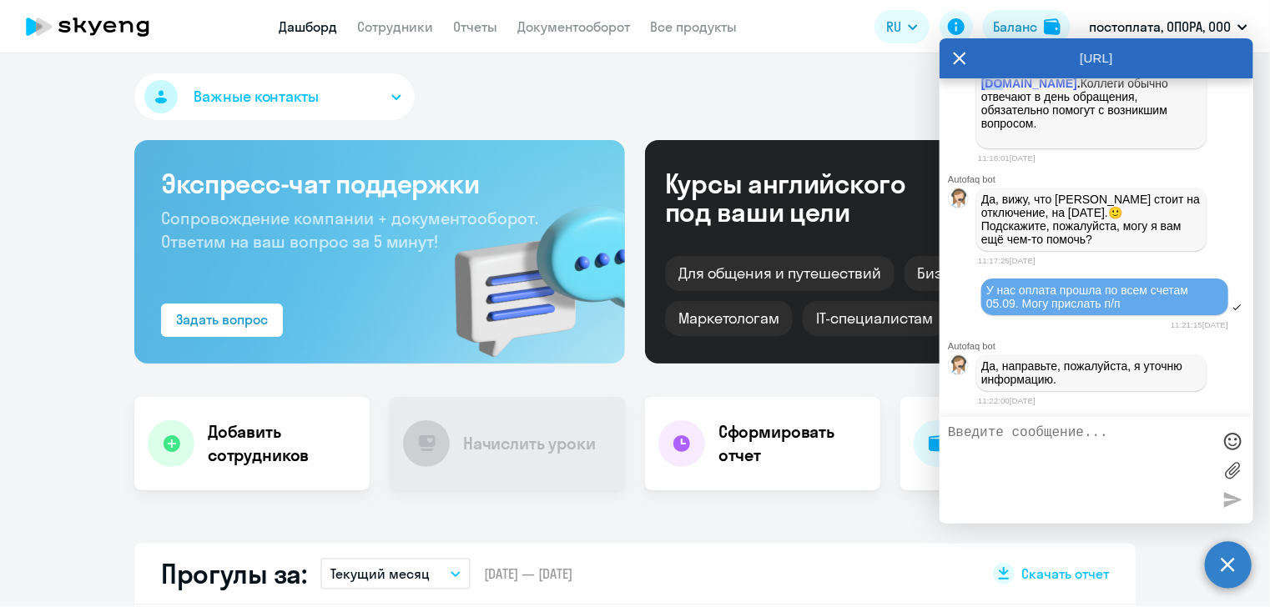
scroll to position [3844, 0]
click at [1229, 473] on label at bounding box center [1232, 470] width 25 height 25
click at [0, 0] on input "file" at bounding box center [0, 0] width 0 height 0
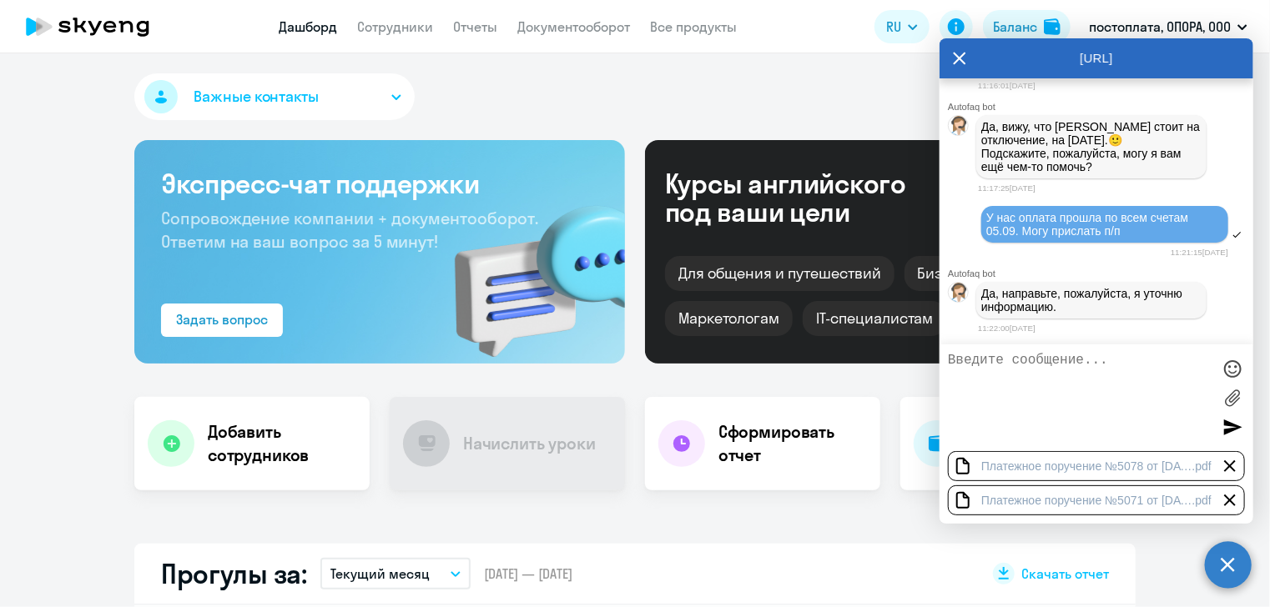
click at [1226, 426] on div at bounding box center [1232, 427] width 25 height 25
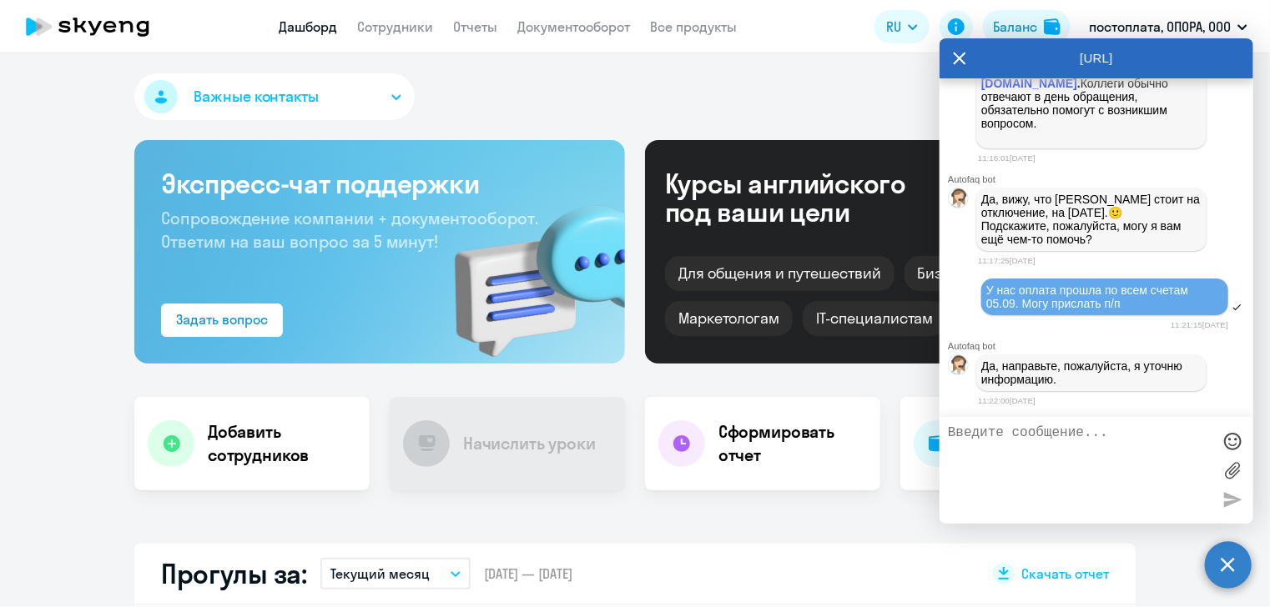
scroll to position [3928, 0]
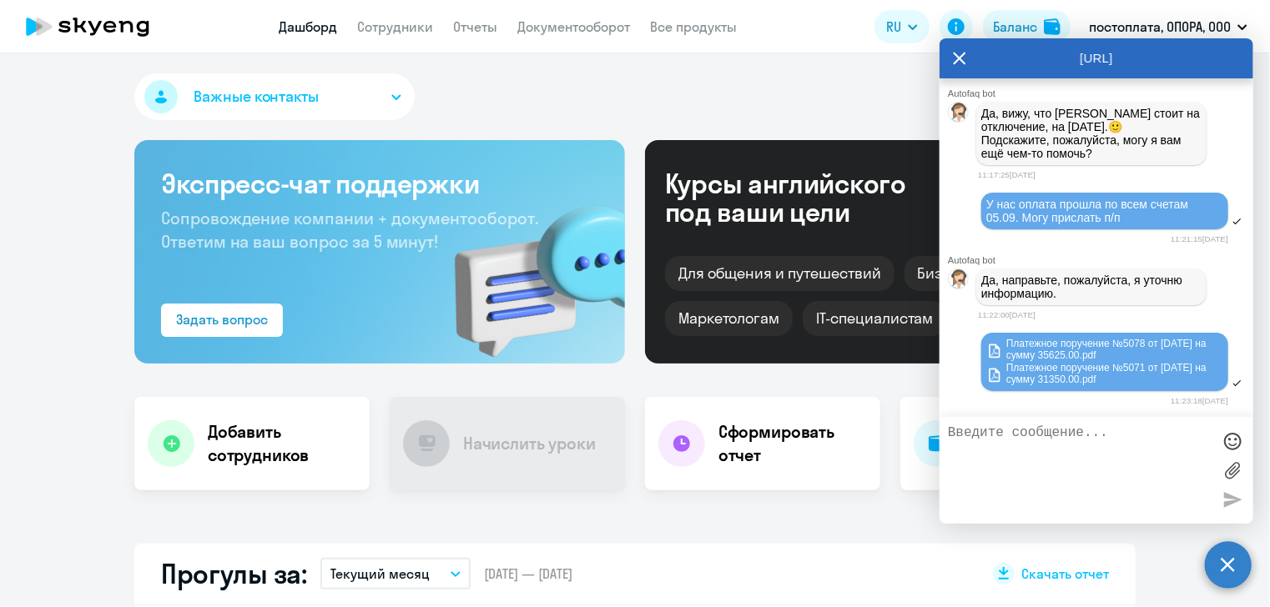
click at [989, 434] on textarea at bounding box center [1080, 471] width 264 height 90
type textarea "на почту тоже продублировала"
click at [1230, 500] on div at bounding box center [1232, 499] width 25 height 25
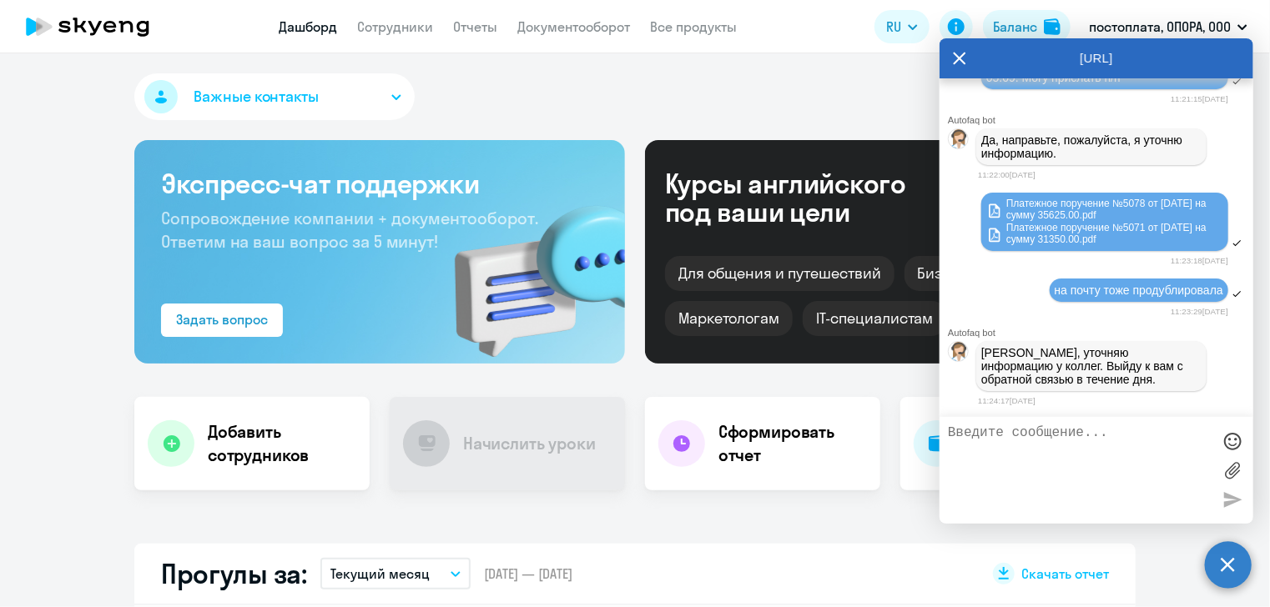
scroll to position [4075, 0]
